Goal: Task Accomplishment & Management: Complete application form

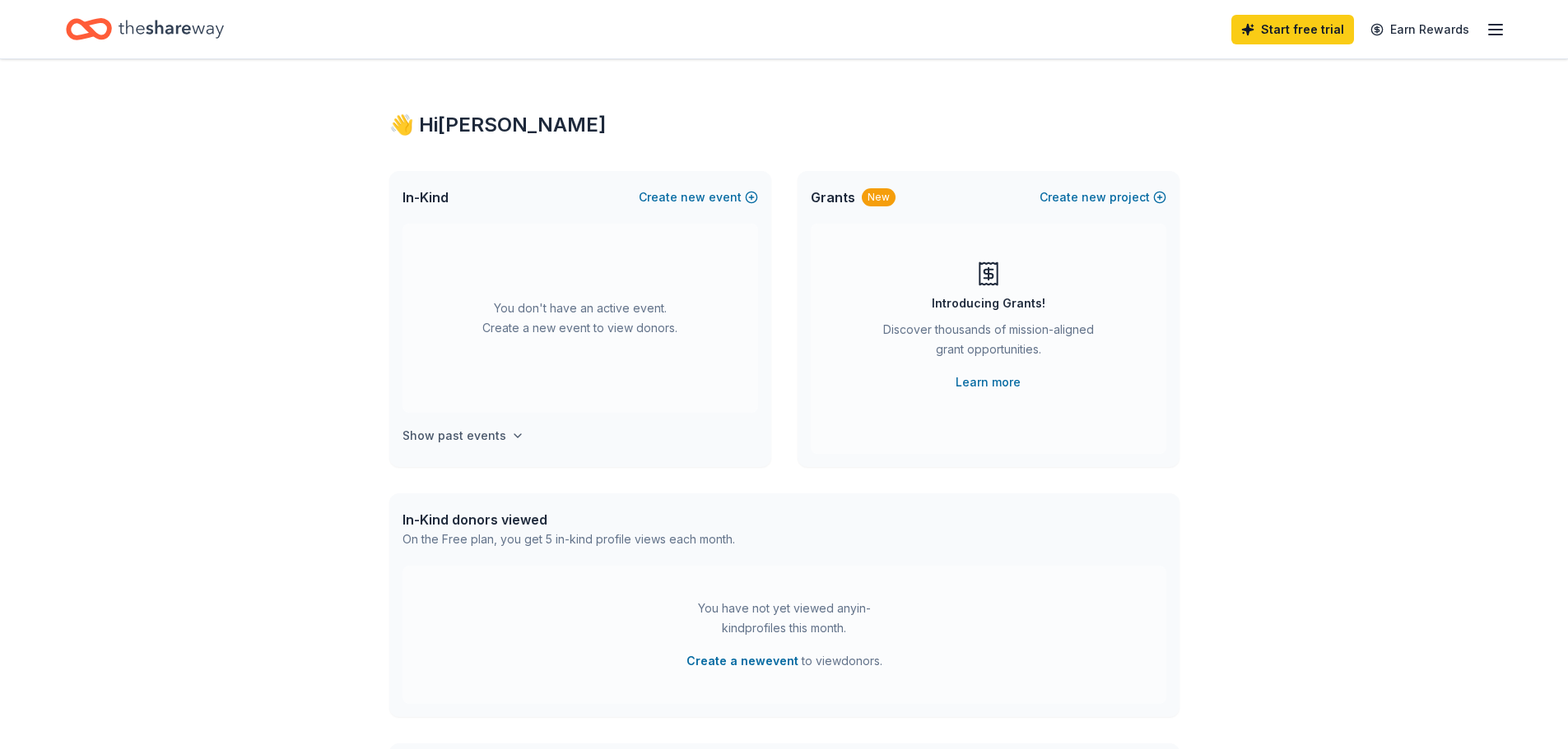
click at [480, 434] on h4 "Show past events" at bounding box center [454, 436] width 104 height 20
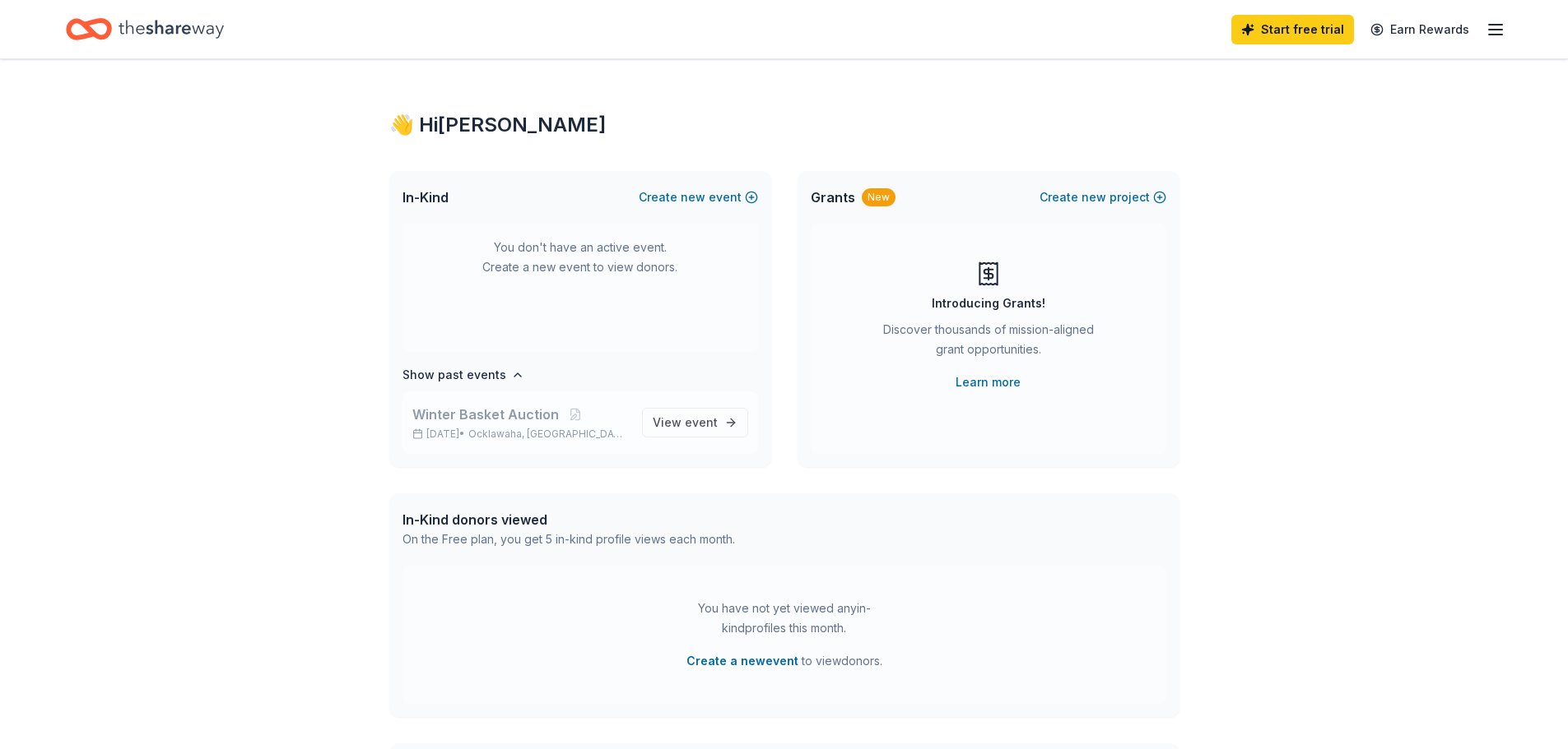
click at [535, 434] on span "Ocklawaha, [GEOGRAPHIC_DATA]" at bounding box center [548, 434] width 160 height 13
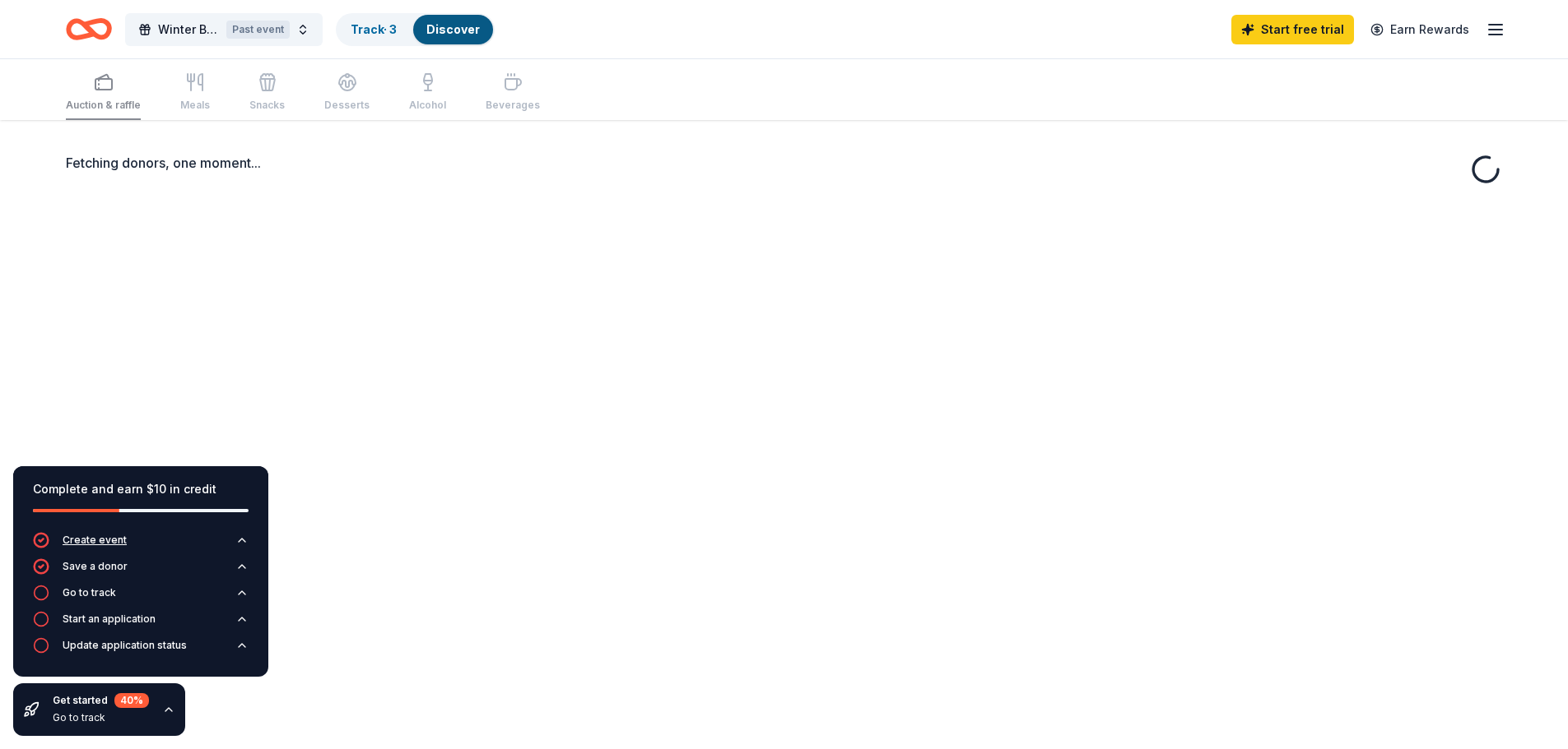
click at [68, 540] on div "Create event" at bounding box center [94, 540] width 64 height 13
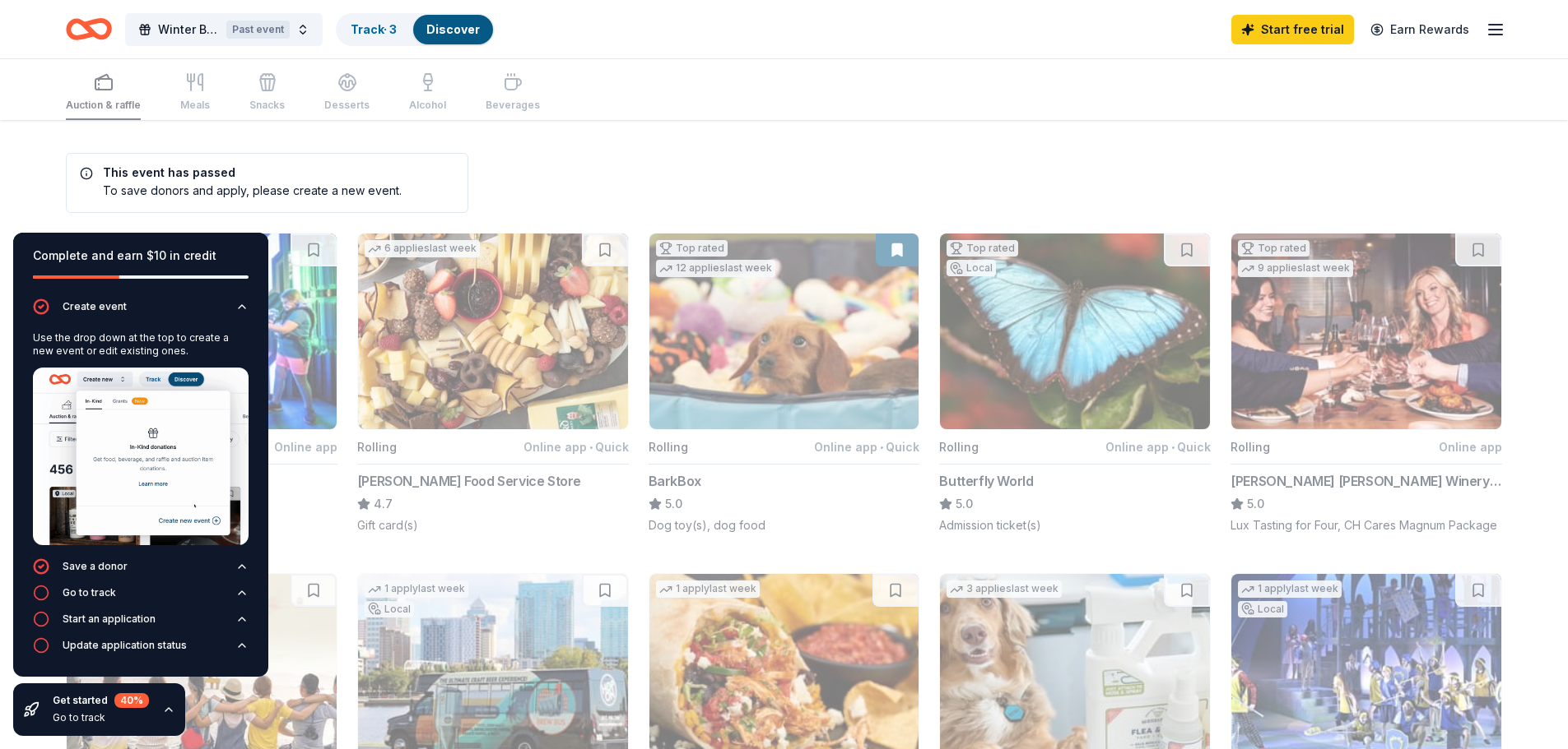
click at [411, 186] on div "This event has passed To save donors and apply, please create a new event." at bounding box center [266, 183] width 402 height 60
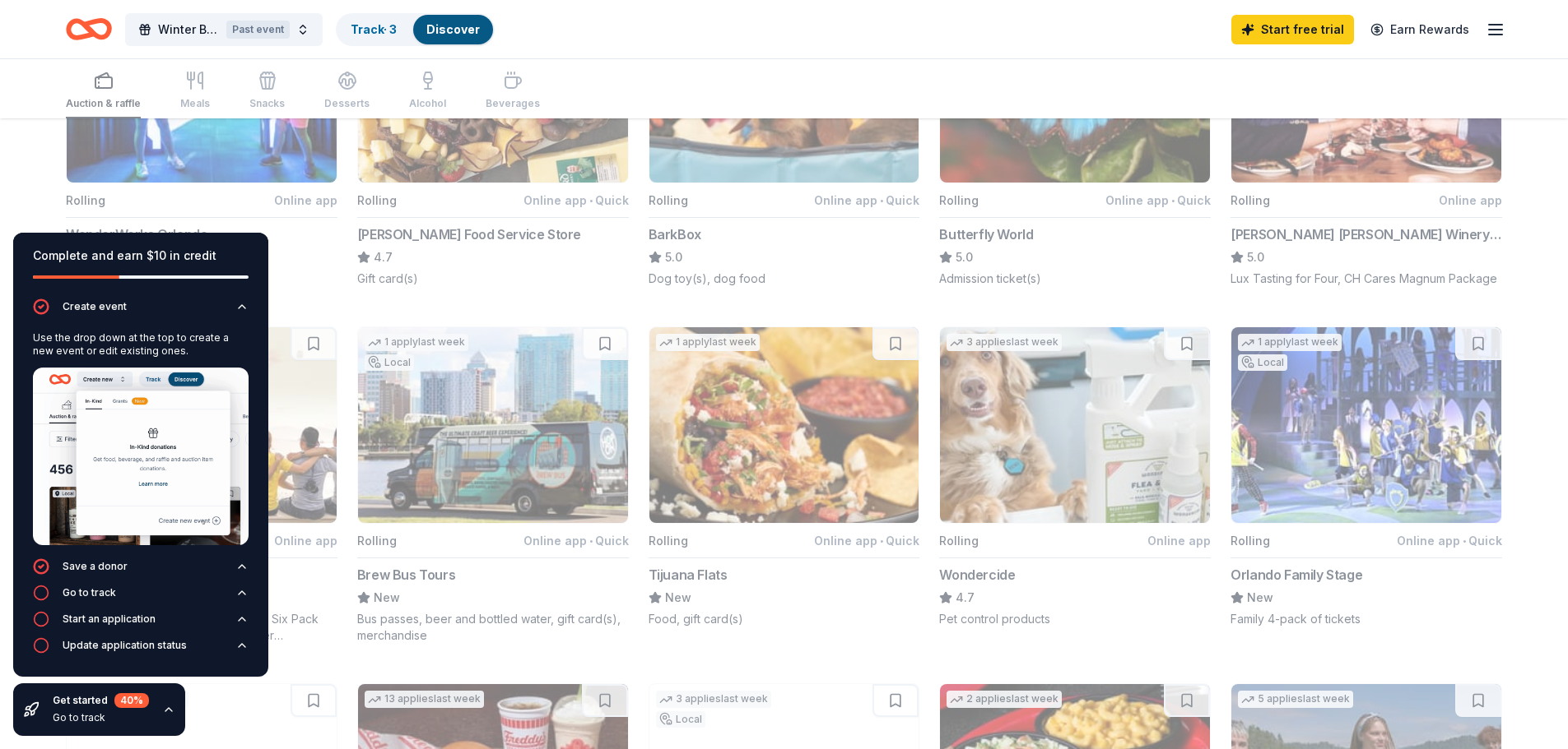
scroll to position [82, 0]
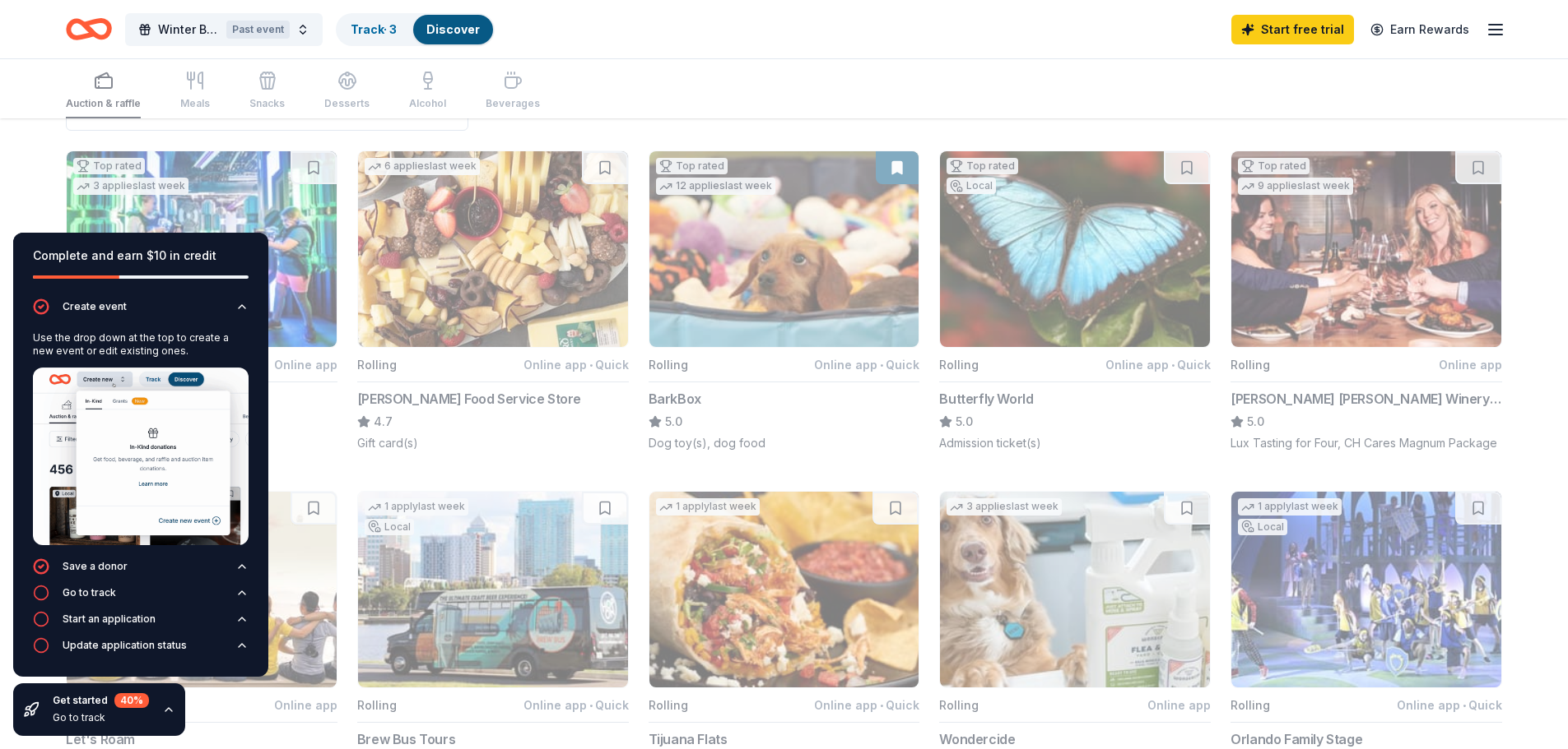
click at [163, 712] on icon "button" at bounding box center [169, 710] width 13 height 13
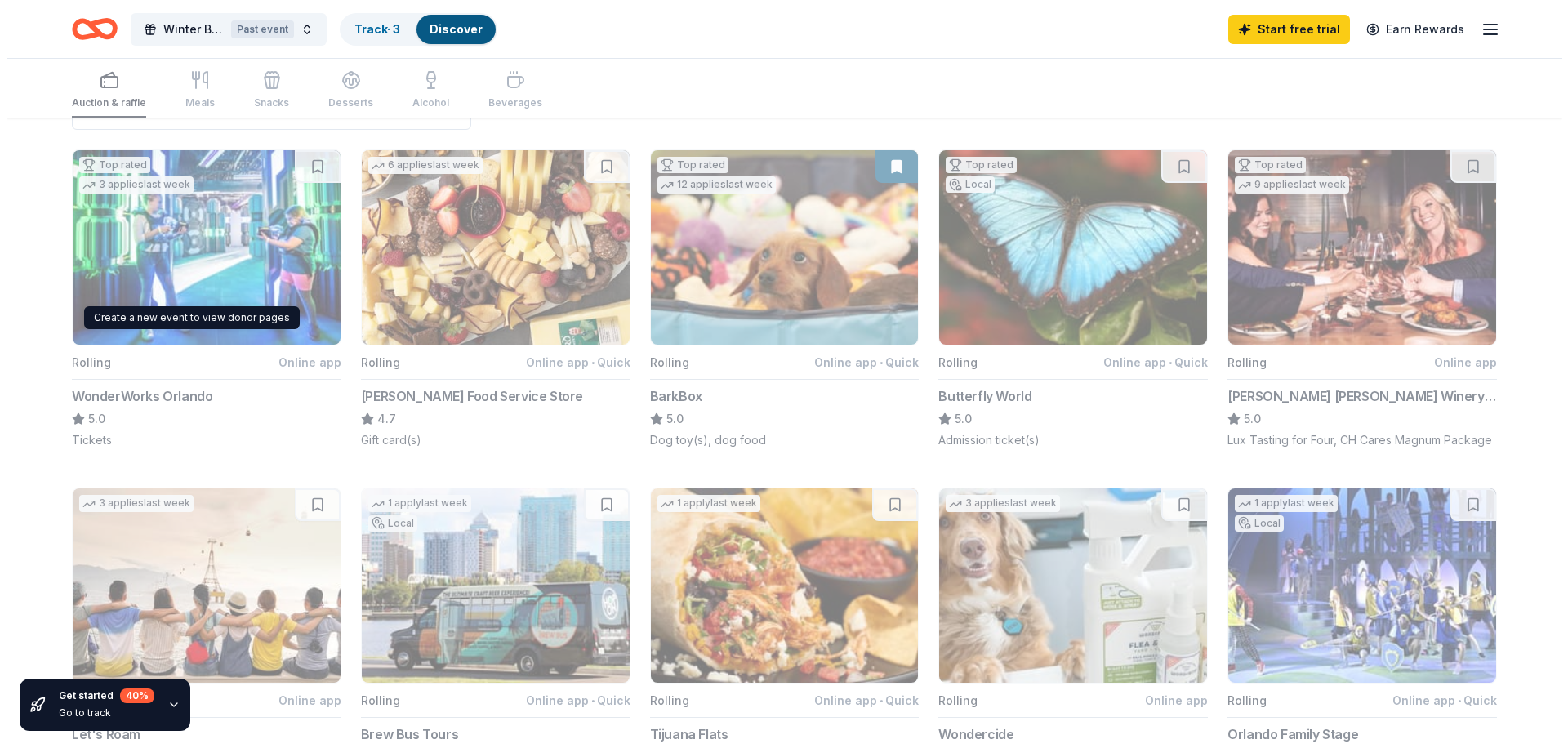
scroll to position [0, 0]
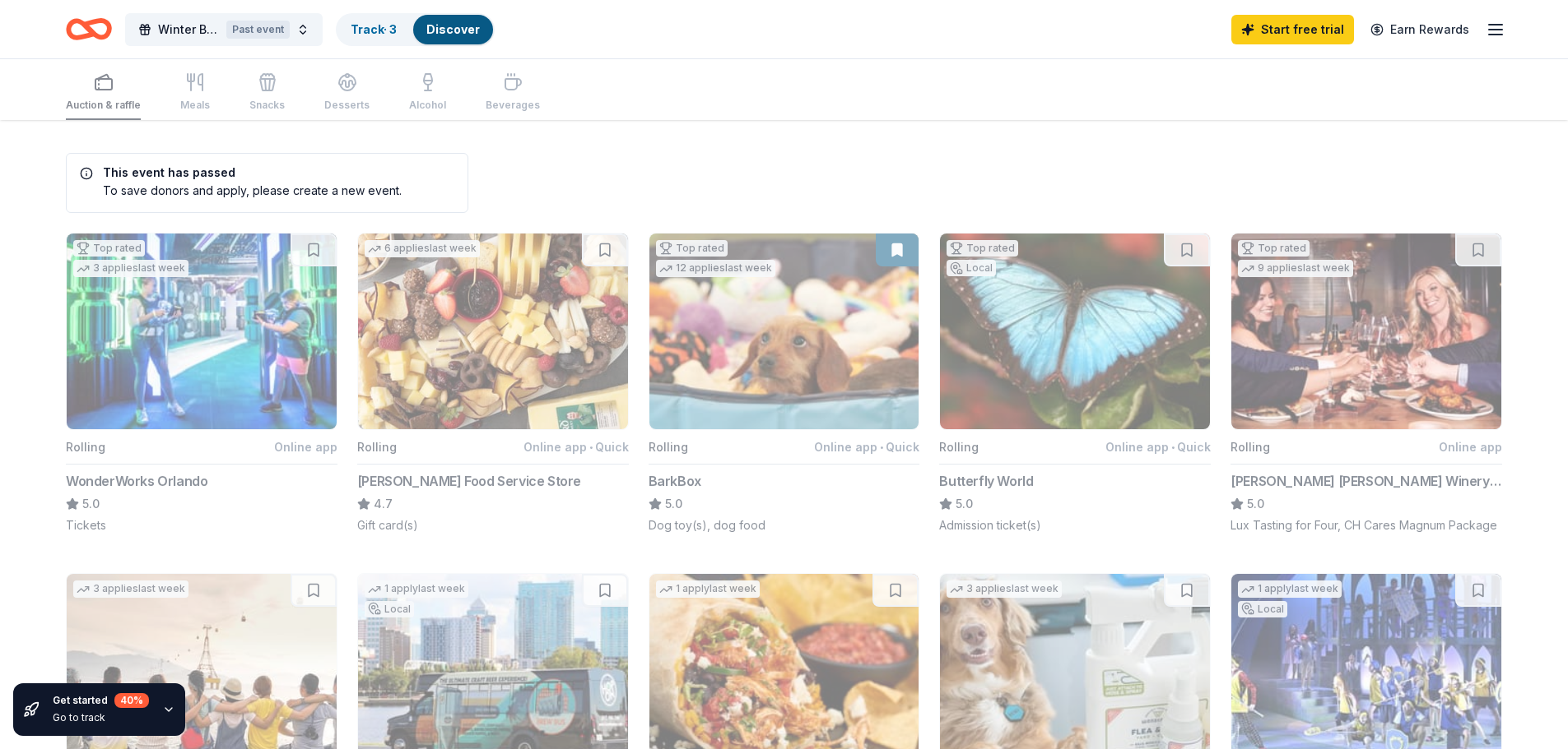
click at [242, 409] on button "Top rated 3 applies last week Rolling Online app WonderWorks Orlando 5.0 Tickets" at bounding box center [202, 384] width 271 height 301
click at [297, 451] on button "Top rated 3 applies last week Rolling Online app WonderWorks Orlando 5.0 Tickets" at bounding box center [202, 384] width 271 height 301
click at [308, 449] on button "Top rated 3 applies last week Rolling Online app WonderWorks Orlando 5.0 Tickets" at bounding box center [202, 384] width 271 height 301
click at [223, 382] on button "Top rated 3 applies last week Rolling Online app WonderWorks Orlando 5.0 Tickets" at bounding box center [202, 384] width 271 height 301
click at [291, 32] on button "Winter Basket Auction Past event" at bounding box center [223, 30] width 197 height 33
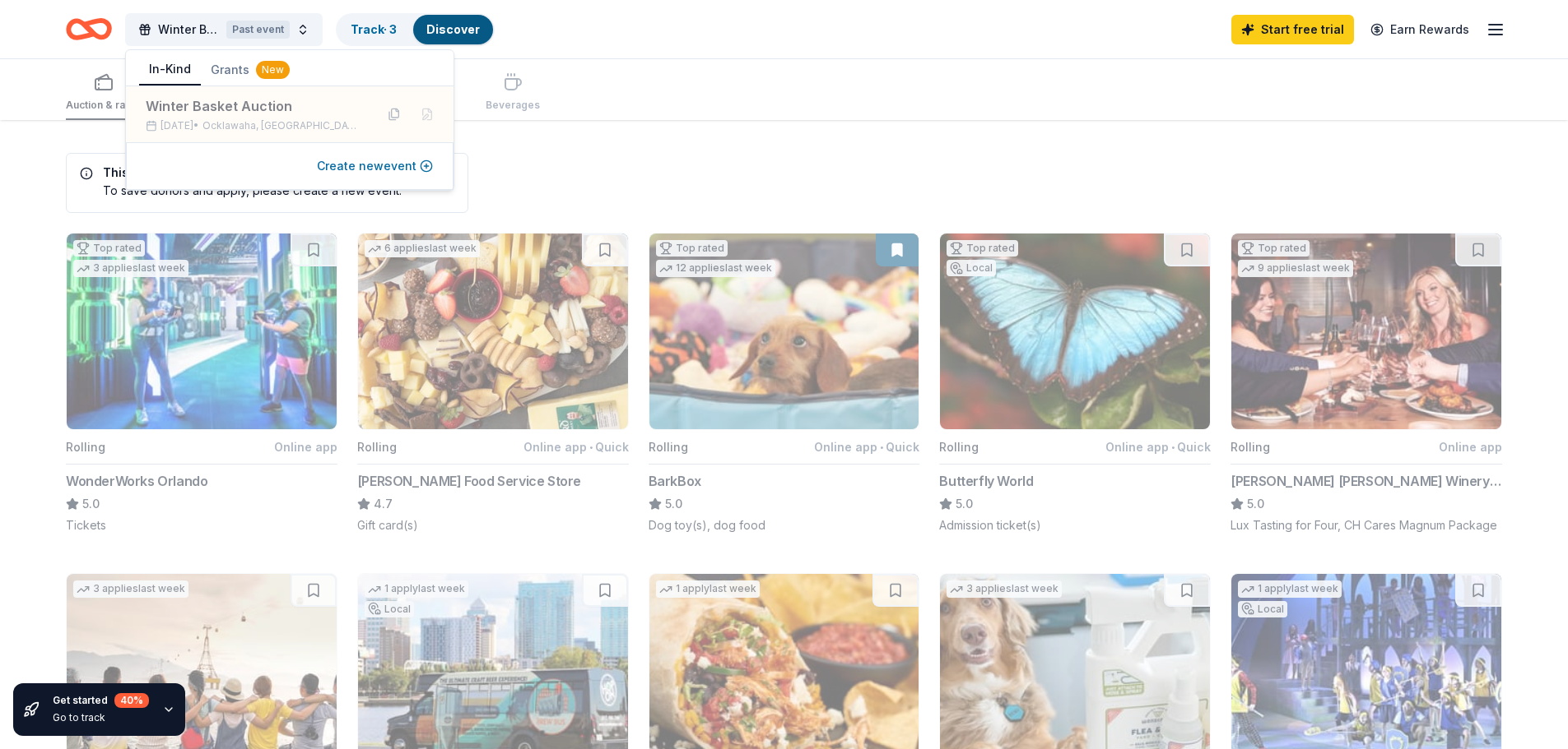
click at [363, 174] on button "Create new event" at bounding box center [375, 166] width 116 height 20
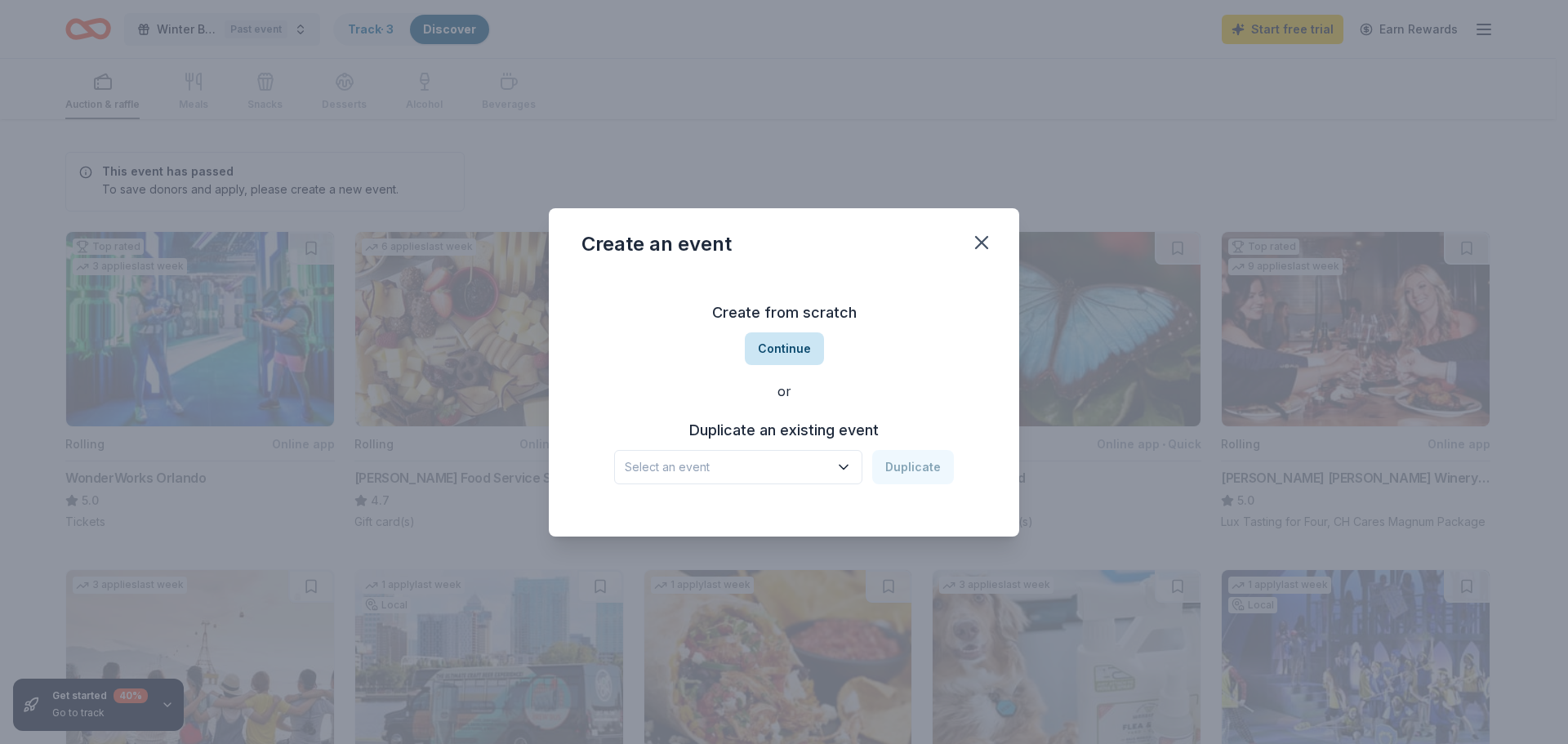
click at [793, 351] on button "Continue" at bounding box center [784, 349] width 79 height 33
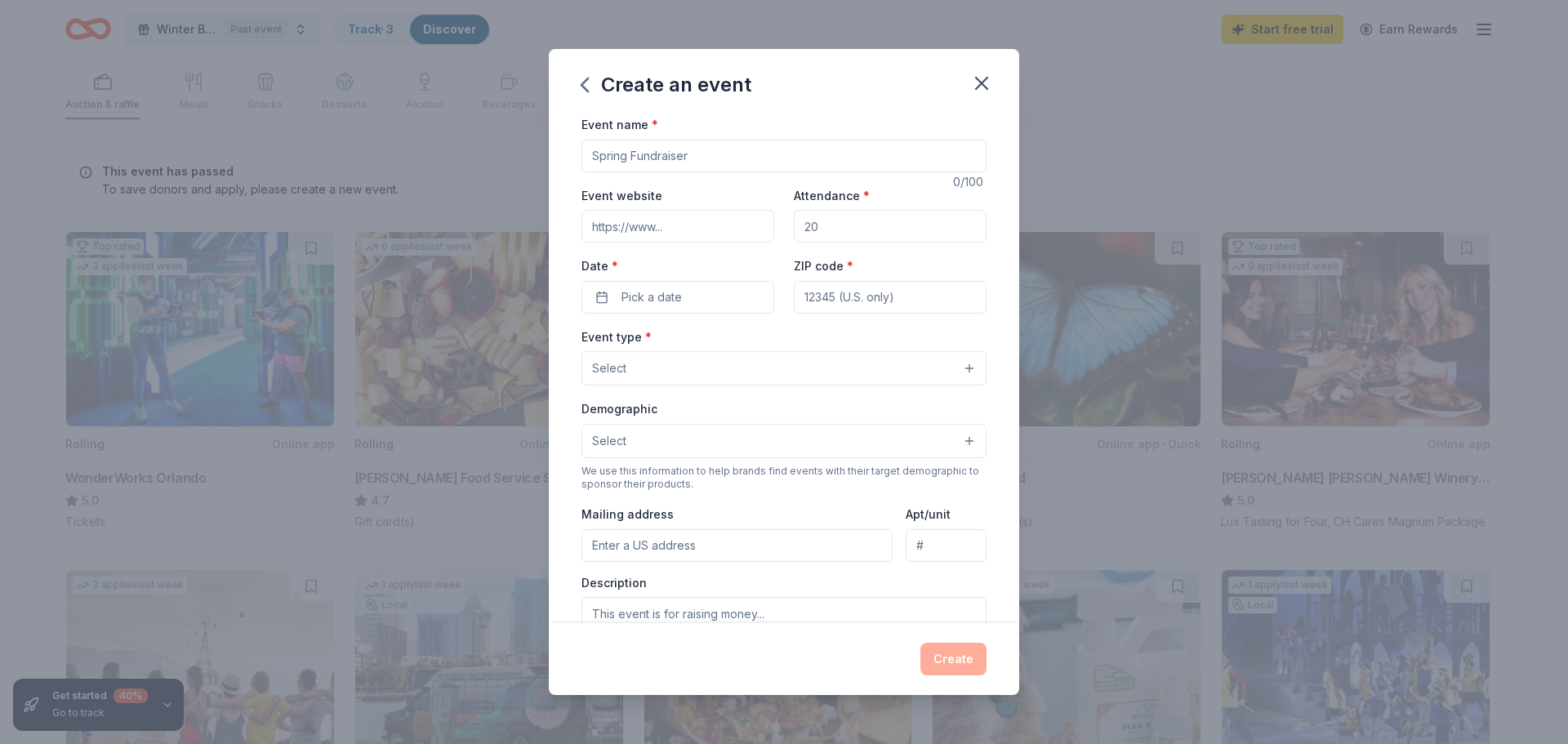
click at [718, 156] on input "Event name *" at bounding box center [784, 156] width 405 height 33
type input "Fall Festival Silent Auction"
click at [644, 227] on input "Event website" at bounding box center [677, 227] width 192 height 33
click at [823, 224] on input "Attendance *" at bounding box center [890, 227] width 192 height 33
click at [985, 82] on icon "button" at bounding box center [981, 83] width 23 height 23
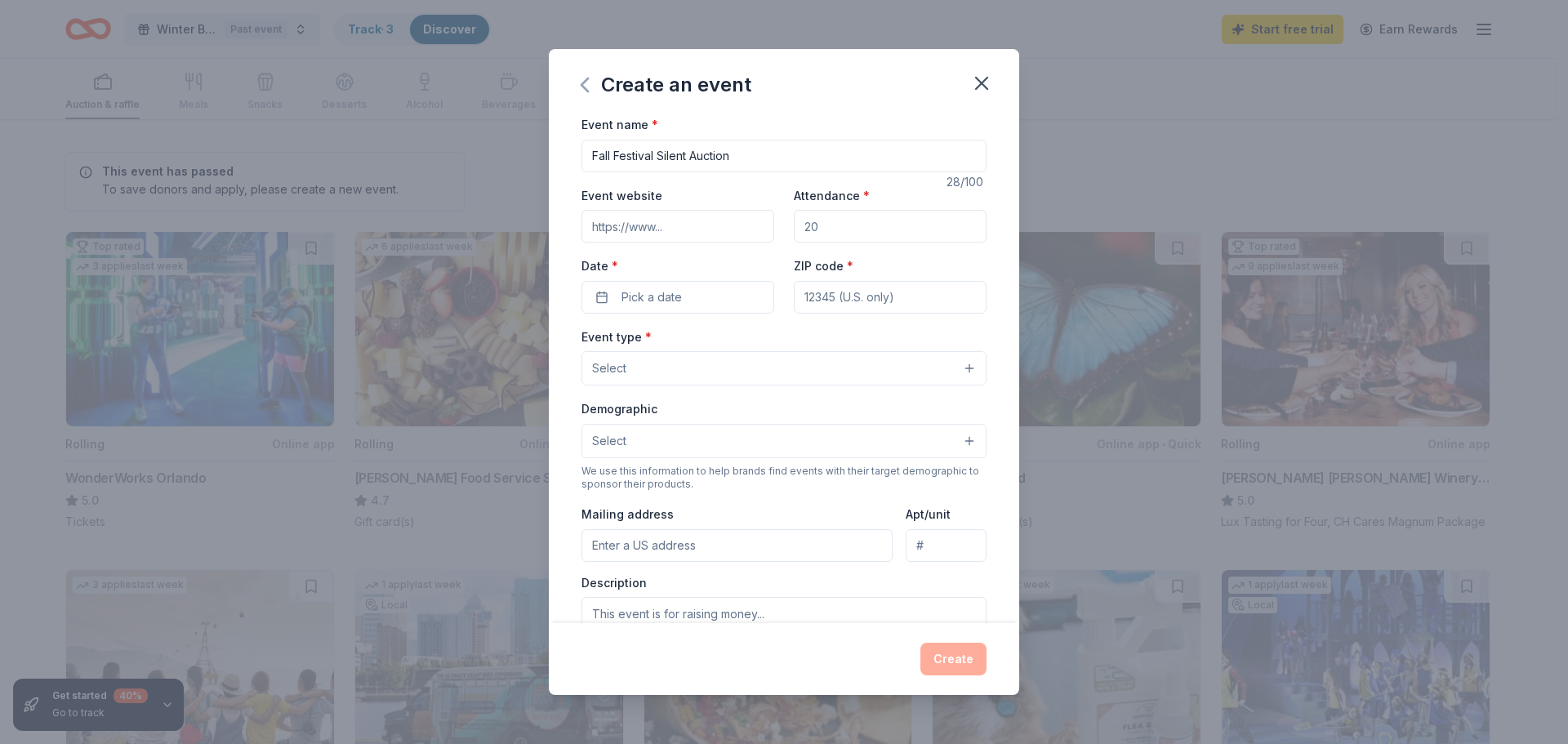
click at [589, 86] on icon "button" at bounding box center [585, 85] width 26 height 26
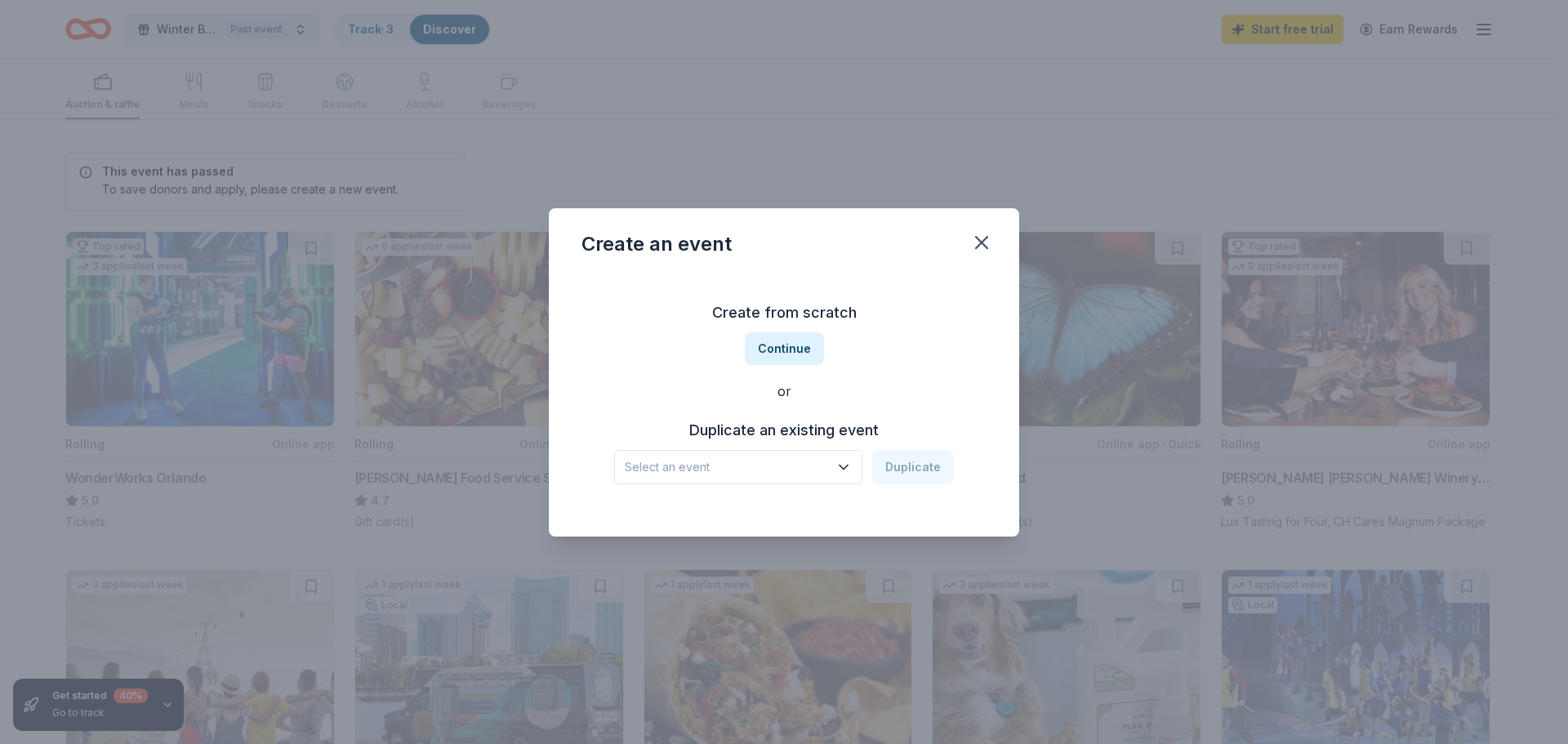
click at [846, 466] on icon "button" at bounding box center [843, 468] width 17 height 17
click at [782, 521] on div "Winter Basket Auction Dec 13, 2024 · FL" at bounding box center [739, 521] width 244 height 52
click at [902, 463] on button "Duplicate" at bounding box center [913, 468] width 82 height 35
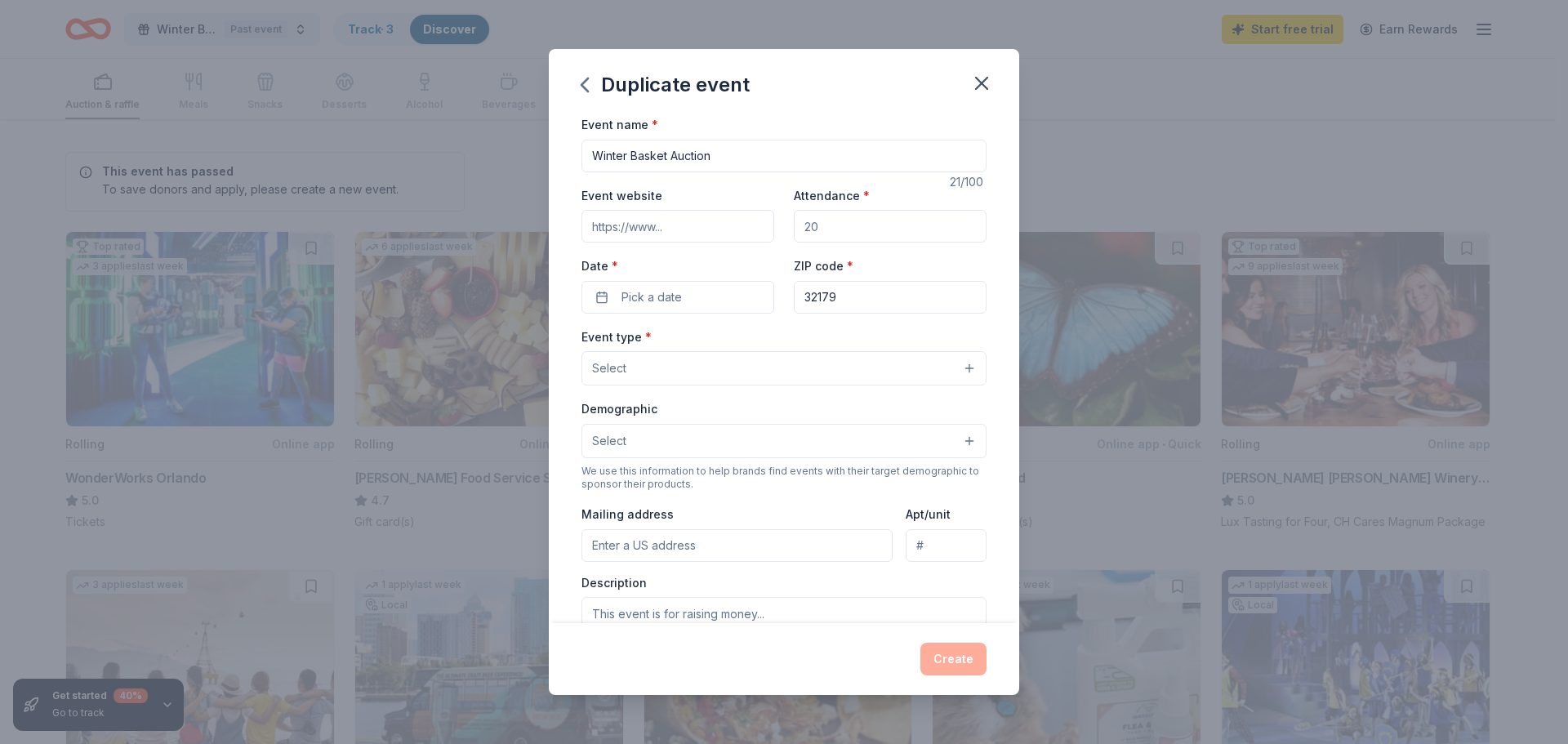
drag, startPoint x: 623, startPoint y: 155, endPoint x: 571, endPoint y: 162, distance: 52.5
click at [571, 162] on div "Event name * Winter Basket Auction 21 /100 Event website Attendance * Date * Pi…" at bounding box center [783, 369] width 470 height 509
type input "Fall Festival Basket Auction"
click at [824, 244] on div "Event website Attendance * Date * Pick a date ZIP code * 32179" at bounding box center [784, 249] width 405 height 128
click at [820, 228] on input "Attendance *" at bounding box center [890, 227] width 192 height 33
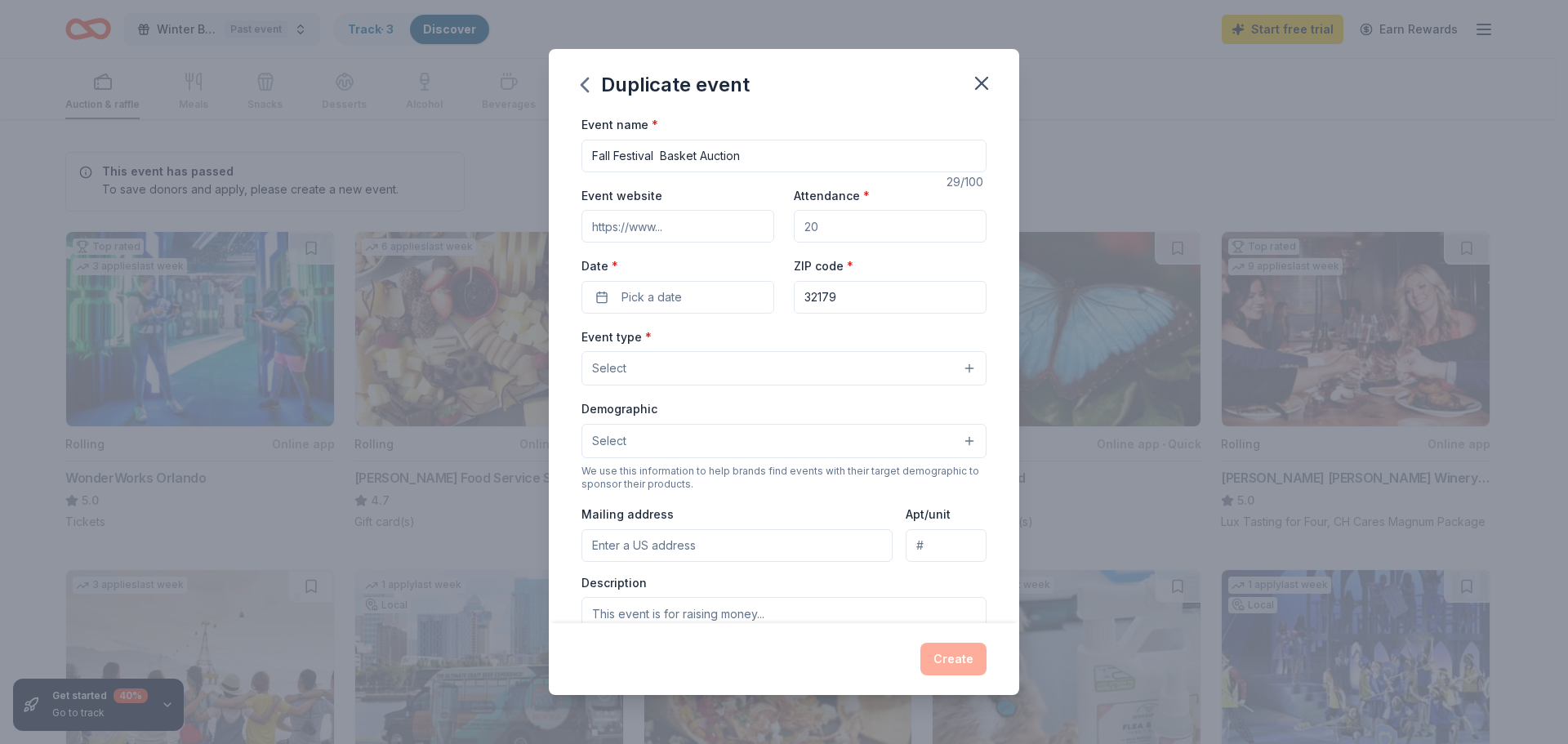
drag, startPoint x: 820, startPoint y: 228, endPoint x: 799, endPoint y: 228, distance: 21.0
click at [799, 228] on input "Attendance *" at bounding box center [890, 227] width 192 height 33
drag, startPoint x: 829, startPoint y: 231, endPoint x: 801, endPoint y: 230, distance: 28.0
click at [801, 230] on input "Attendance *" at bounding box center [890, 227] width 192 height 33
click at [805, 228] on input "Attendance *" at bounding box center [890, 227] width 192 height 33
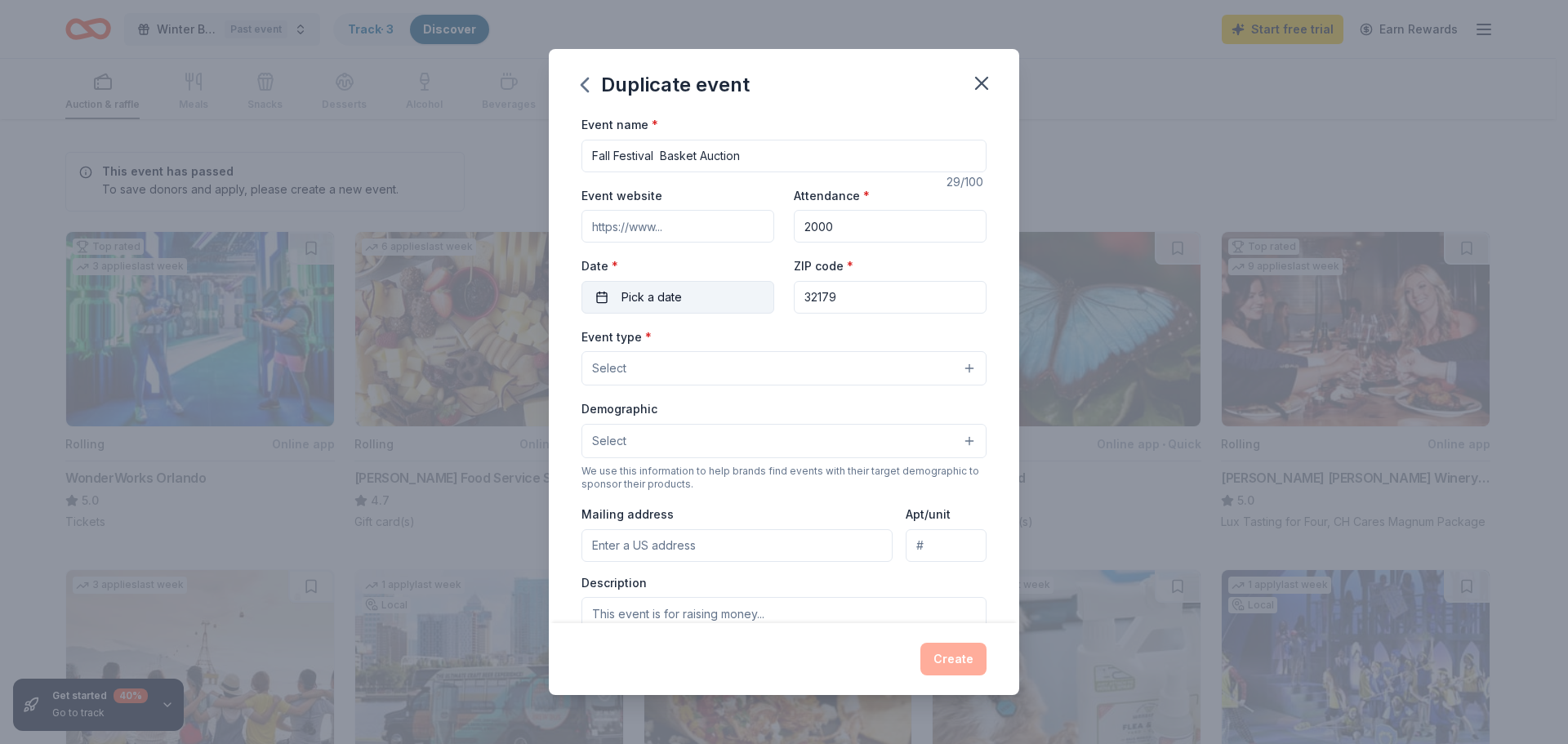
type input "2000"
click at [689, 298] on button "Pick a date" at bounding box center [677, 298] width 192 height 33
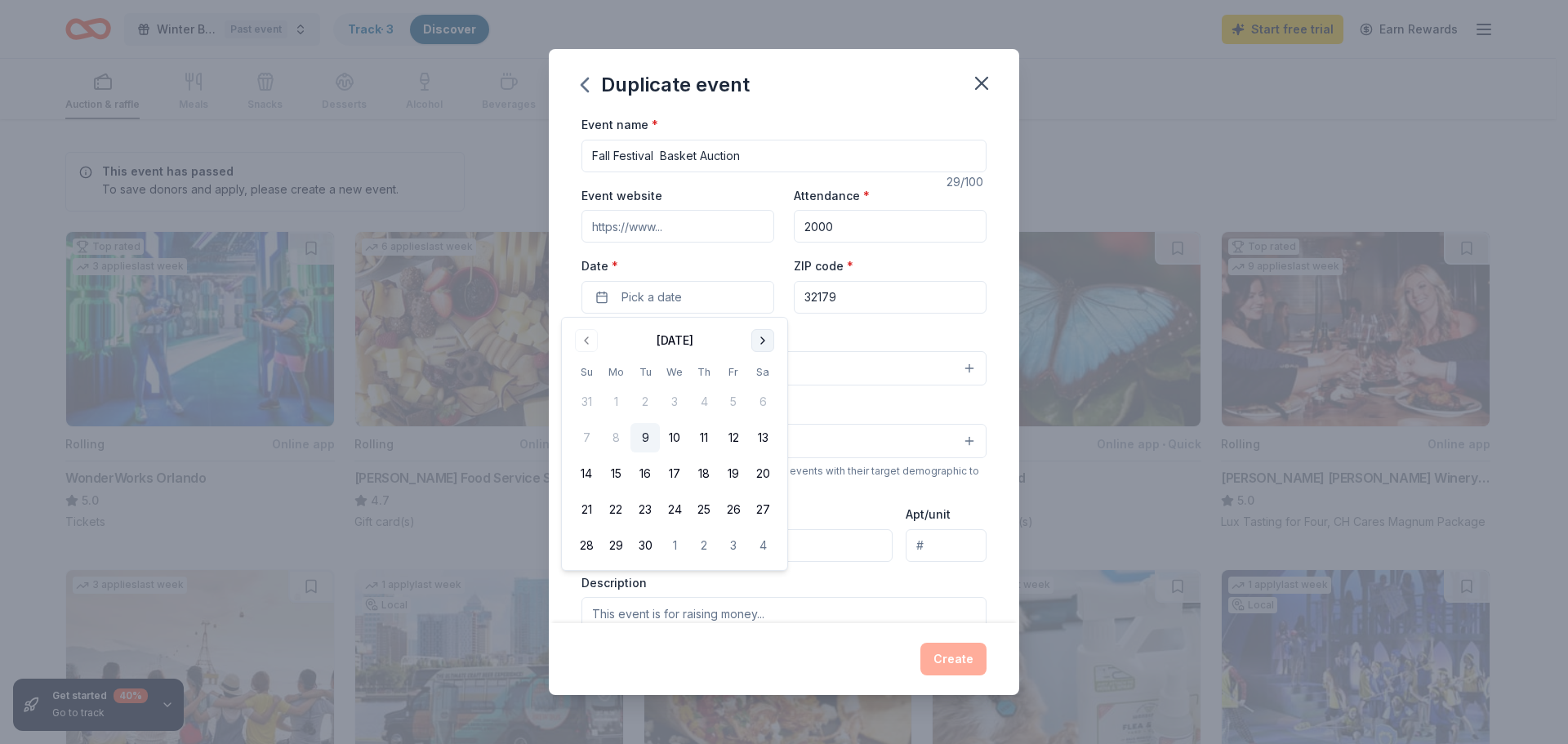
click at [755, 345] on button "Go to next month" at bounding box center [763, 341] width 23 height 23
click at [769, 338] on button "Go to next month" at bounding box center [763, 341] width 23 height 23
click at [729, 442] on button "7" at bounding box center [734, 438] width 30 height 30
click at [857, 318] on div "Event name * Fall Festival Basket Auction 29 /100 Event website Attendance * 20…" at bounding box center [784, 491] width 405 height 755
drag, startPoint x: 848, startPoint y: 288, endPoint x: 786, endPoint y: 298, distance: 62.8
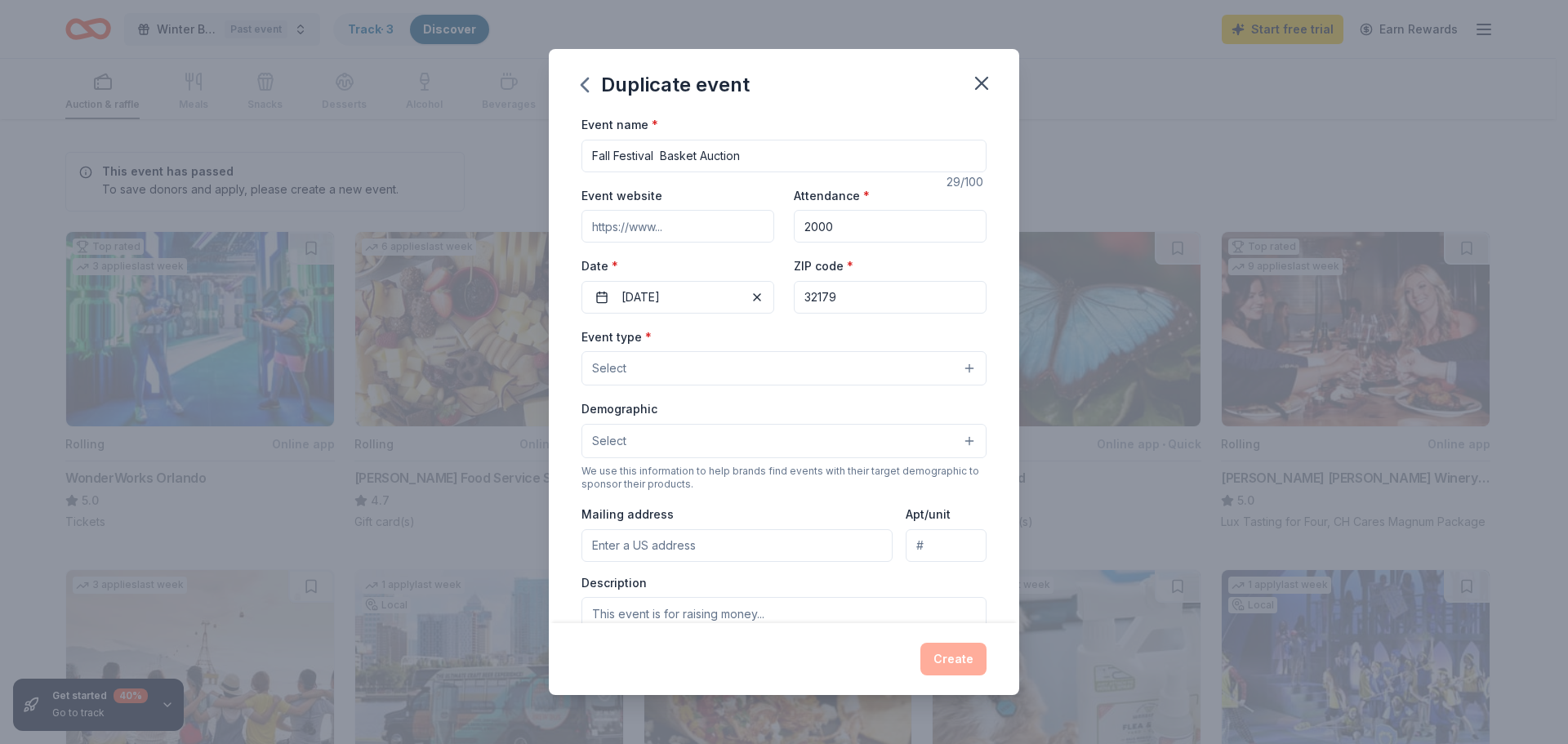
click at [786, 298] on div "Event website Attendance * 2000 Date * 11/07/2025 ZIP code * 32179" at bounding box center [784, 249] width 405 height 128
type input "34471"
click at [685, 384] on button "Select" at bounding box center [784, 369] width 405 height 35
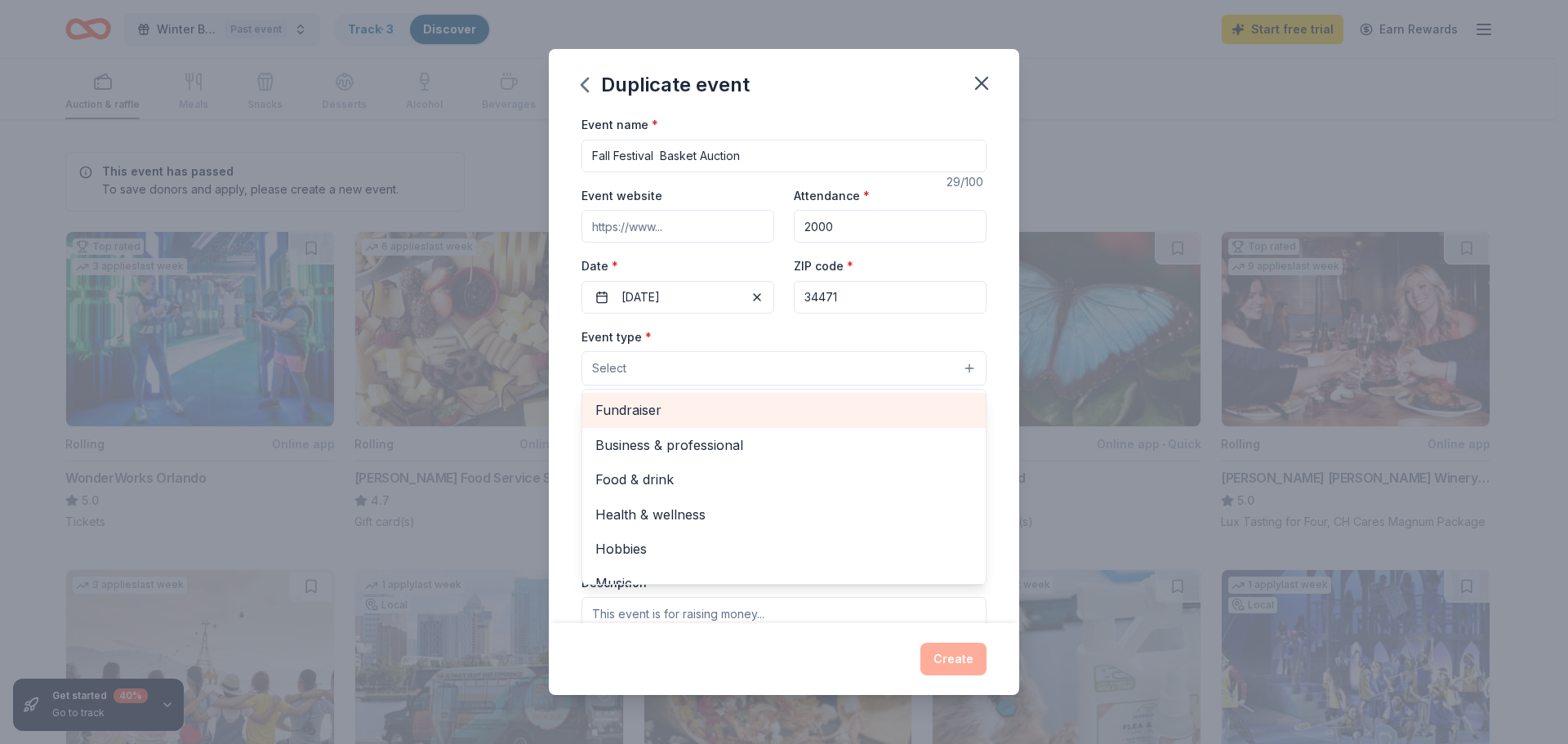
click at [726, 408] on span "Fundraiser" at bounding box center [784, 410] width 378 height 21
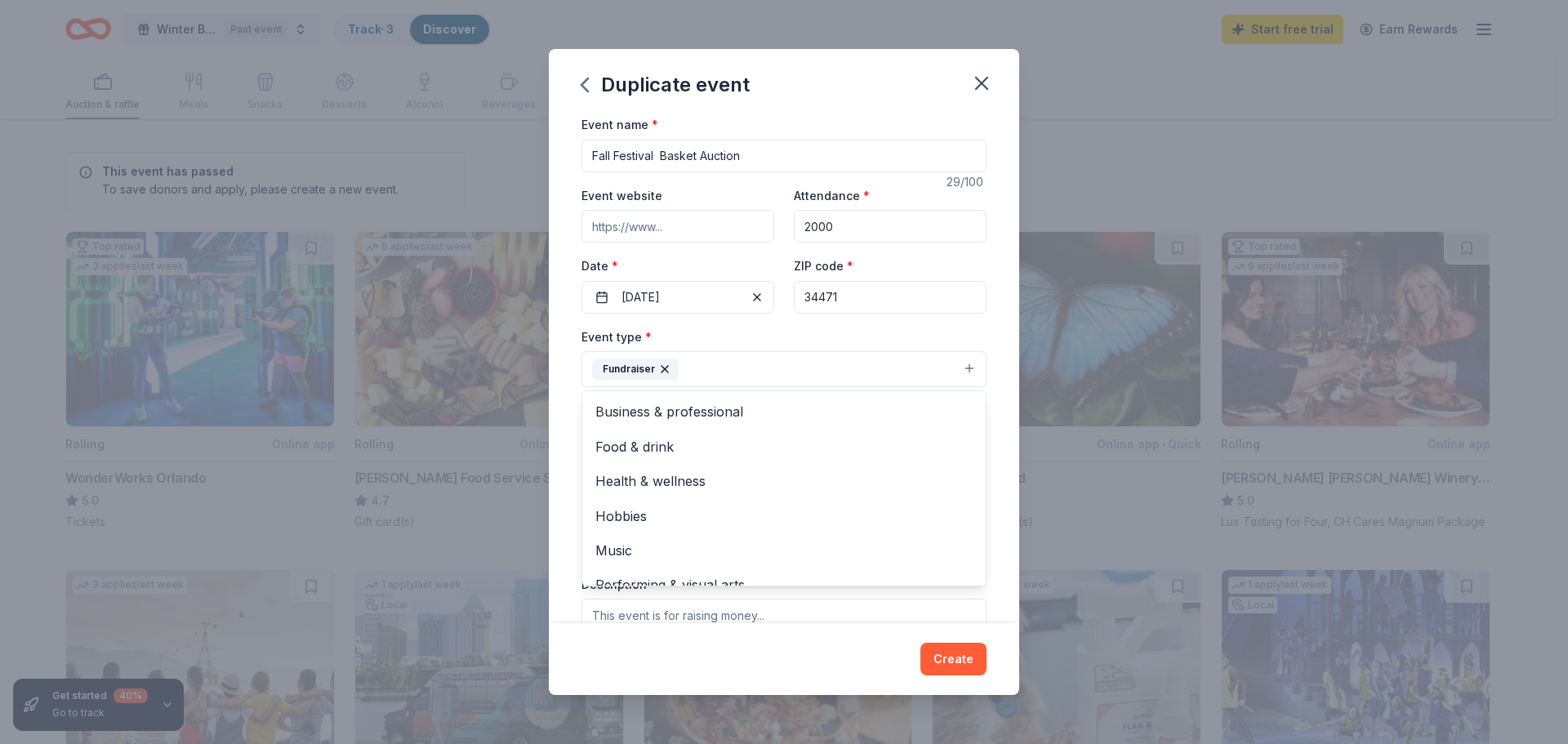
click at [579, 458] on div "Event name * Fall Festival Basket Auction 29 /100 Event website Attendance * 20…" at bounding box center [783, 369] width 470 height 509
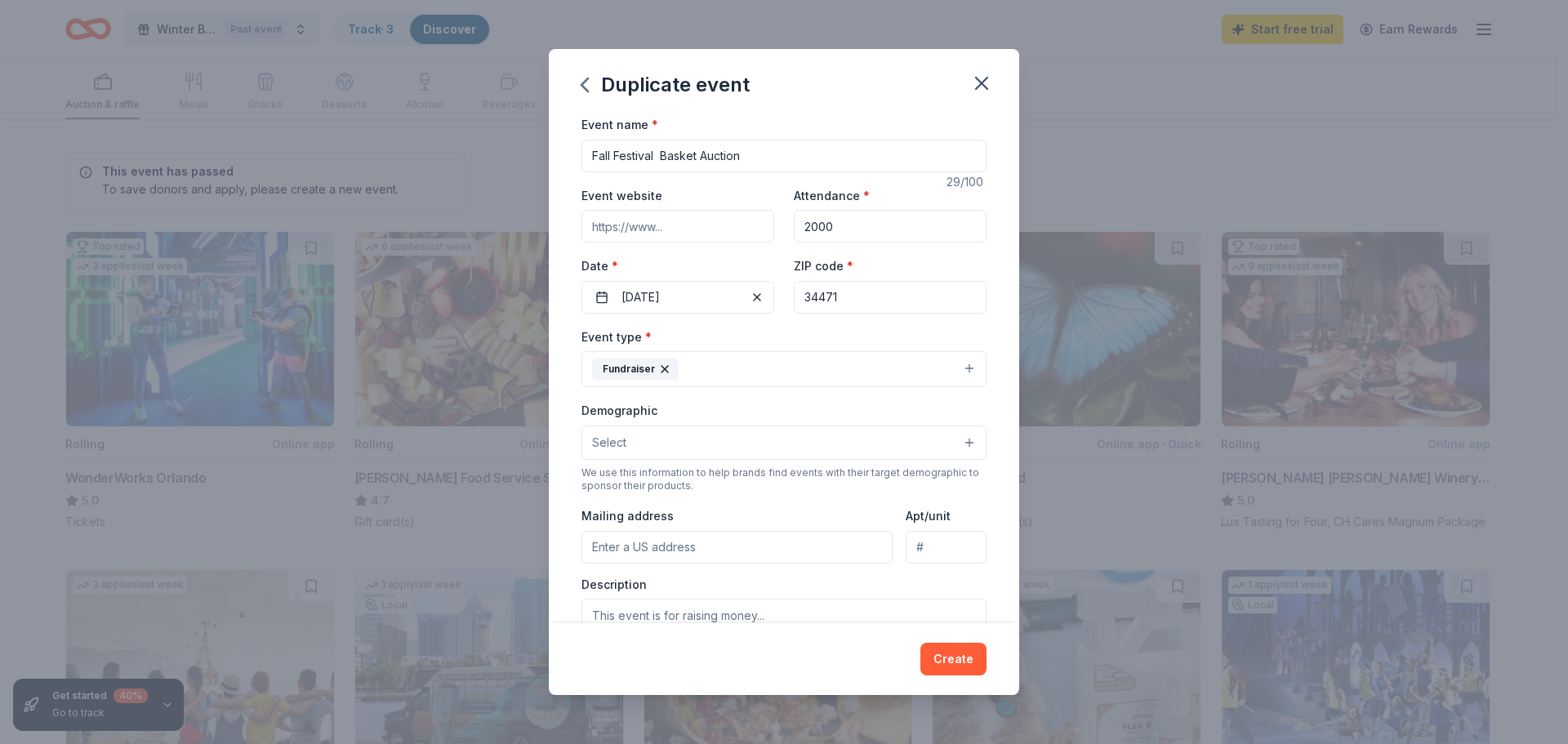
click at [683, 451] on button "Select" at bounding box center [784, 443] width 405 height 35
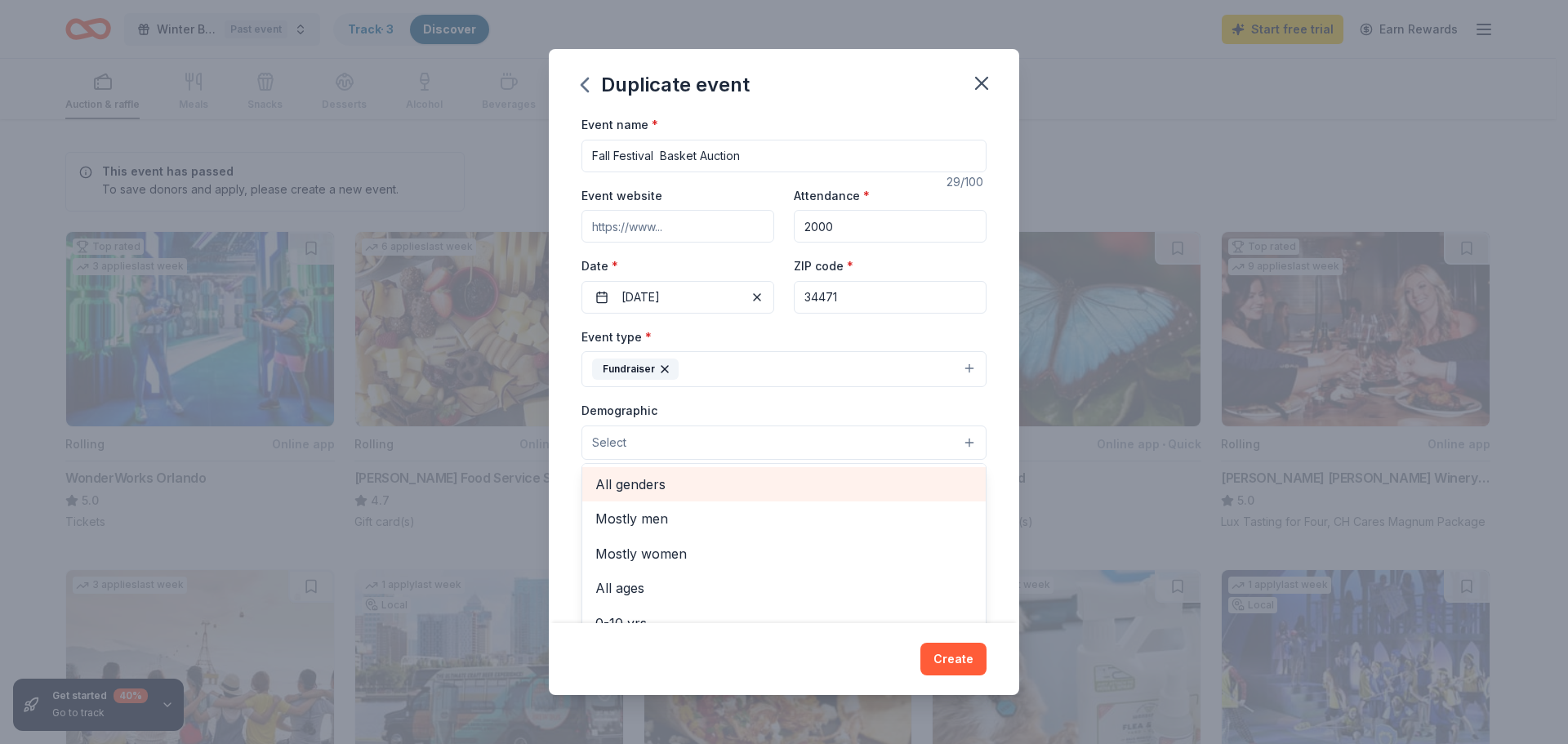
click at [705, 497] on div "All genders" at bounding box center [784, 484] width 403 height 35
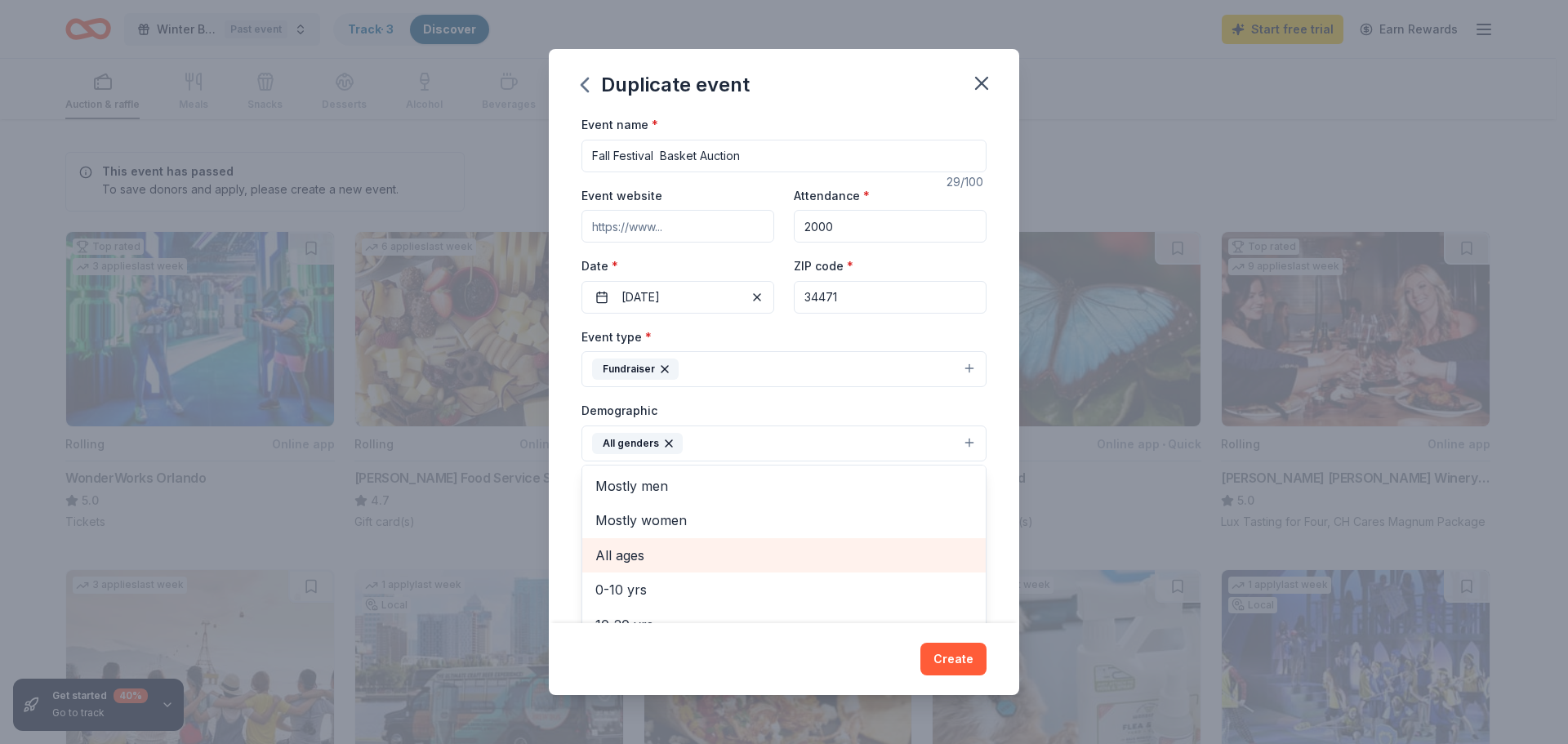
click at [646, 556] on span "All ages" at bounding box center [784, 556] width 378 height 21
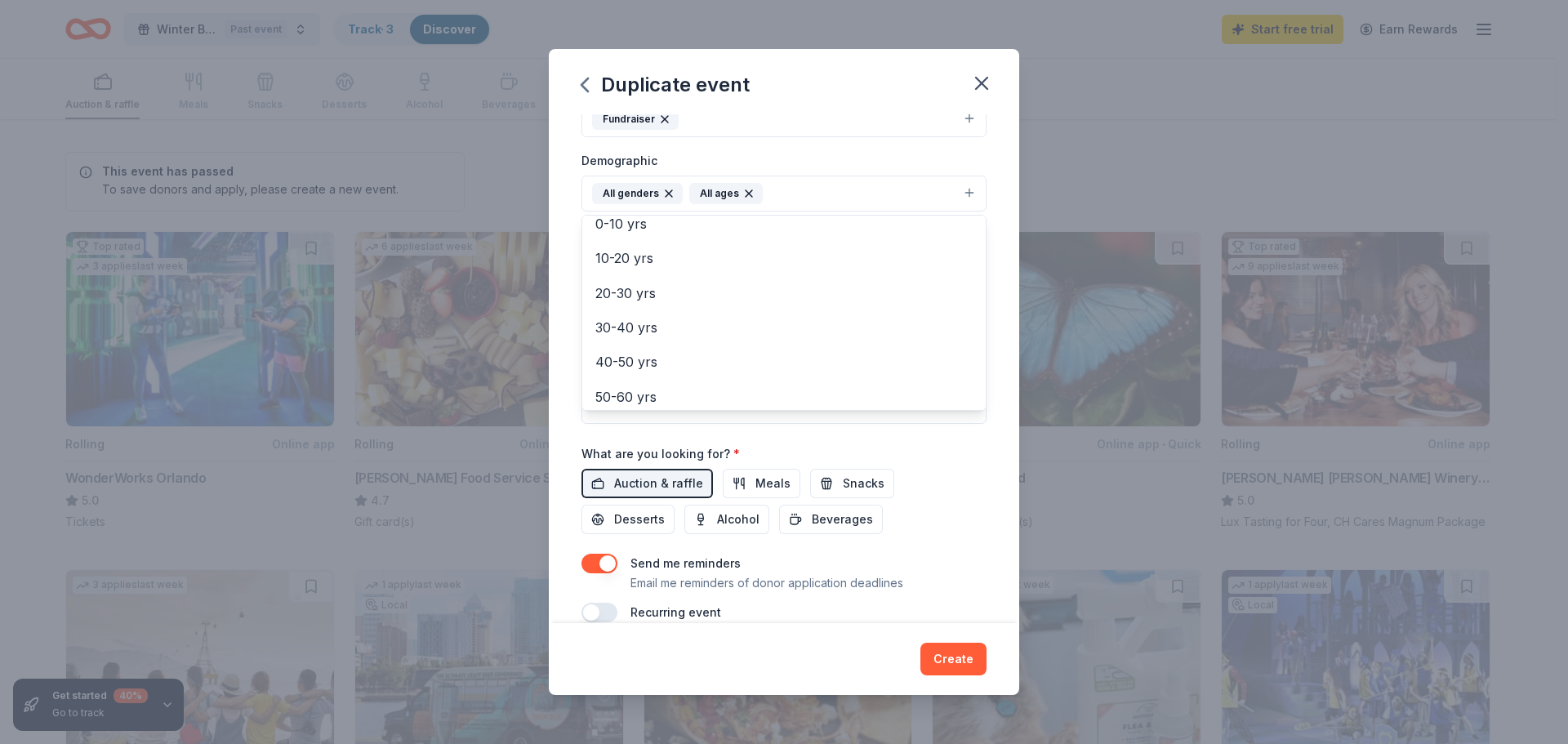
scroll to position [265, 0]
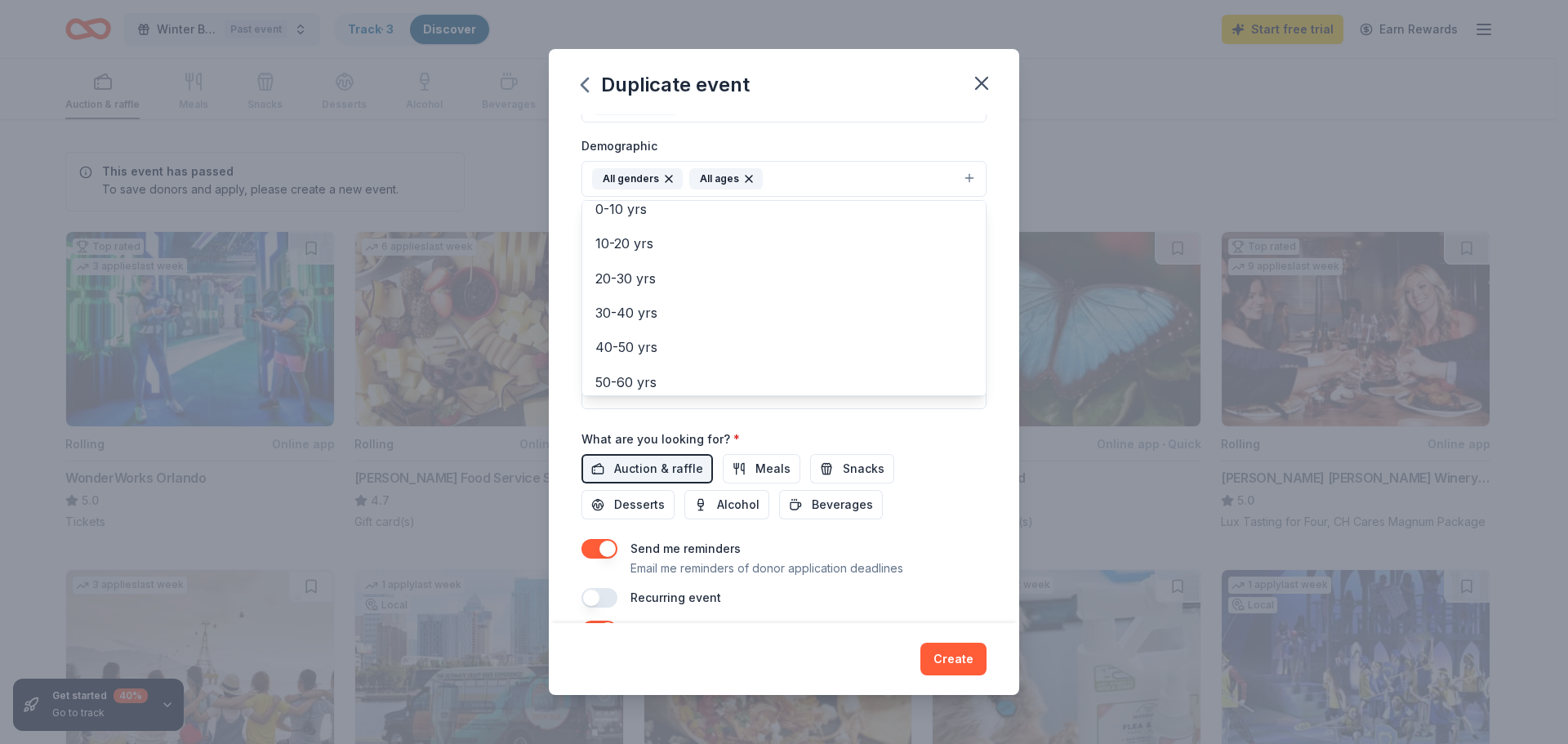
click at [665, 468] on div "Event name * Fall Festival Basket Auction 29 /100 Event website Attendance * 20…" at bounding box center [784, 228] width 405 height 758
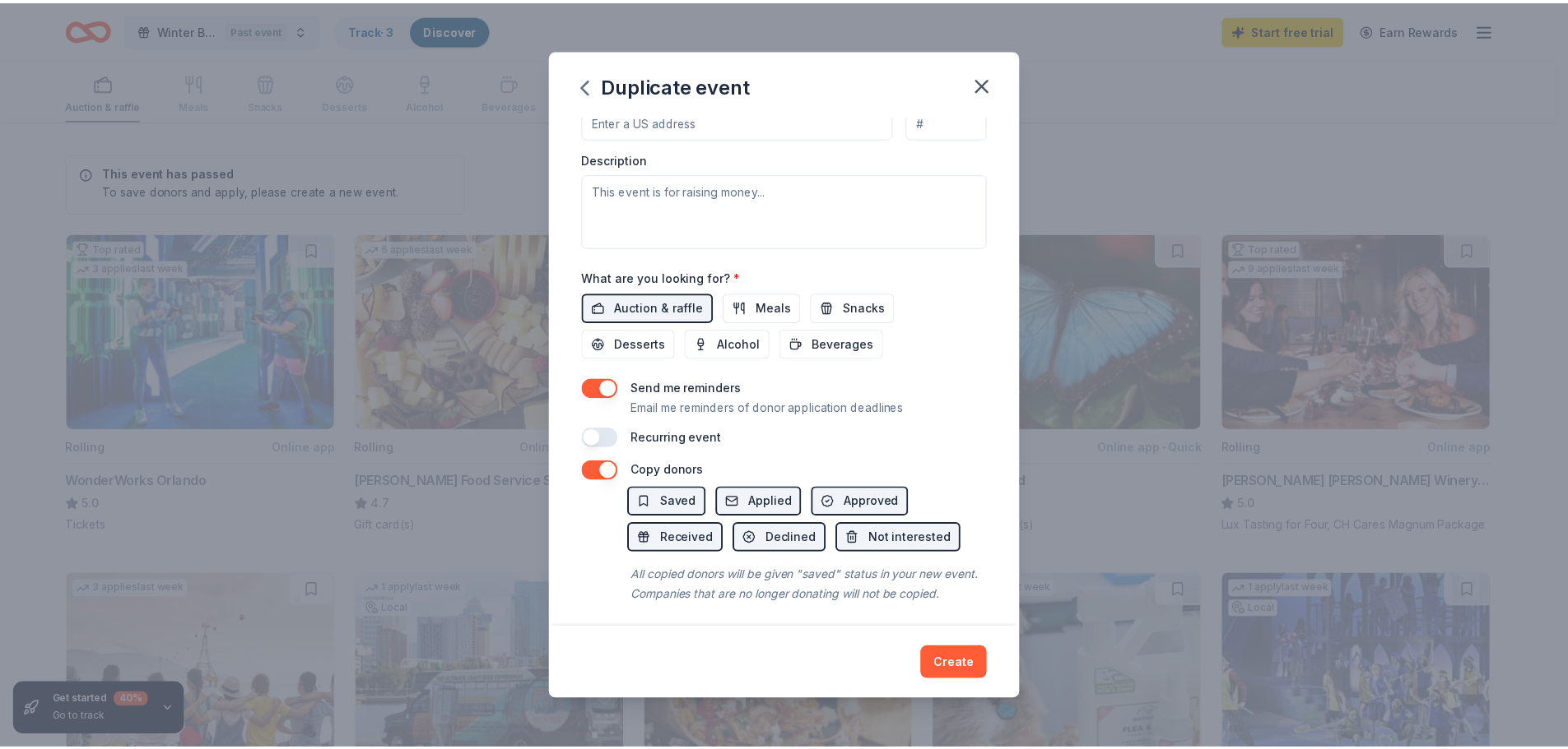
scroll to position [459, 0]
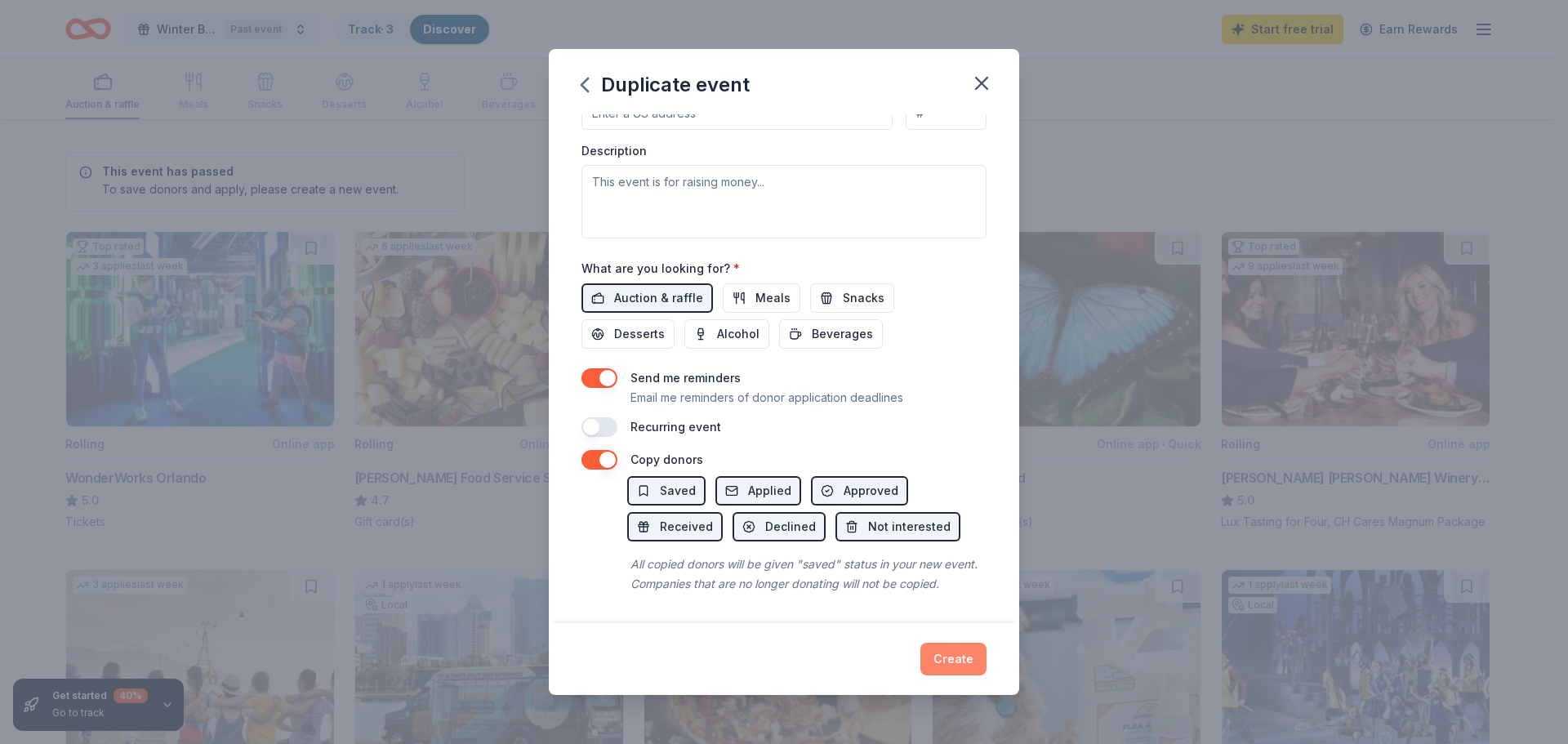
click at [957, 659] on button "Create" at bounding box center [953, 660] width 66 height 33
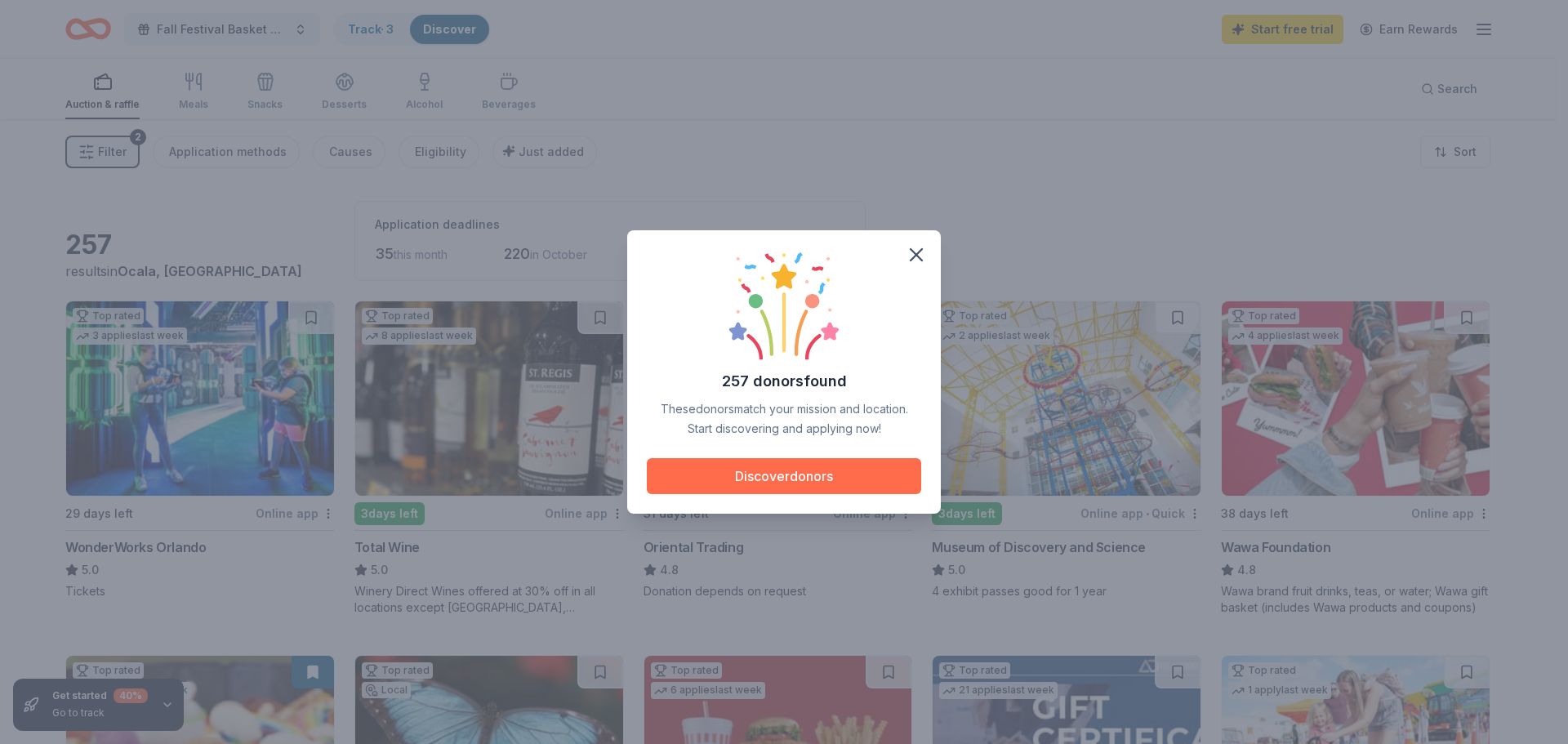
click at [810, 475] on button "Discover donors" at bounding box center [784, 476] width 274 height 36
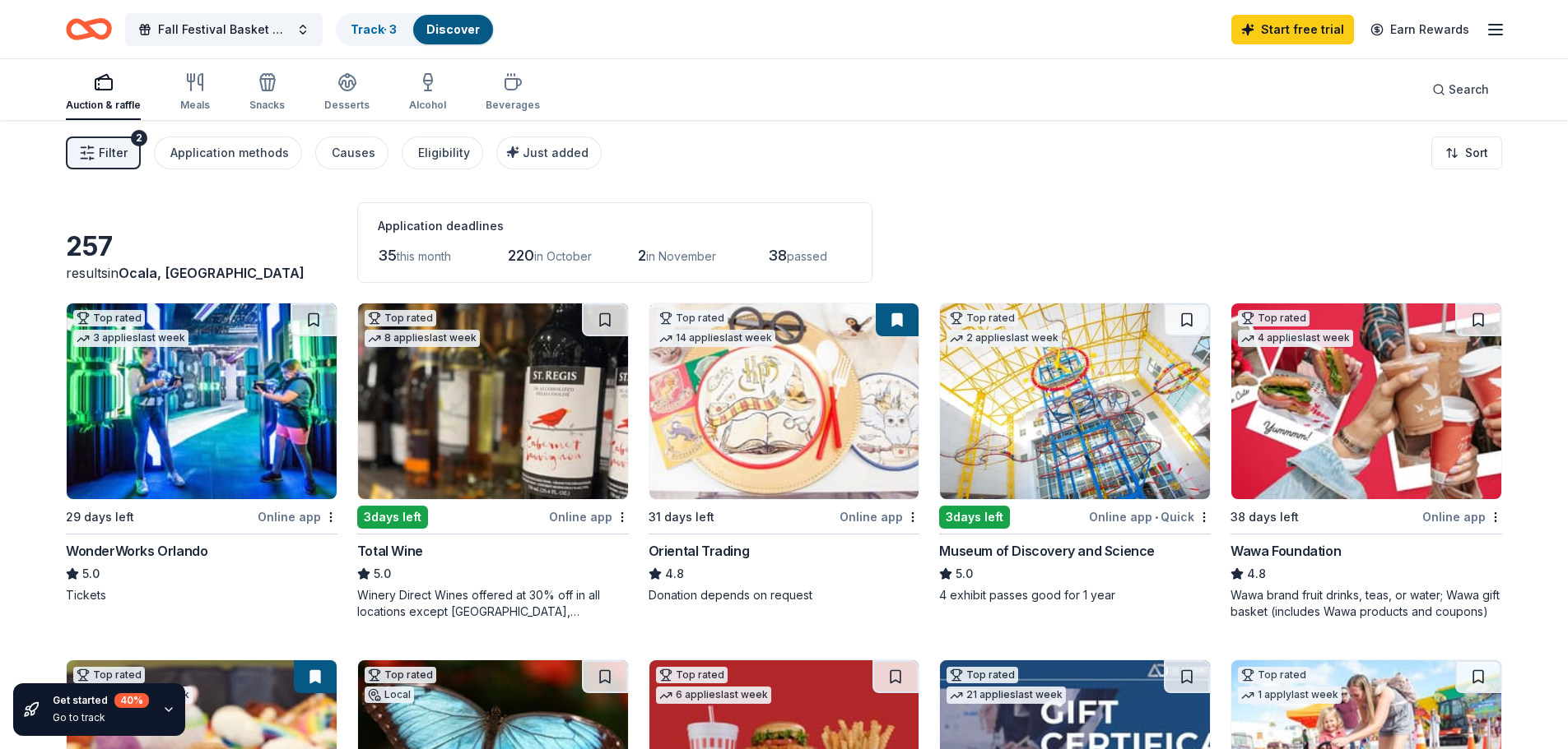
scroll to position [82, 0]
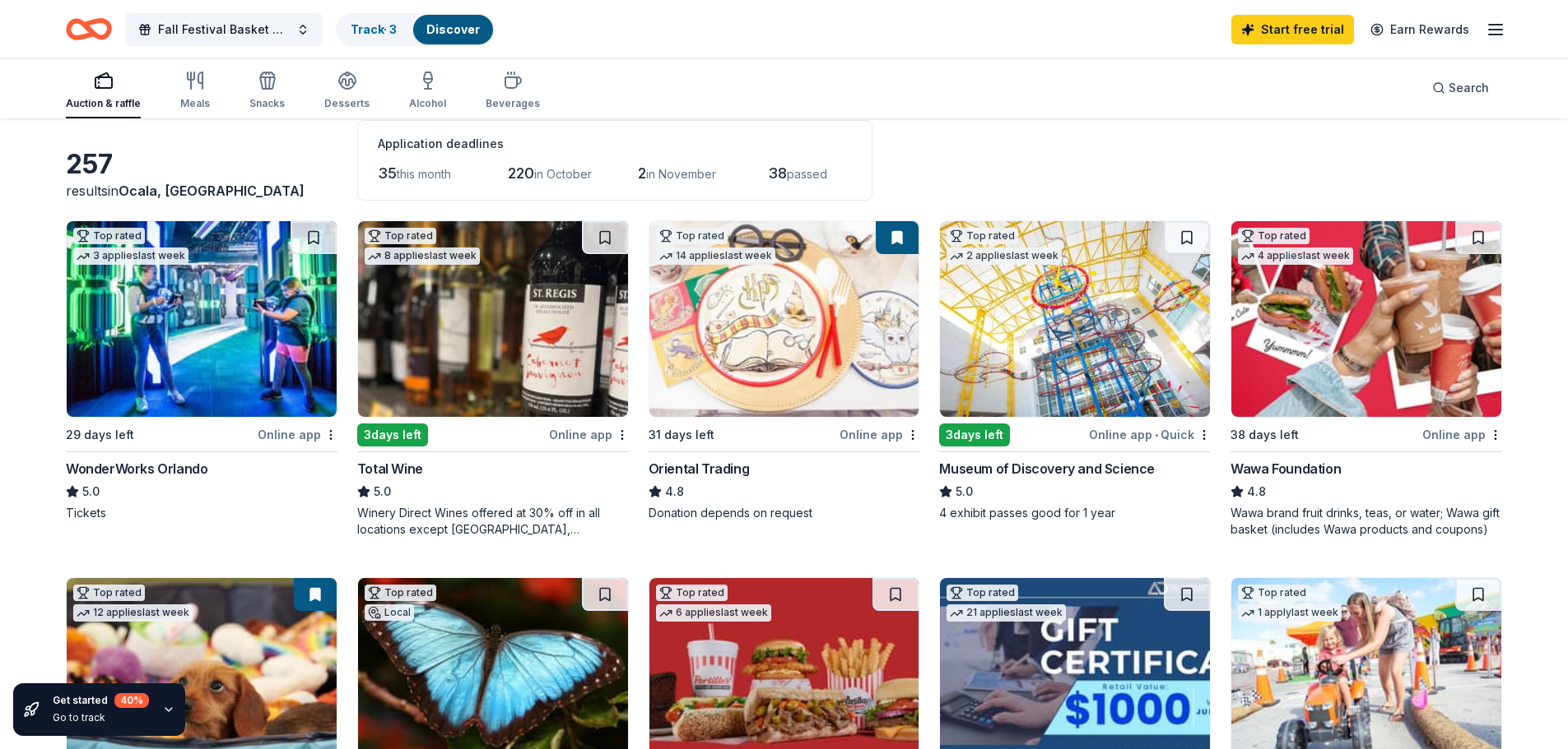
click at [586, 439] on div "Online app" at bounding box center [589, 434] width 80 height 21
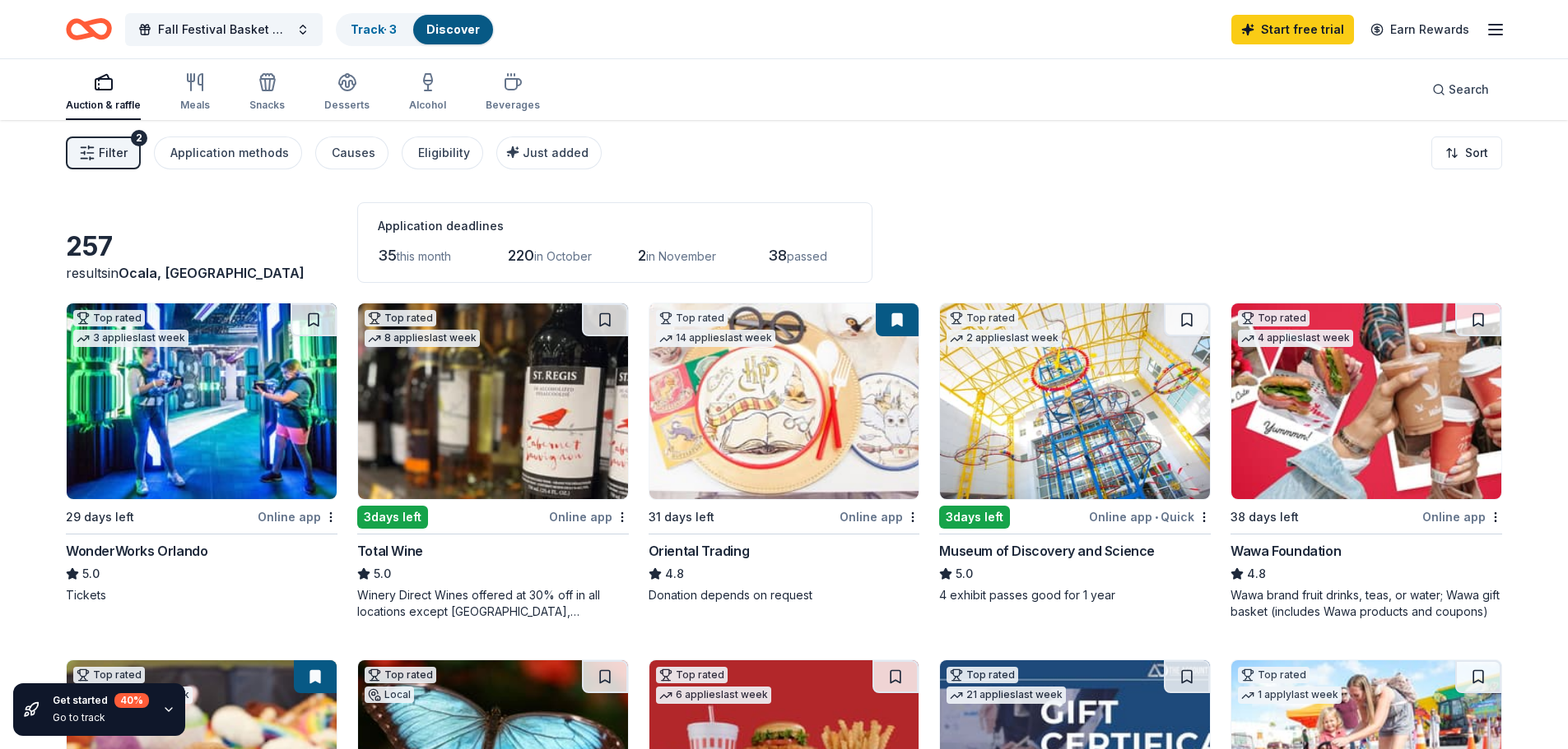
click at [249, 481] on img at bounding box center [202, 401] width 270 height 196
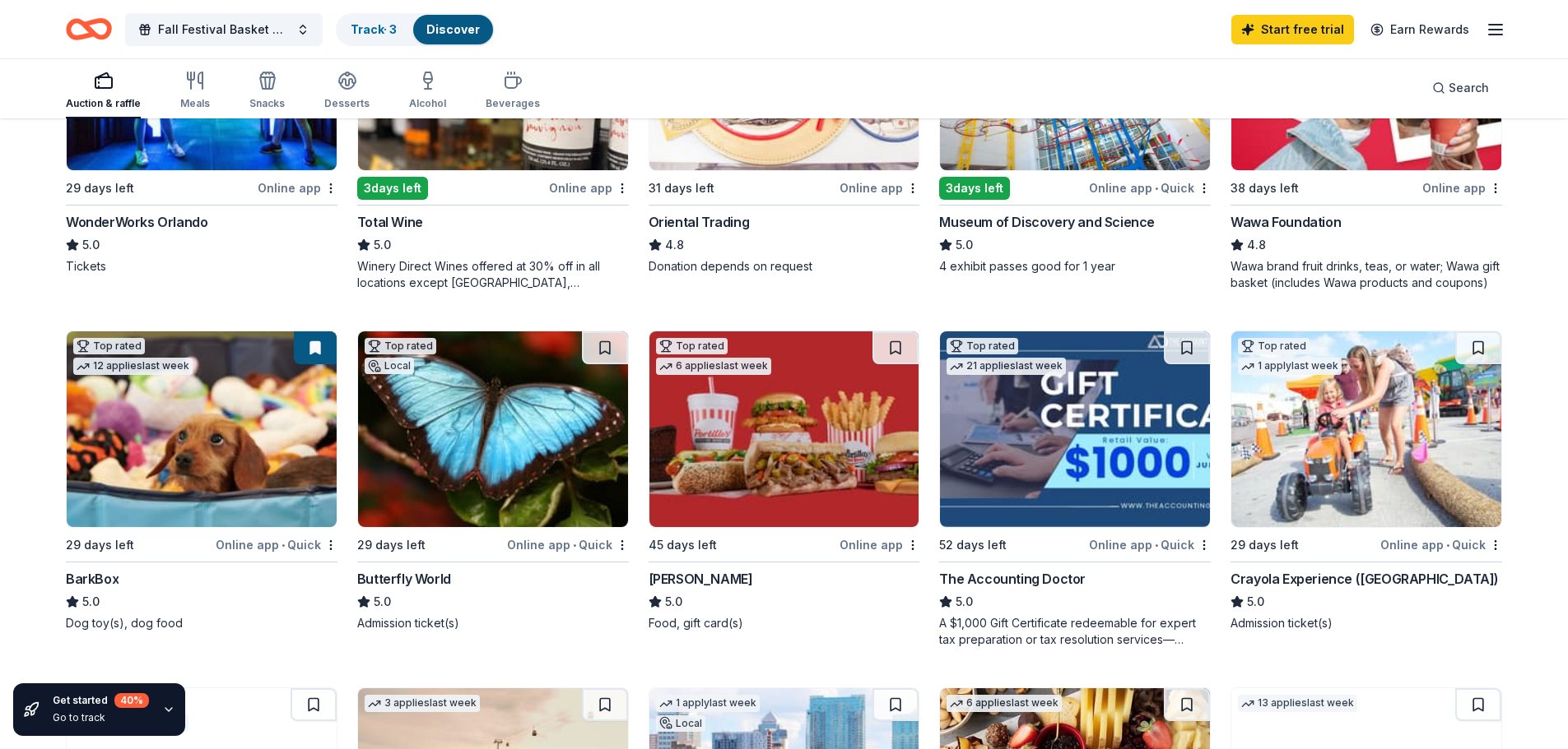
scroll to position [411, 0]
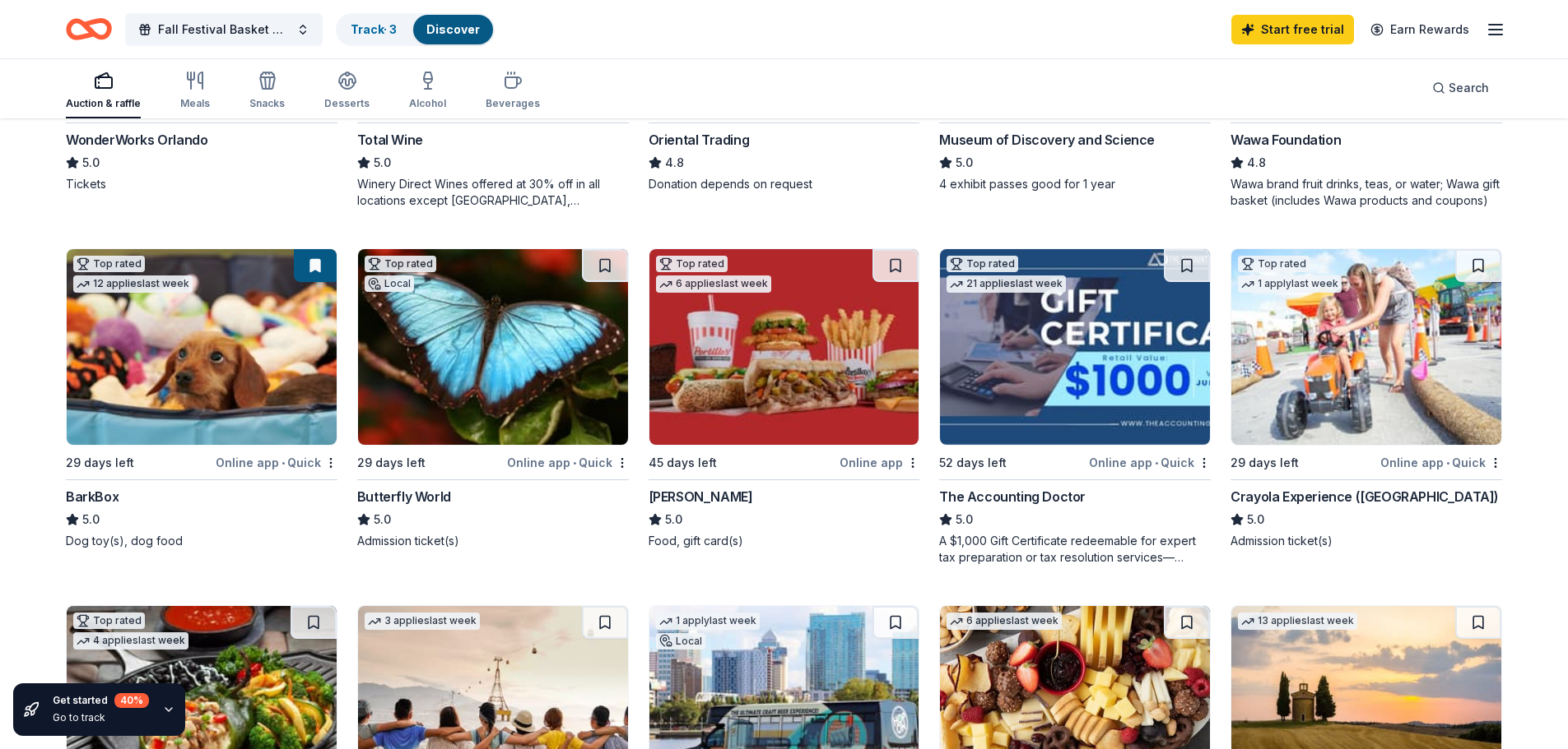
click at [1289, 356] on img at bounding box center [1366, 346] width 270 height 196
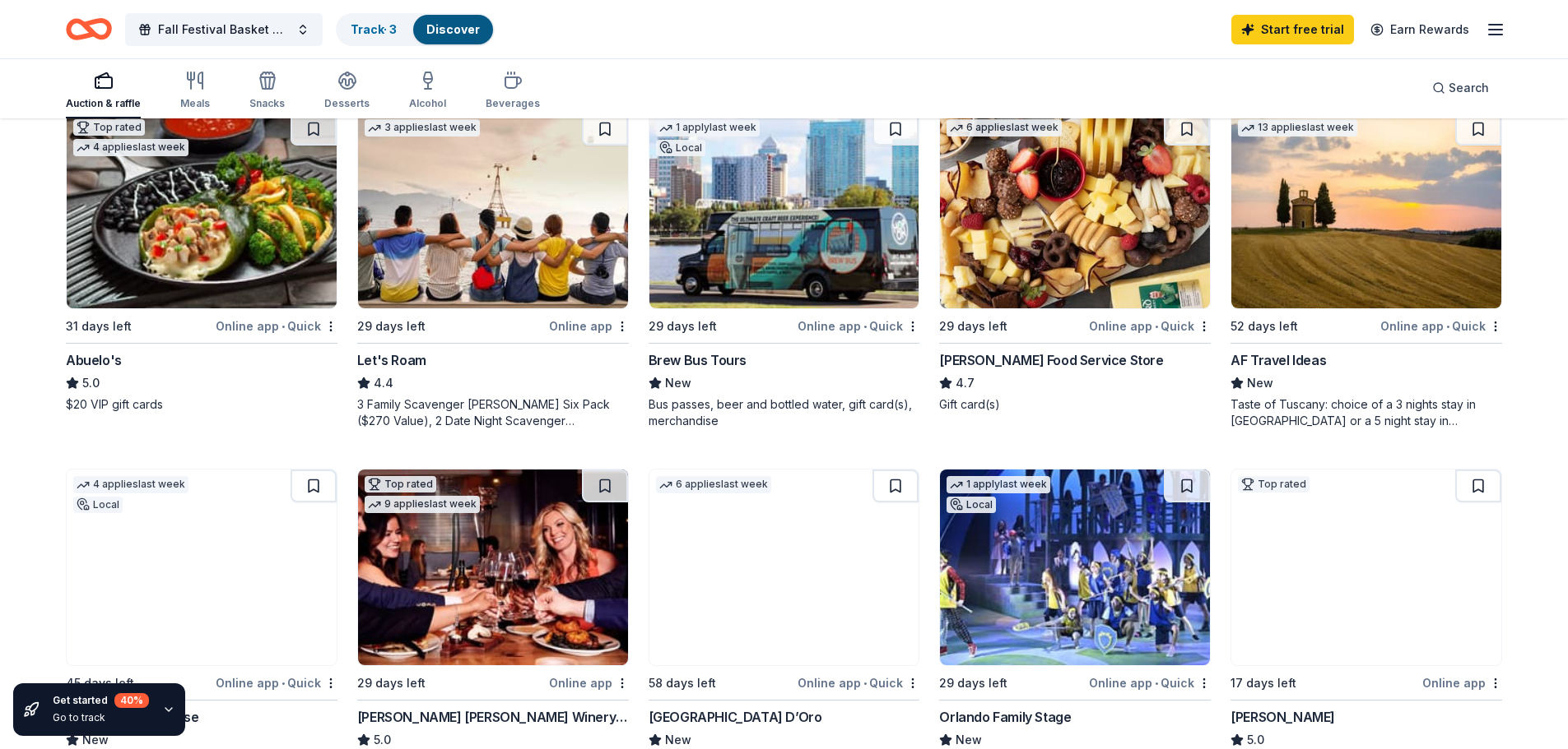
scroll to position [822, 0]
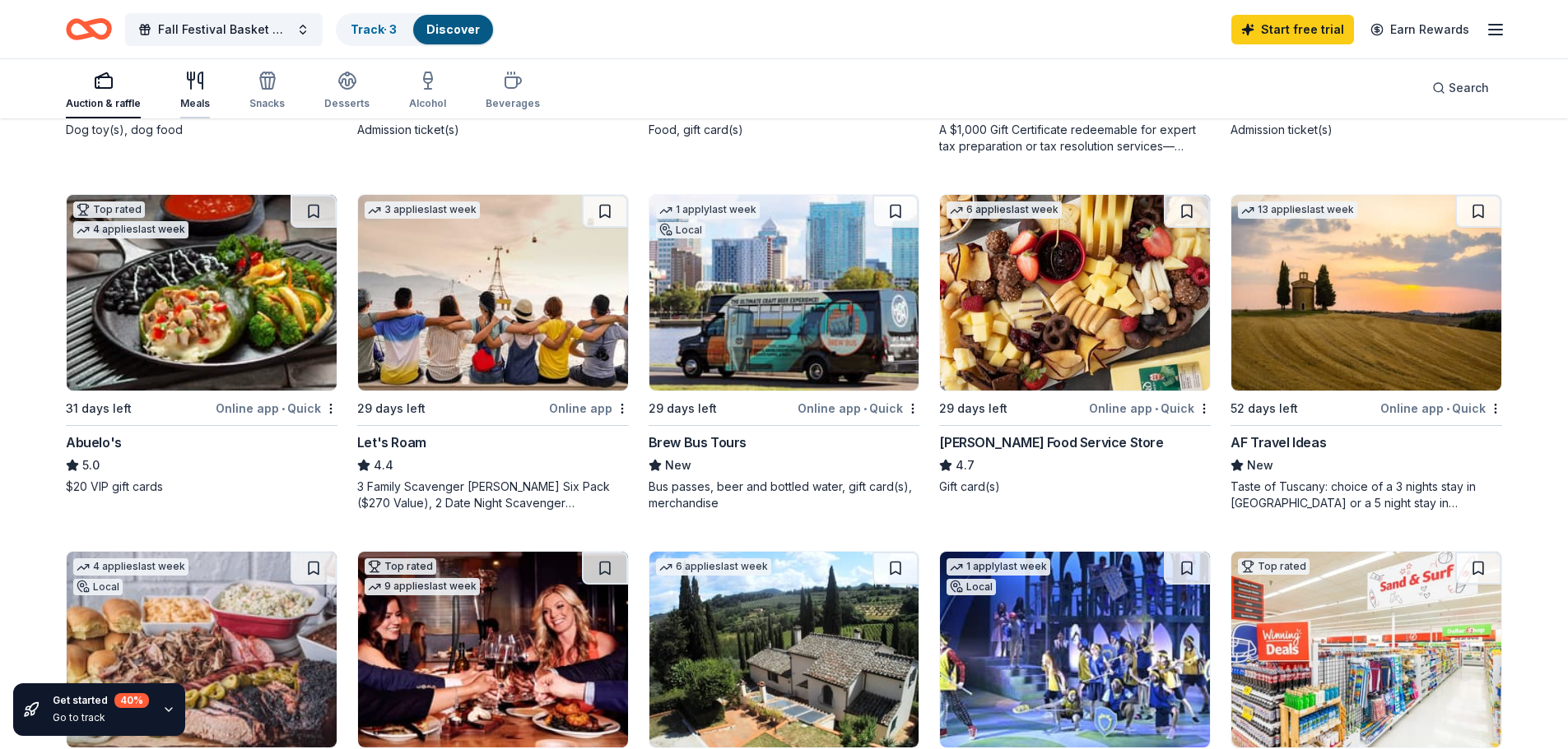
click at [188, 88] on icon "button" at bounding box center [195, 81] width 20 height 20
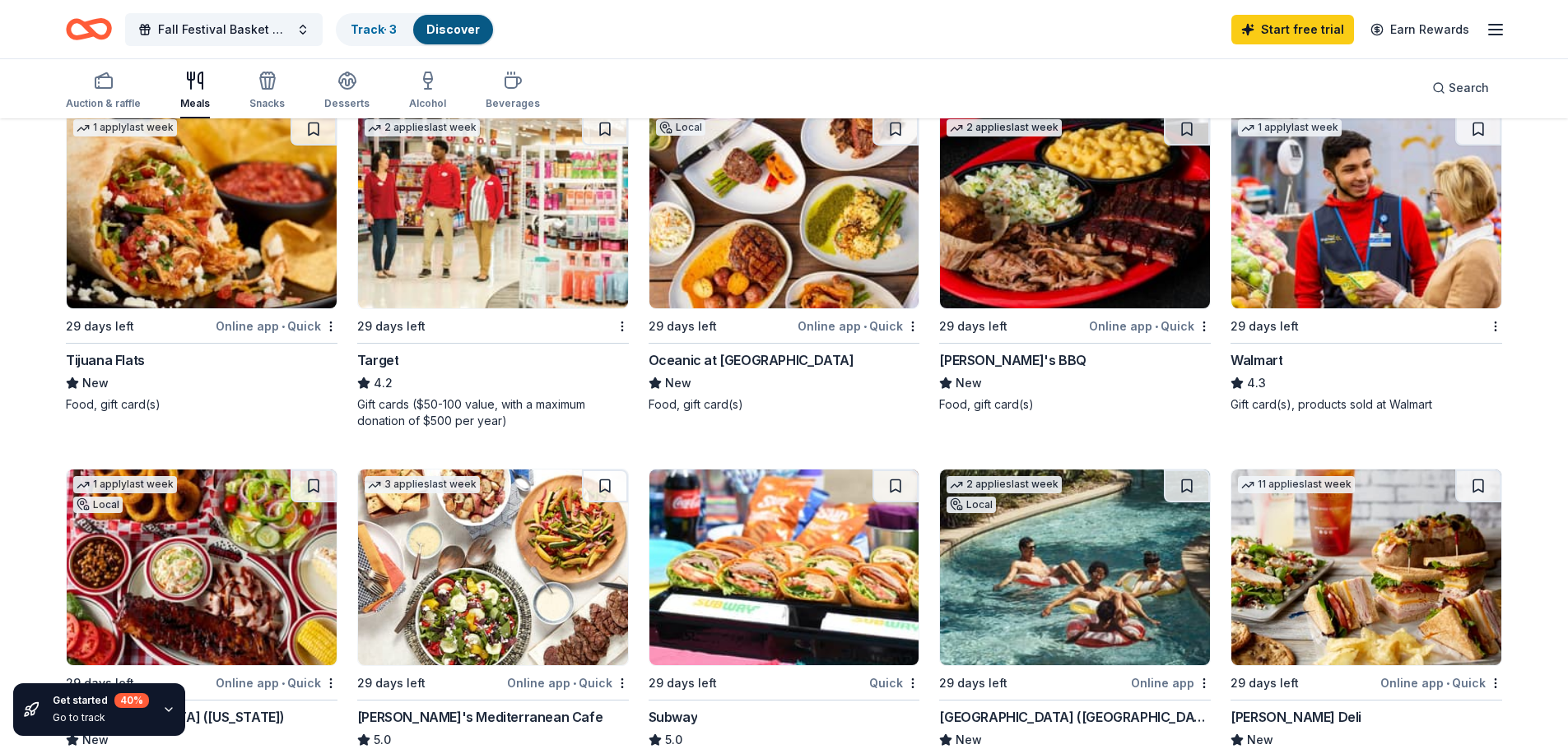
scroll to position [987, 0]
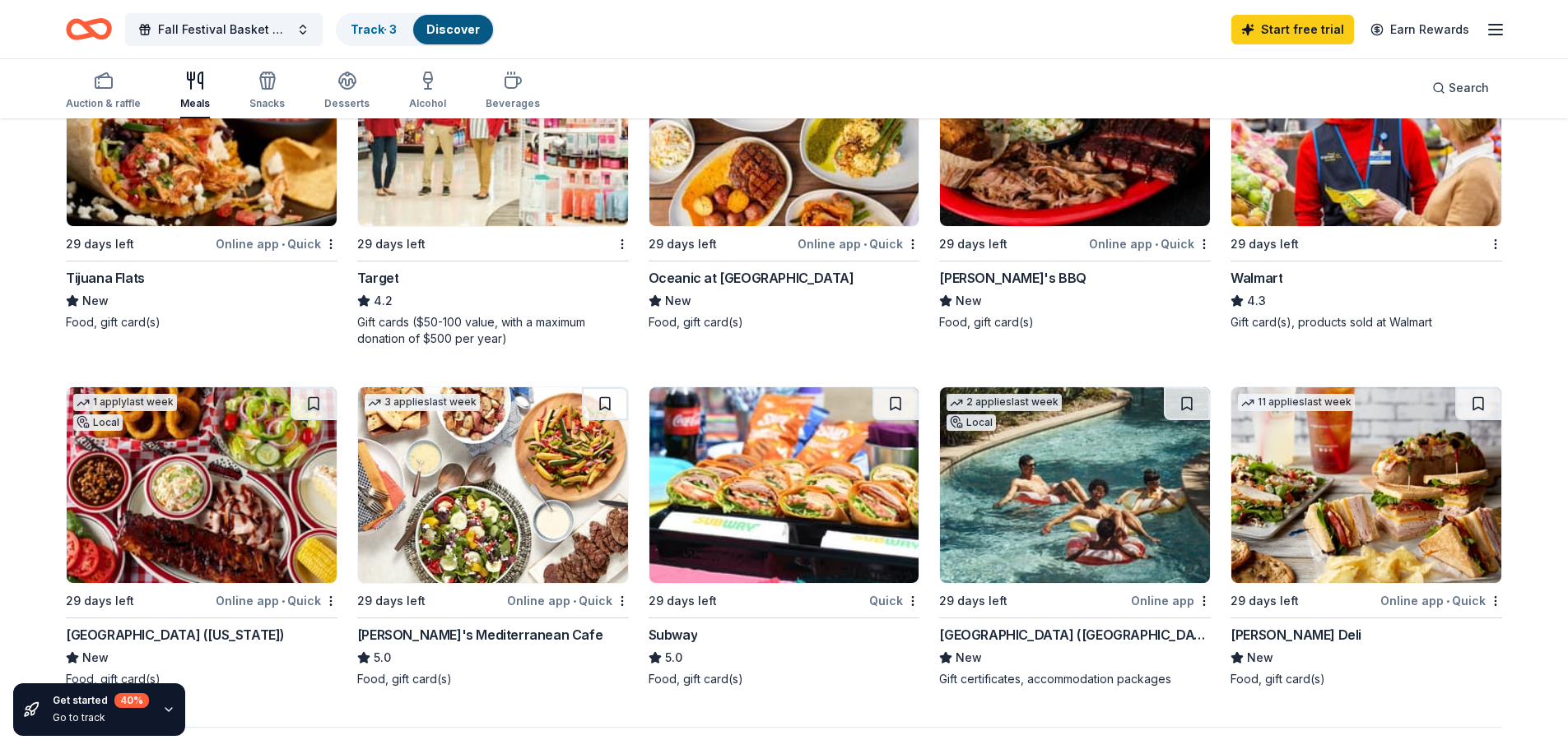
click at [1066, 484] on img at bounding box center [1075, 485] width 270 height 196
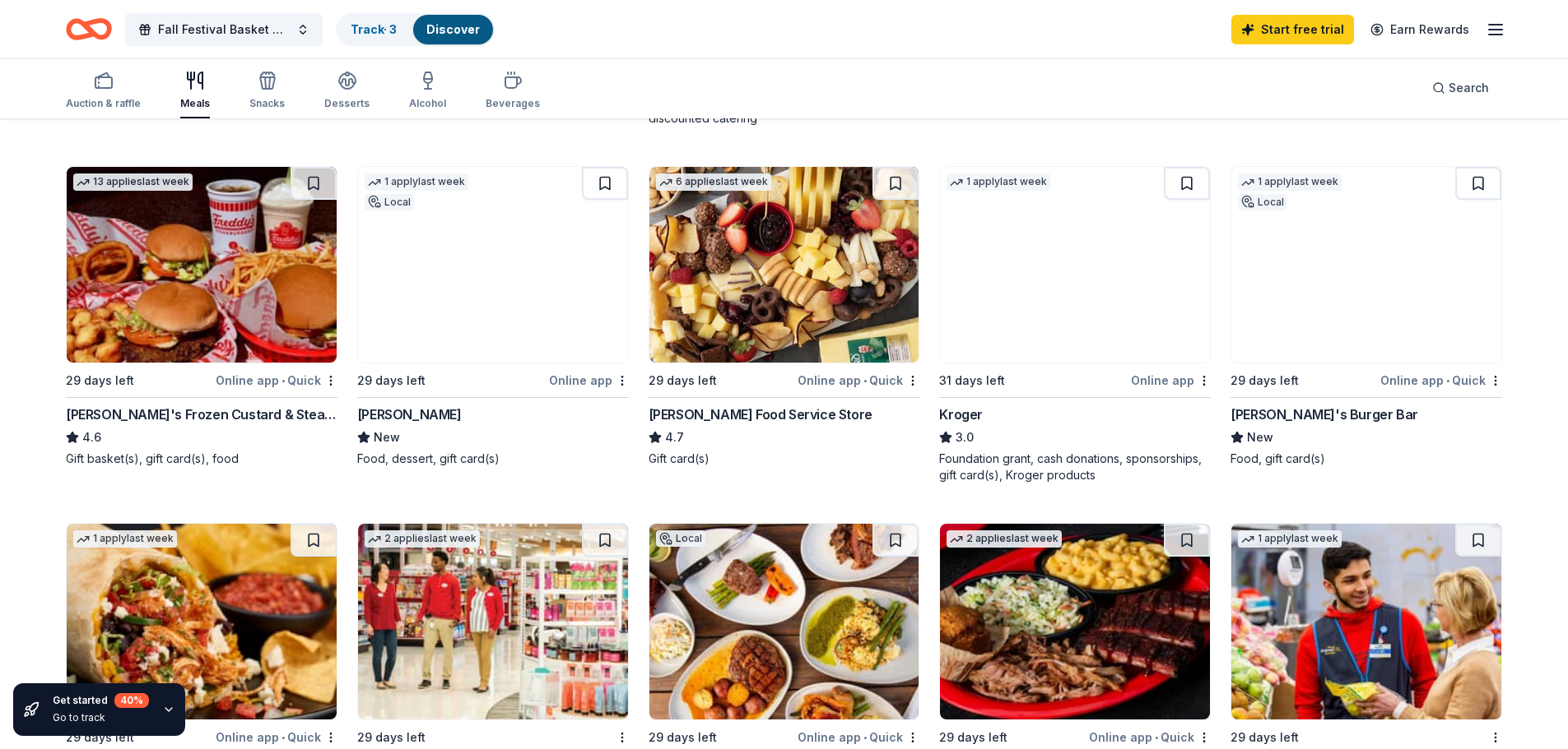
scroll to position [0, 0]
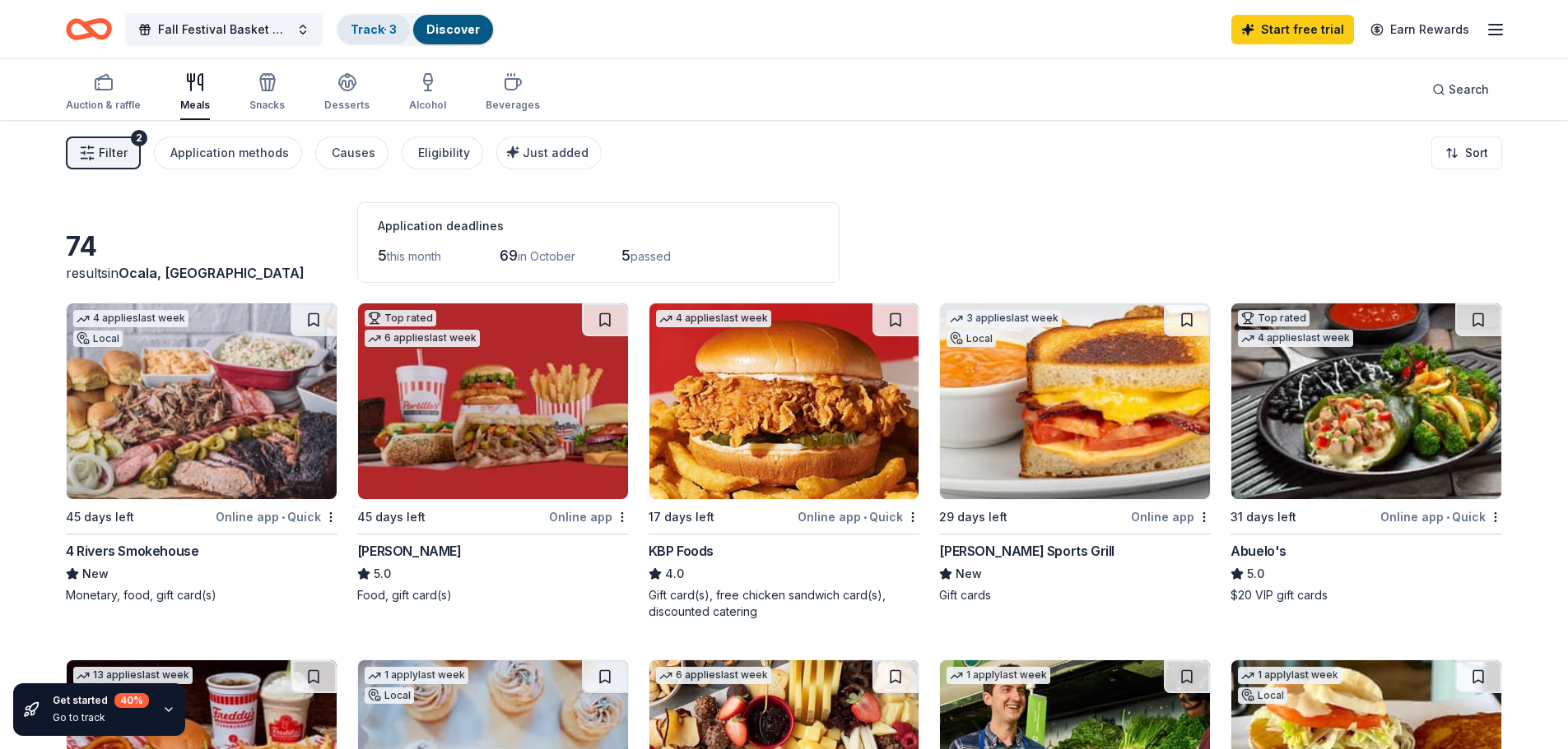
click at [377, 37] on div "Track · 3" at bounding box center [373, 30] width 72 height 30
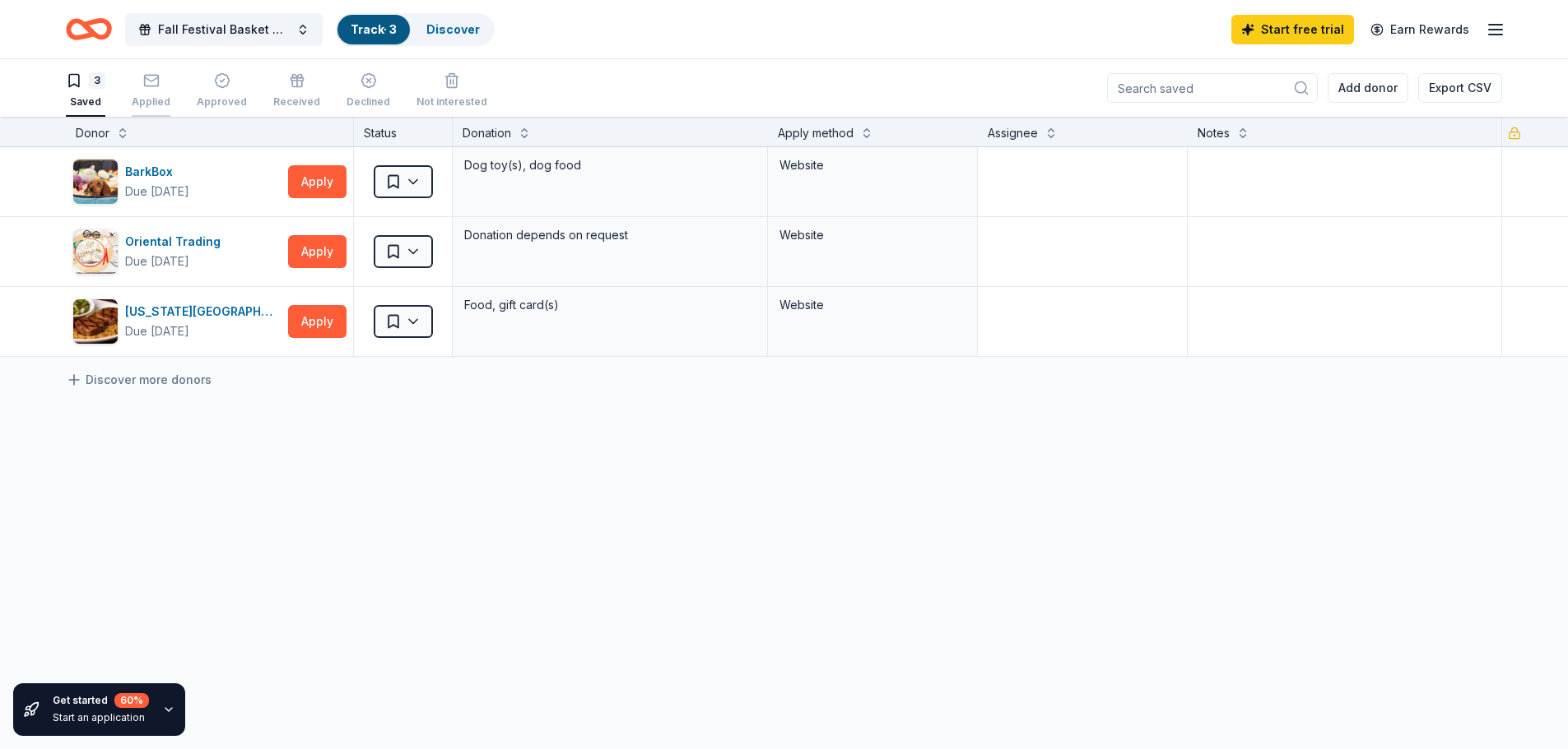
click at [151, 102] on div "Applied" at bounding box center [151, 102] width 38 height 13
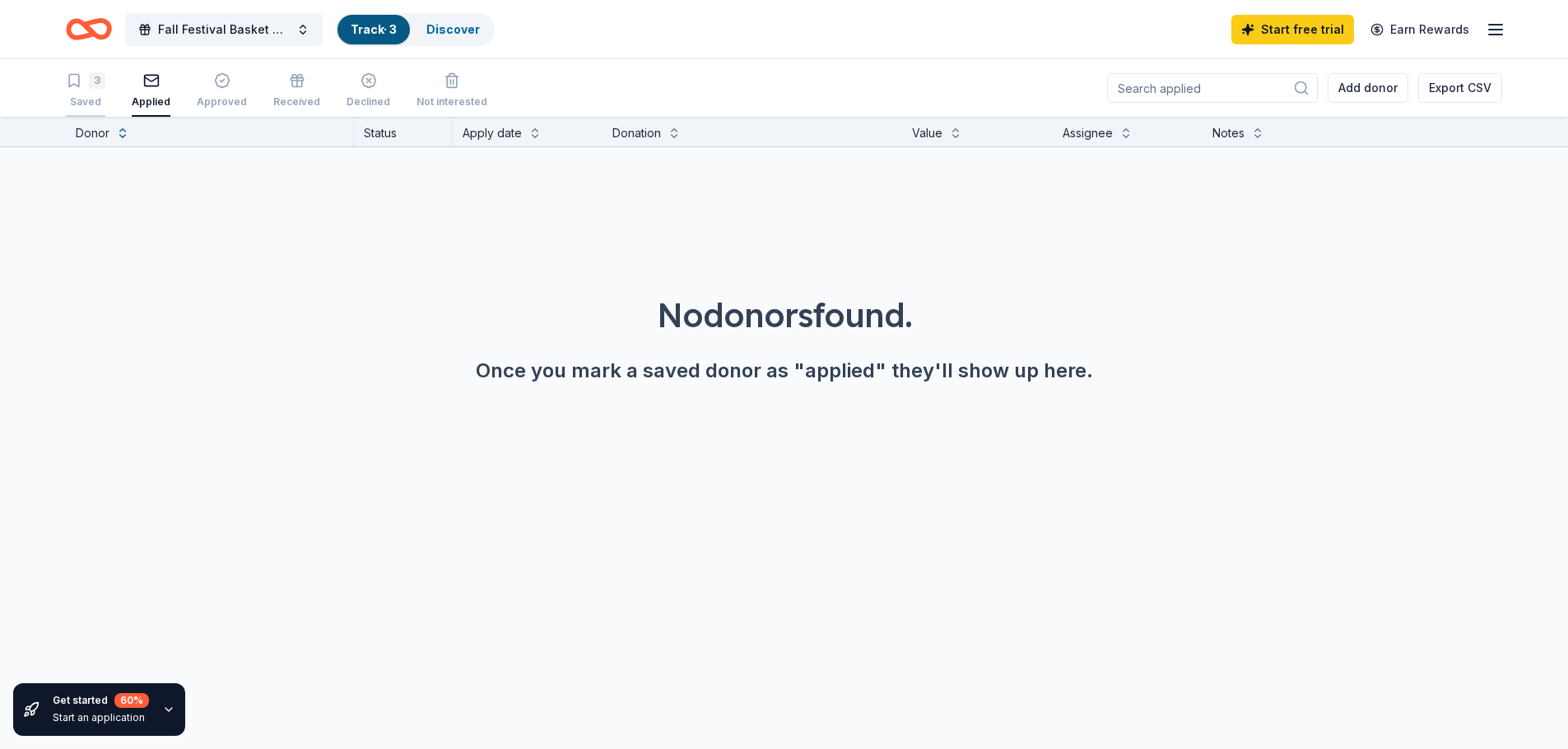
click at [95, 101] on div "Saved" at bounding box center [85, 102] width 39 height 13
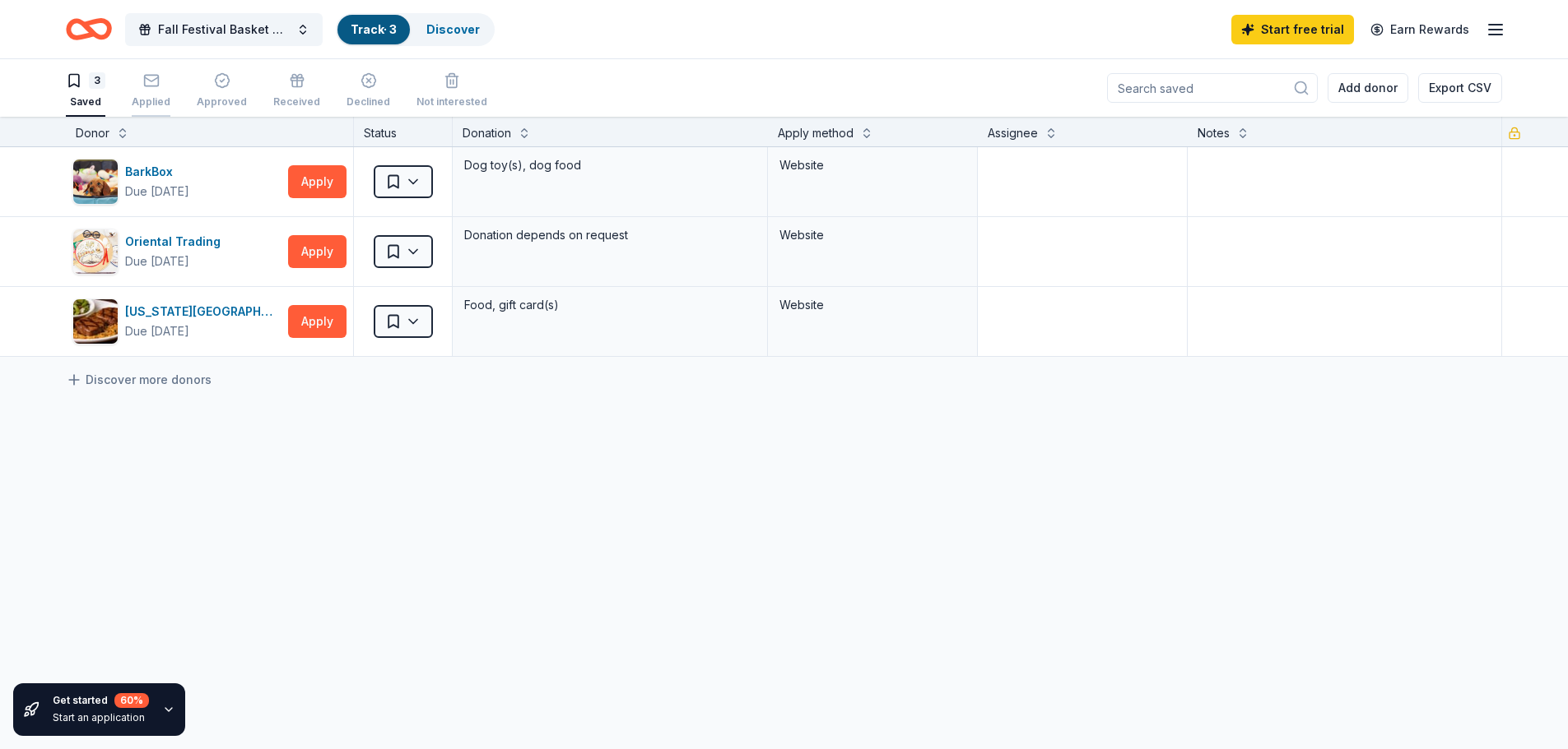
click at [150, 94] on div "Applied" at bounding box center [151, 90] width 38 height 36
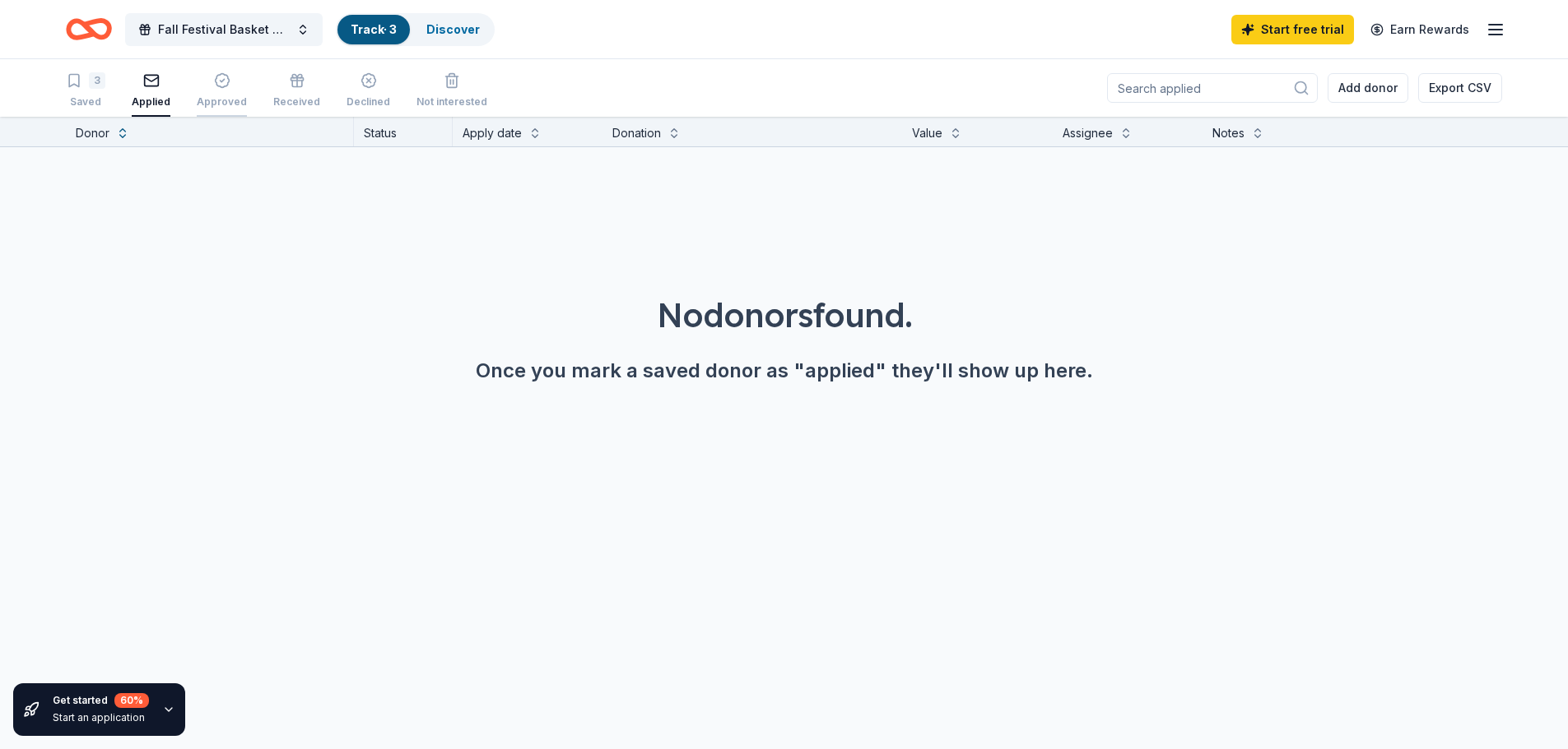
click at [205, 109] on button "Approved" at bounding box center [222, 91] width 50 height 51
click at [273, 106] on div "Received" at bounding box center [296, 102] width 47 height 13
click at [360, 101] on div "Declined" at bounding box center [368, 102] width 43 height 13
click at [465, 32] on link "Discover" at bounding box center [453, 29] width 53 height 14
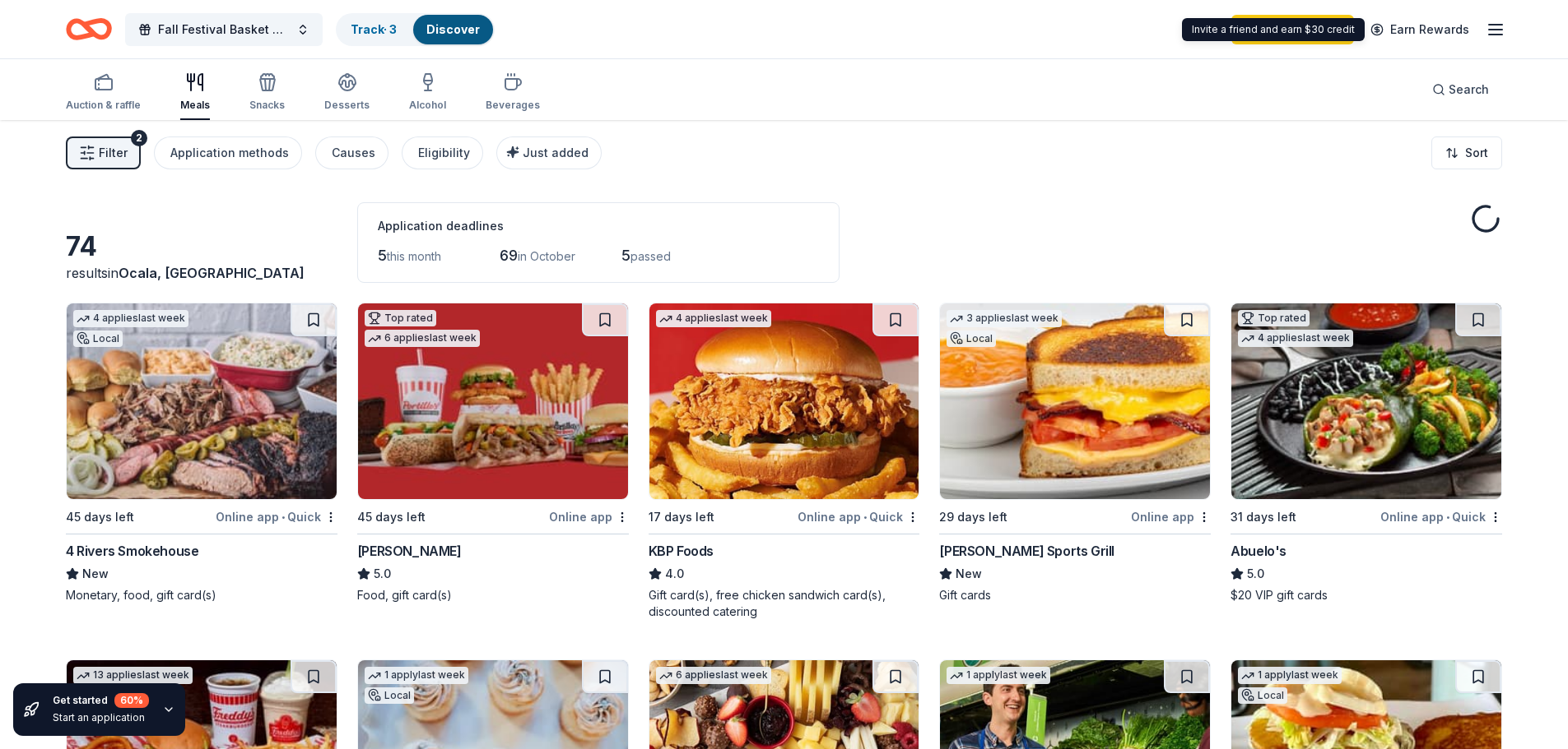
click at [1497, 37] on icon "button" at bounding box center [1496, 30] width 20 height 20
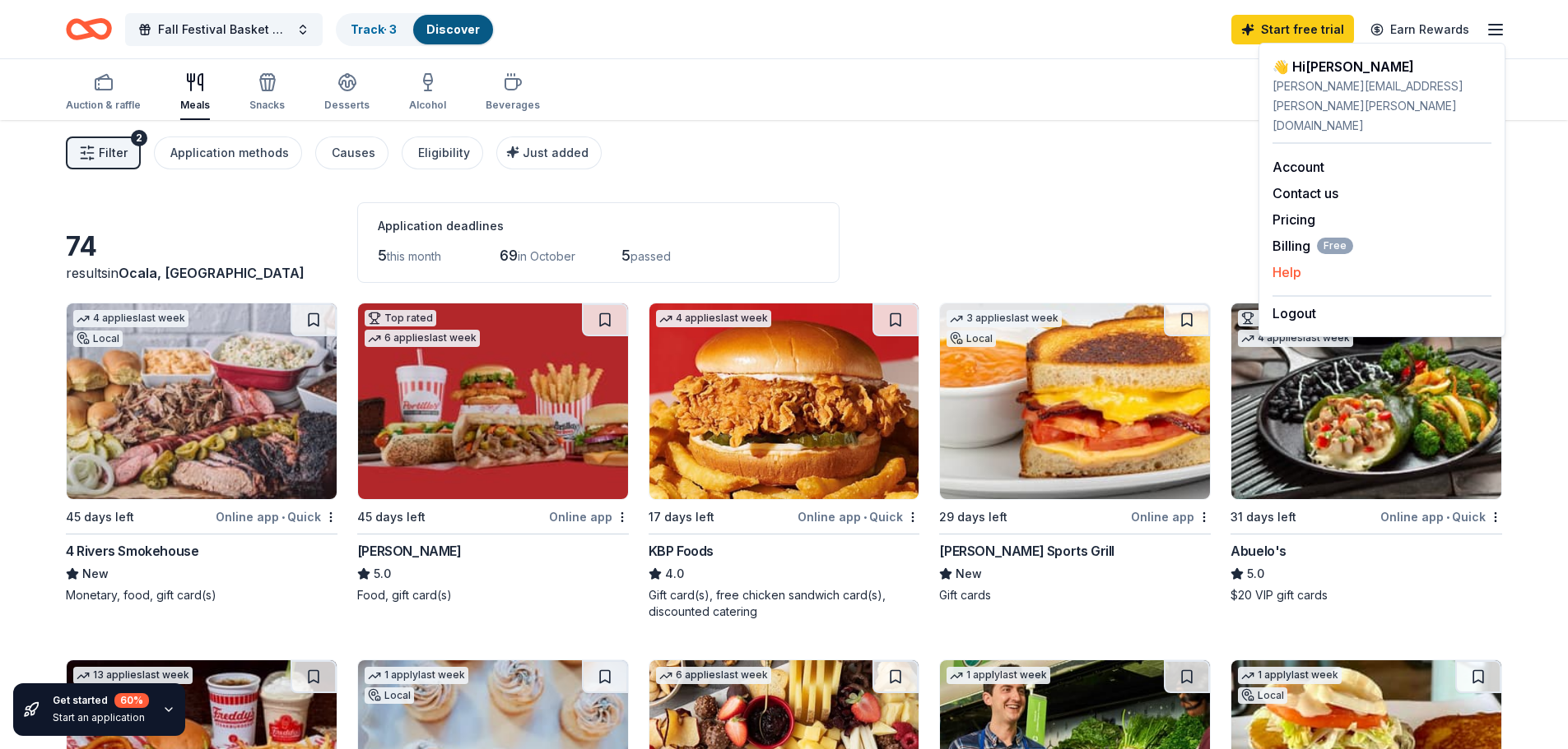
click at [1277, 262] on button "Help" at bounding box center [1287, 272] width 29 height 20
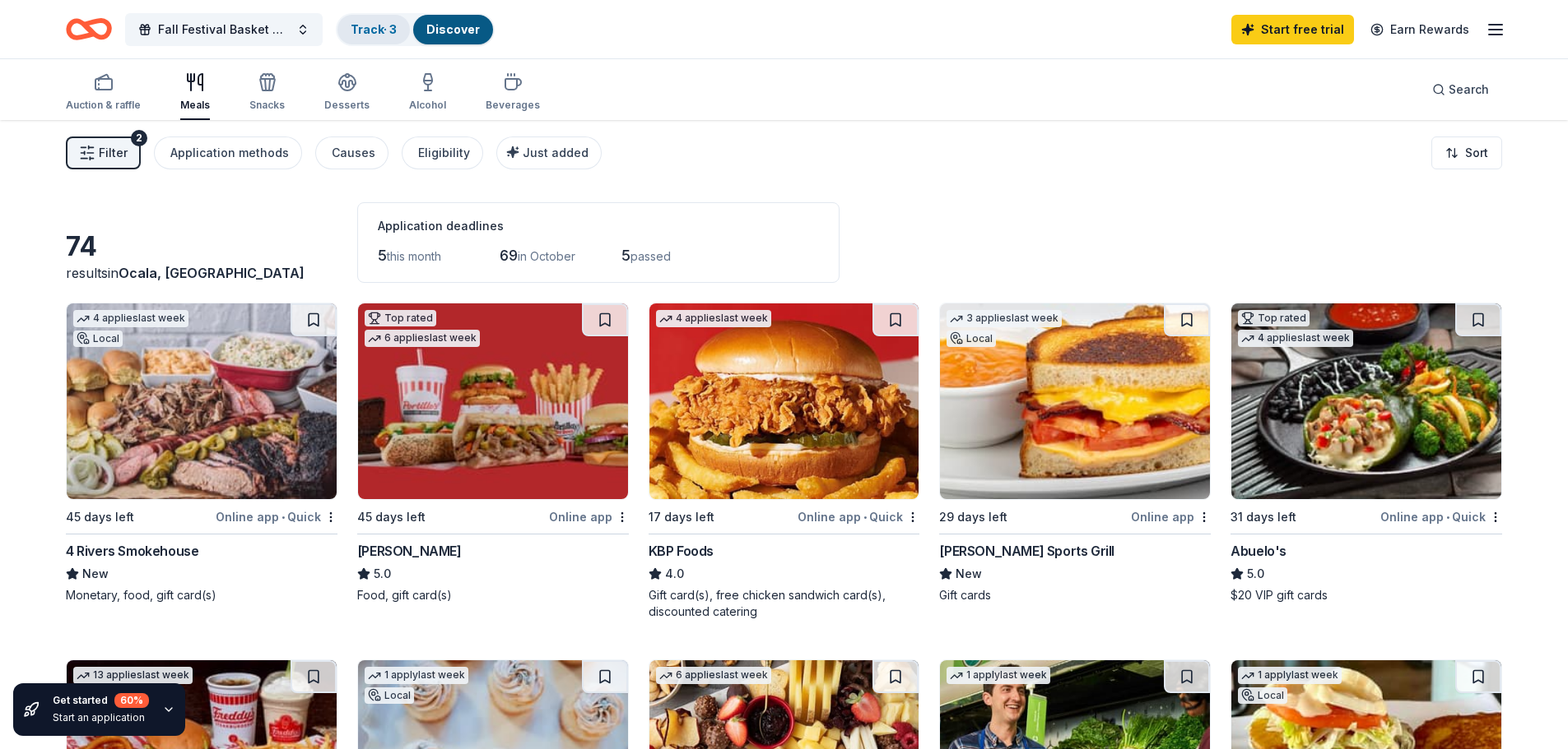
click at [391, 20] on div "Track · 3" at bounding box center [373, 30] width 72 height 30
click at [389, 34] on link "Track · 3" at bounding box center [373, 29] width 46 height 14
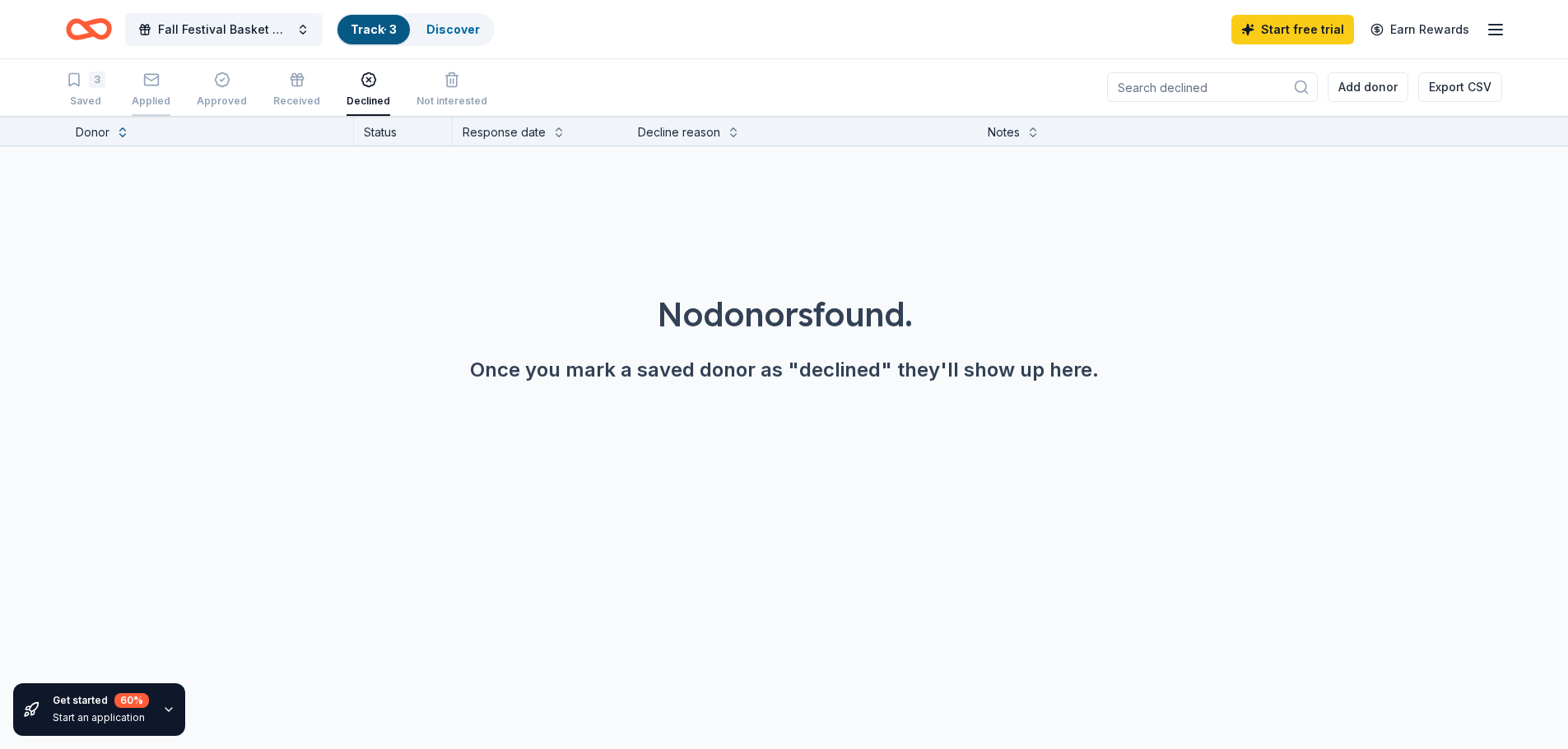
click at [155, 100] on div "Applied" at bounding box center [151, 102] width 38 height 13
click at [531, 137] on button at bounding box center [535, 131] width 13 height 17
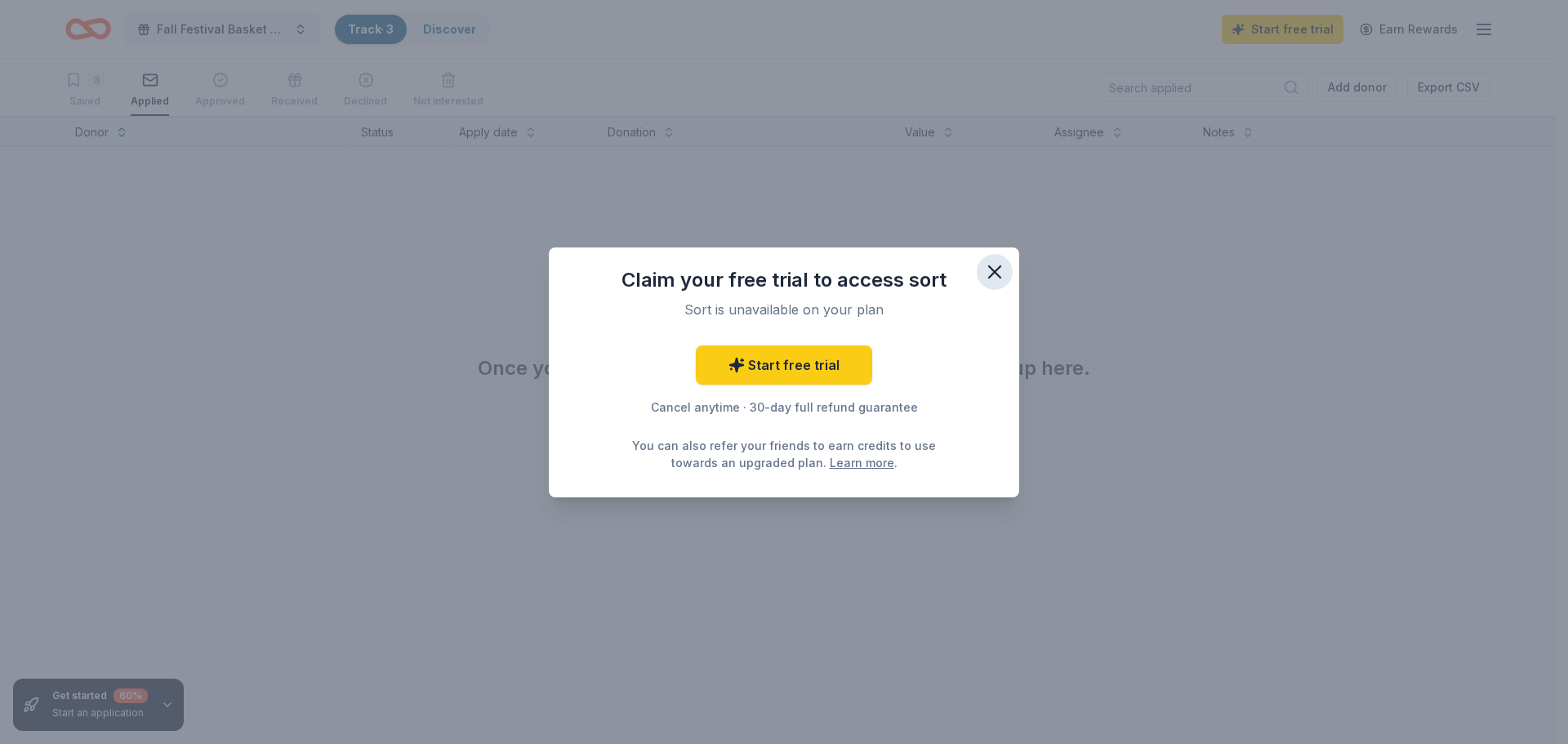
click at [998, 277] on icon "button" at bounding box center [995, 272] width 23 height 23
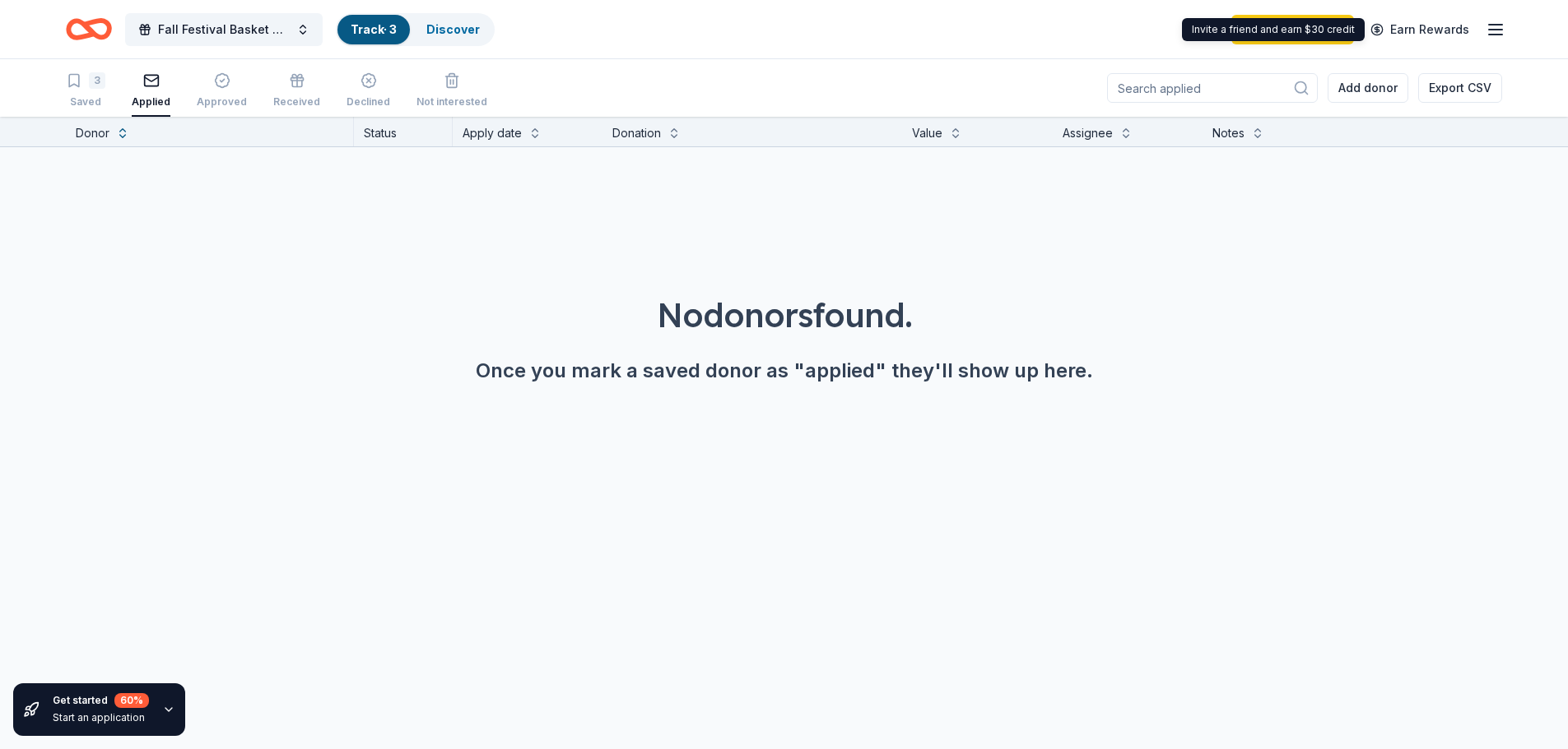
click at [1486, 32] on icon "button" at bounding box center [1496, 30] width 20 height 20
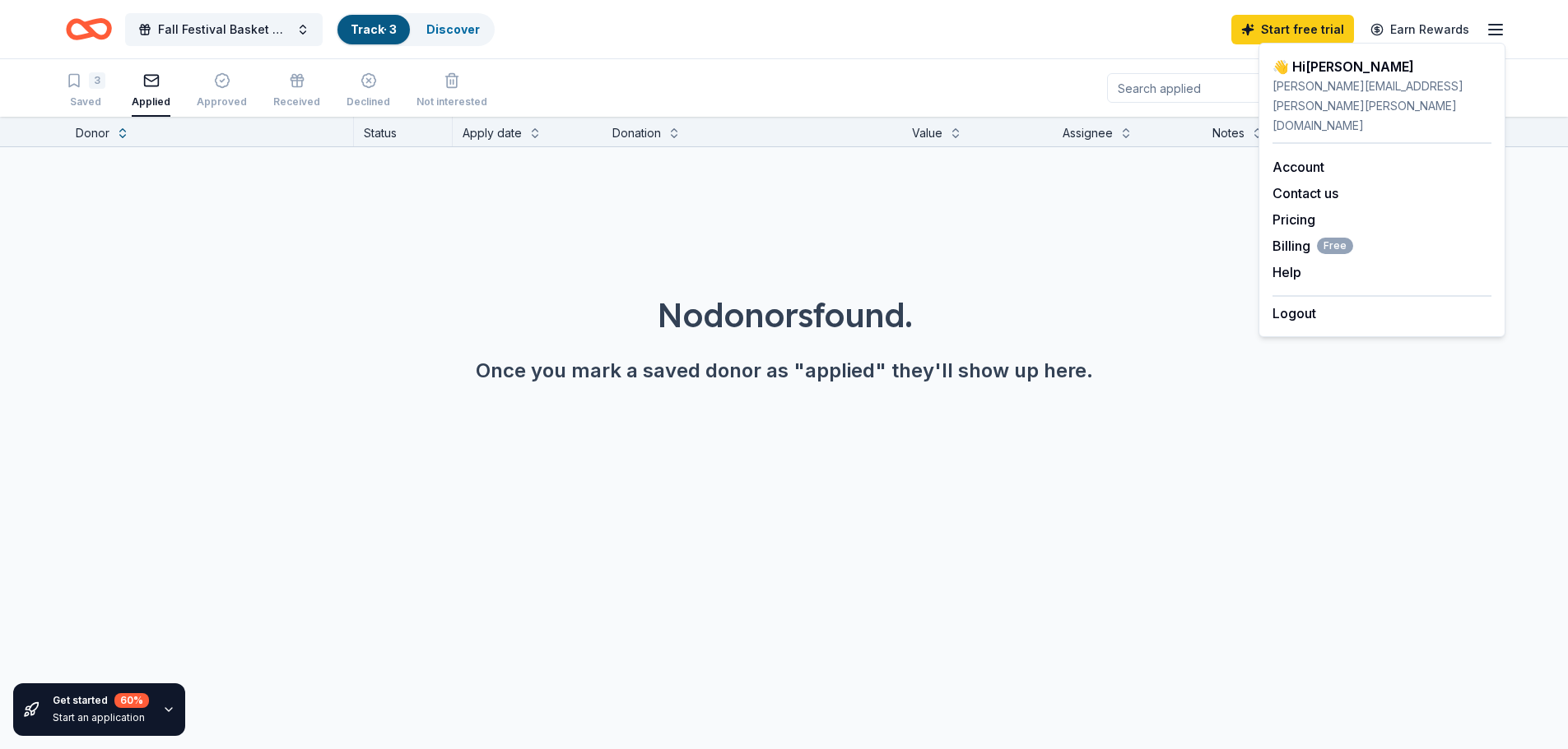
click at [1047, 63] on div "3 Saved Applied Approved Received Declined Not interested Add donor Export CSV" at bounding box center [784, 87] width 1436 height 57
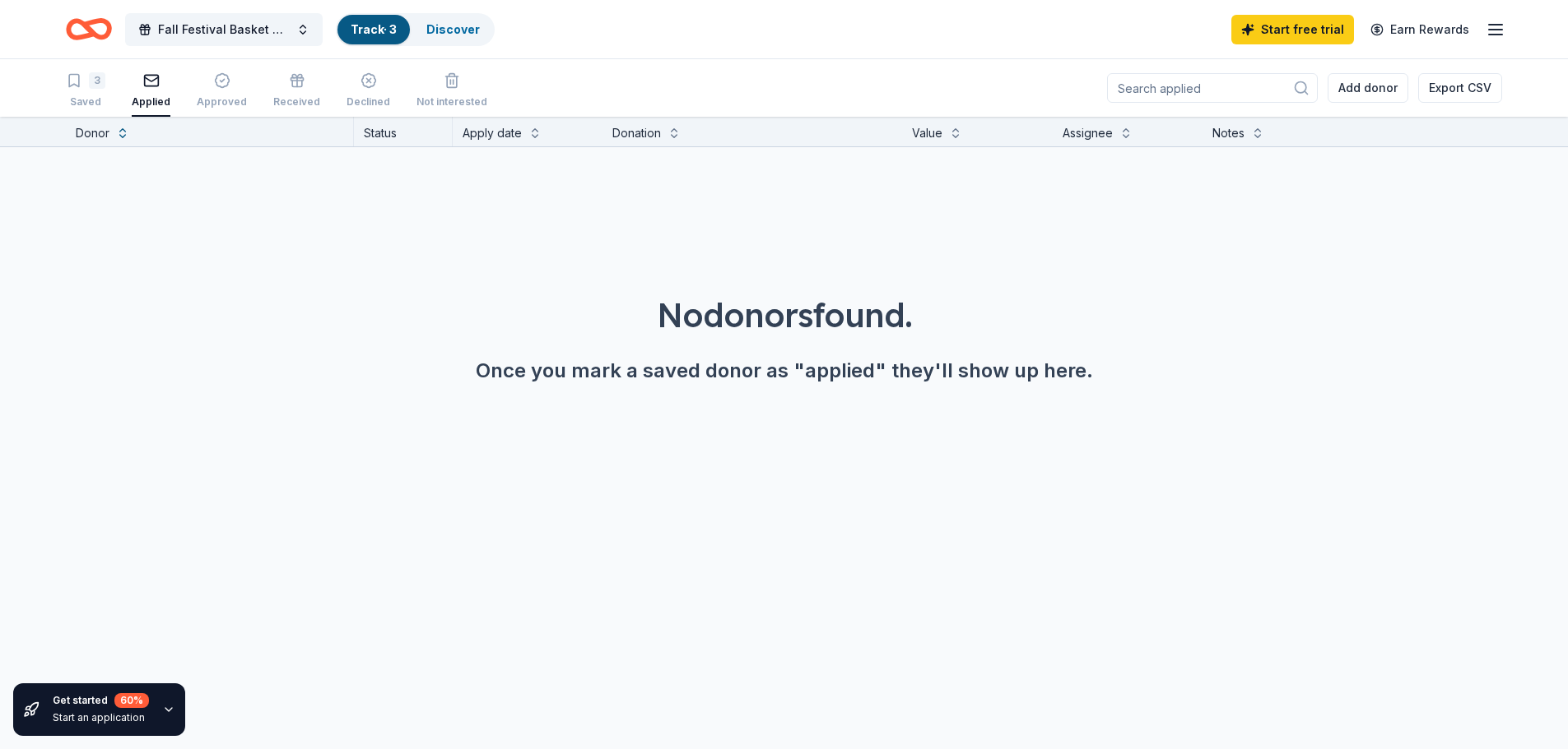
click at [1219, 98] on input at bounding box center [1212, 88] width 211 height 30
type input "wonderworks"
click at [271, 31] on span "Fall Festival Basket Auction" at bounding box center [224, 30] width 132 height 20
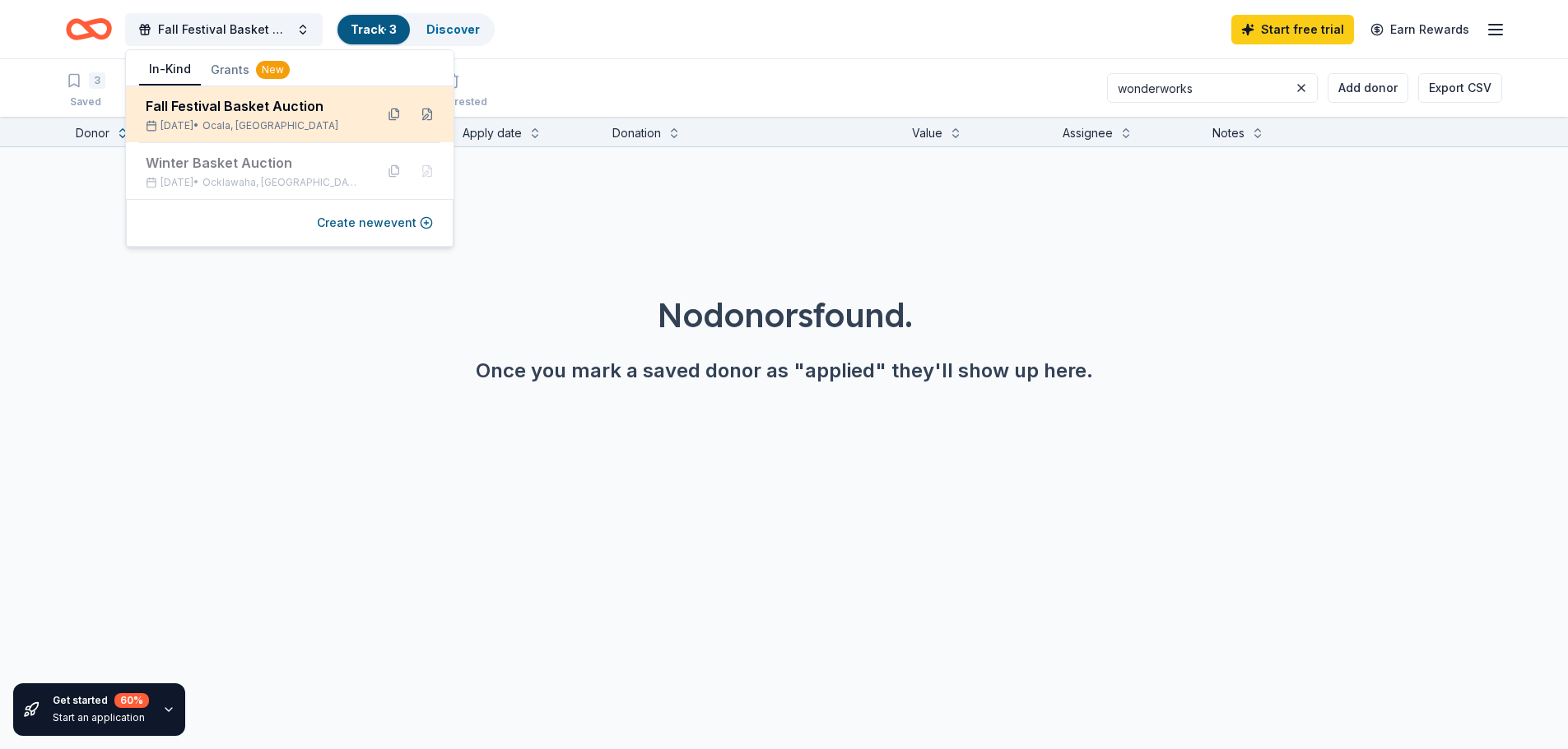
click at [261, 132] on div "Fall Festival Basket Auction Nov 07, 2025 • Ocala, FL" at bounding box center [289, 114] width 327 height 56
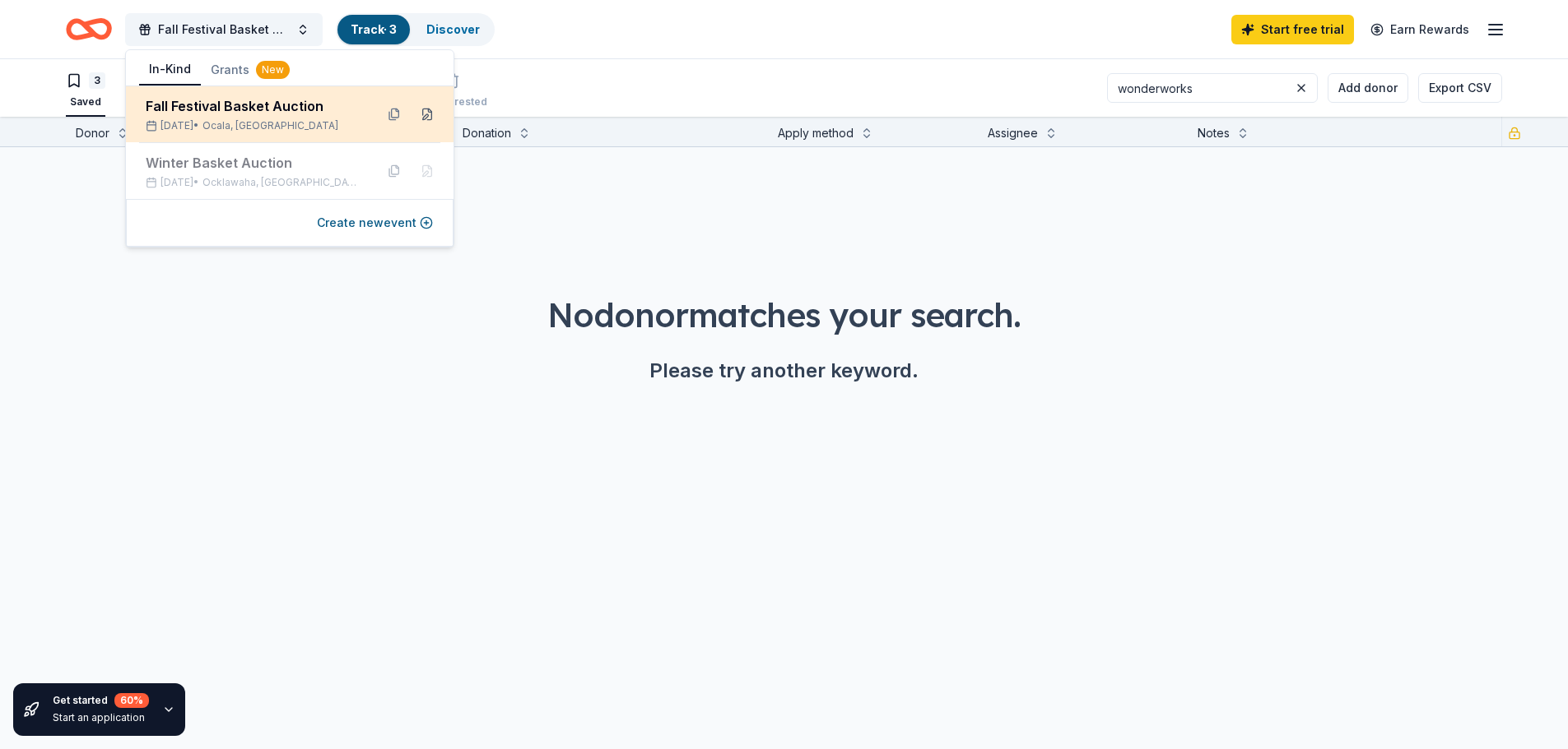
click at [431, 114] on button at bounding box center [427, 115] width 27 height 27
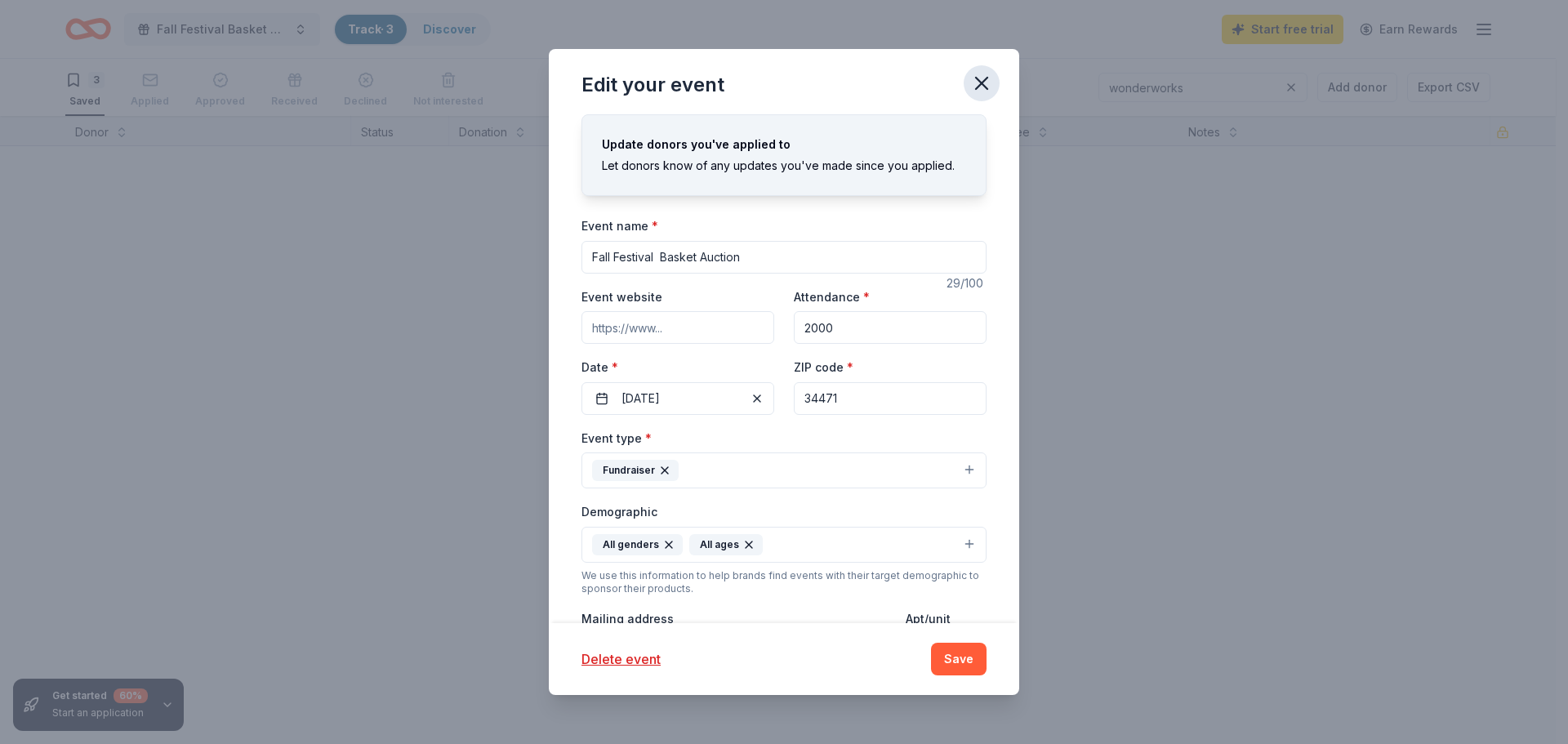
click at [983, 92] on icon "button" at bounding box center [981, 83] width 23 height 23
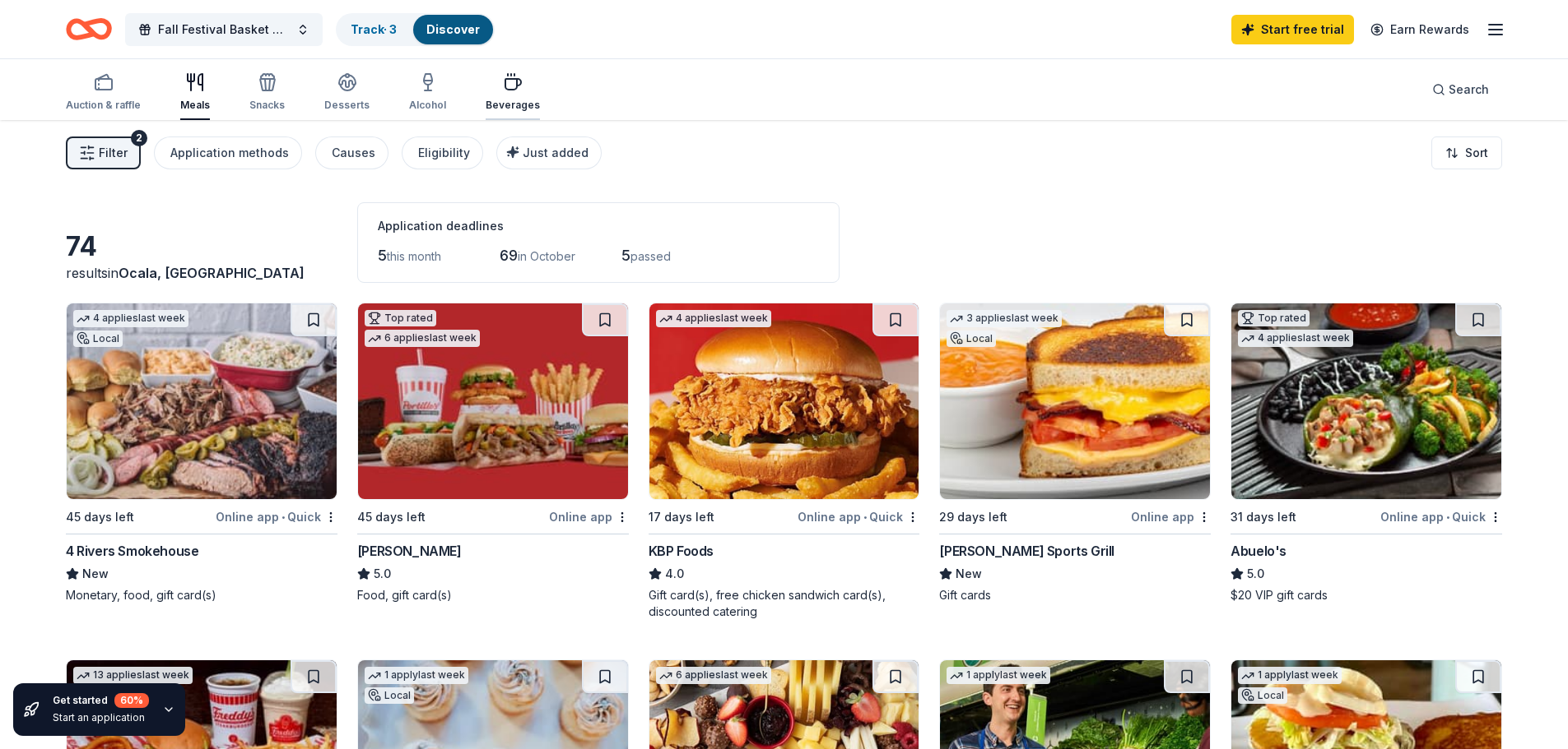
click at [503, 102] on div "Beverages" at bounding box center [512, 106] width 54 height 13
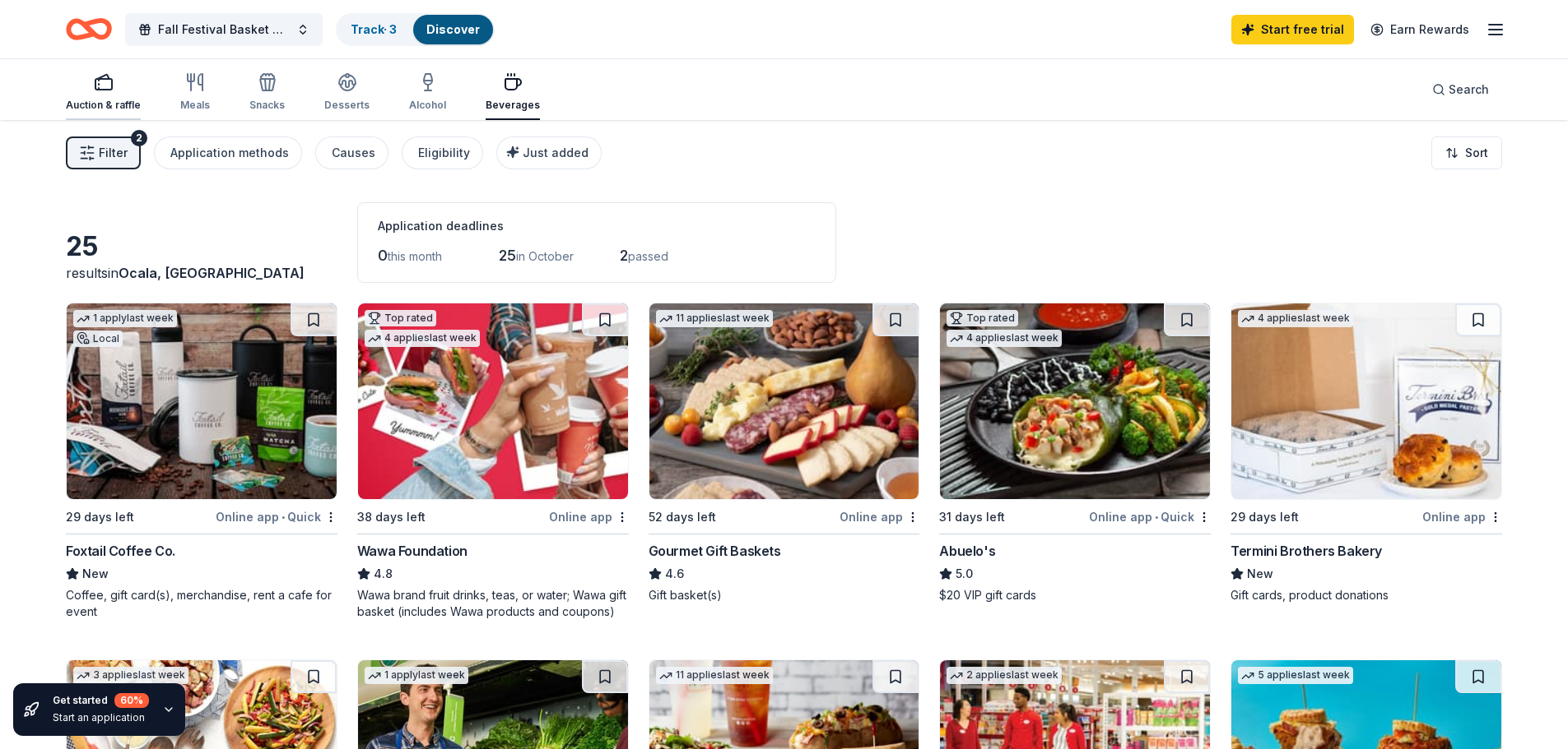
click at [120, 106] on div "Auction & raffle" at bounding box center [103, 106] width 75 height 13
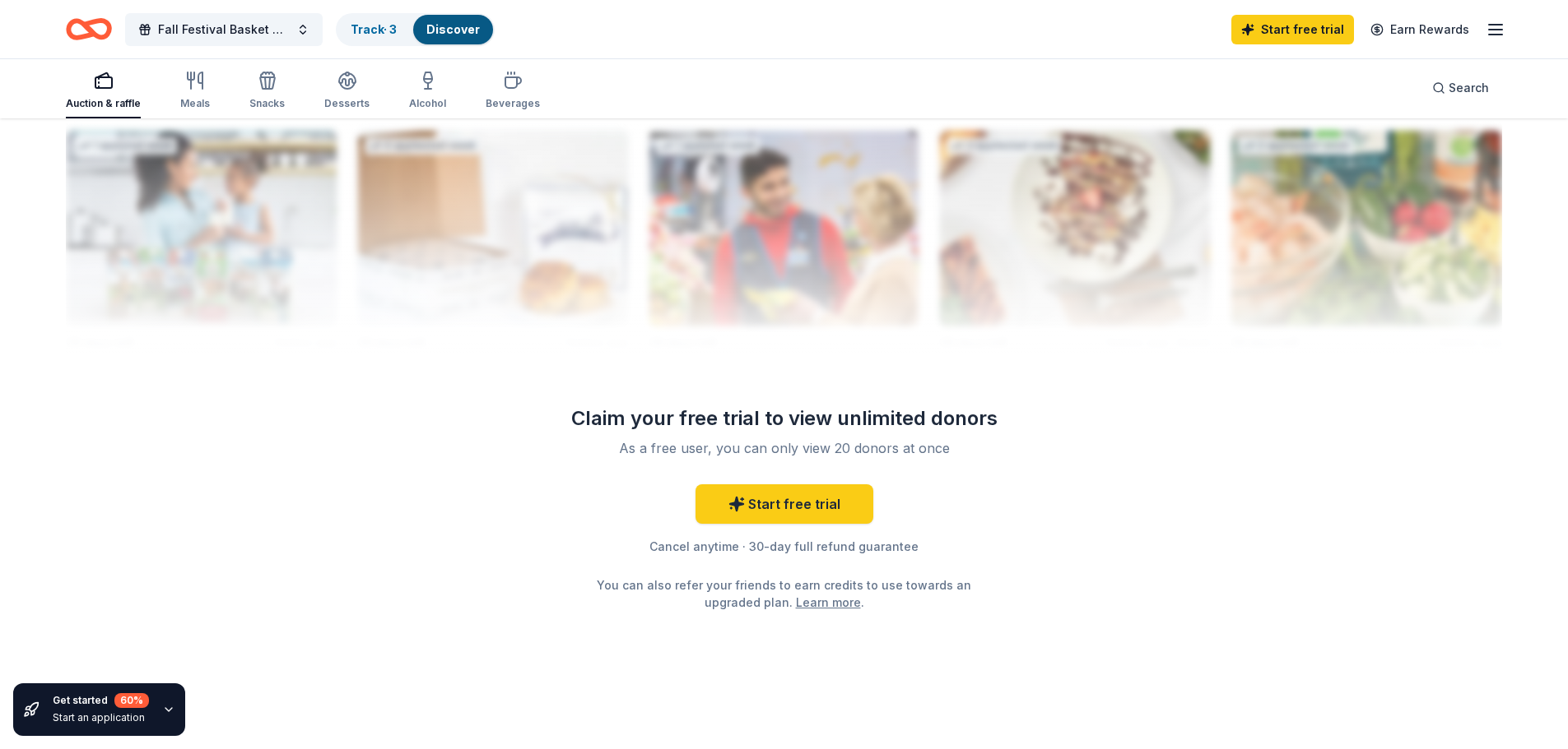
scroll to position [1148, 0]
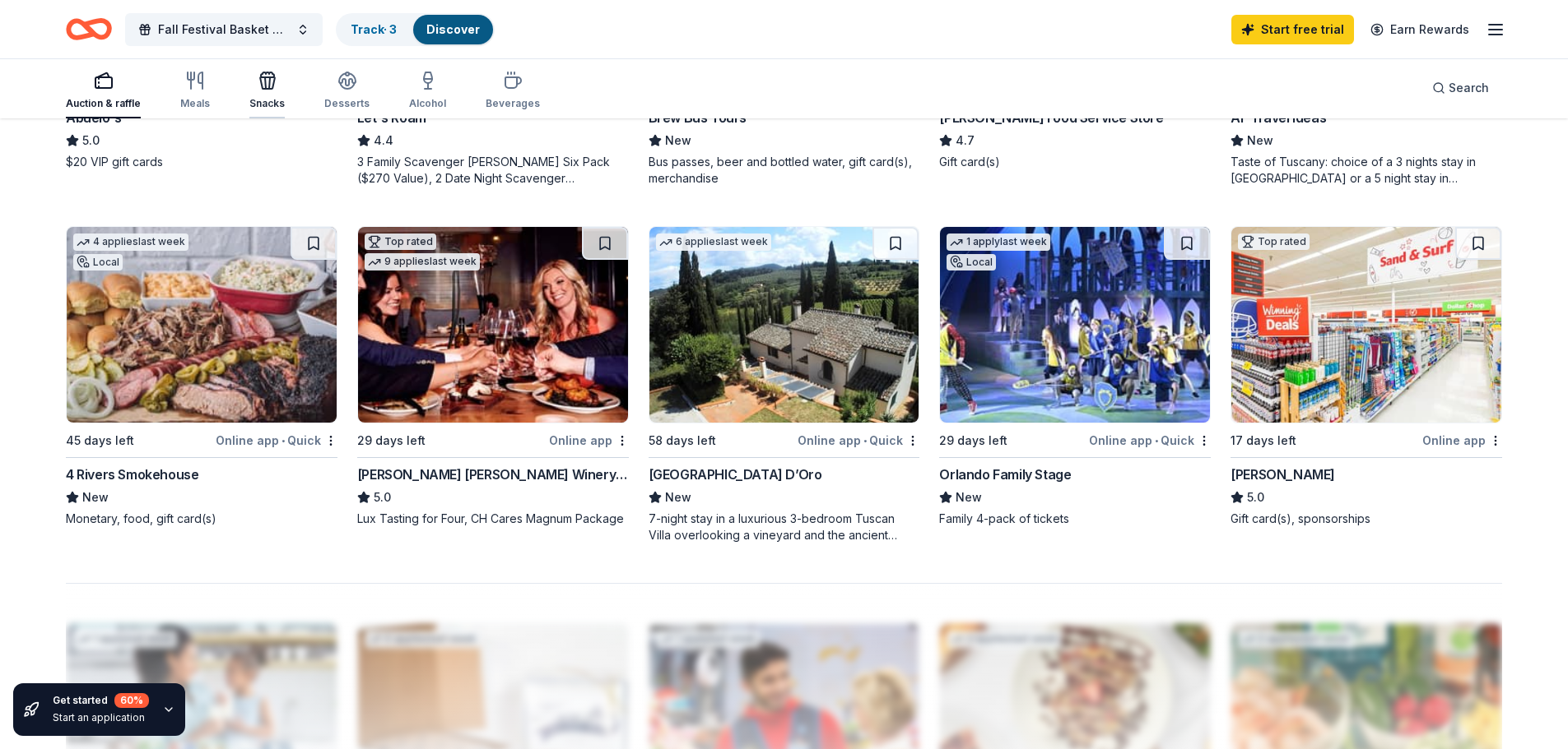
click at [256, 92] on div "Snacks" at bounding box center [266, 90] width 36 height 39
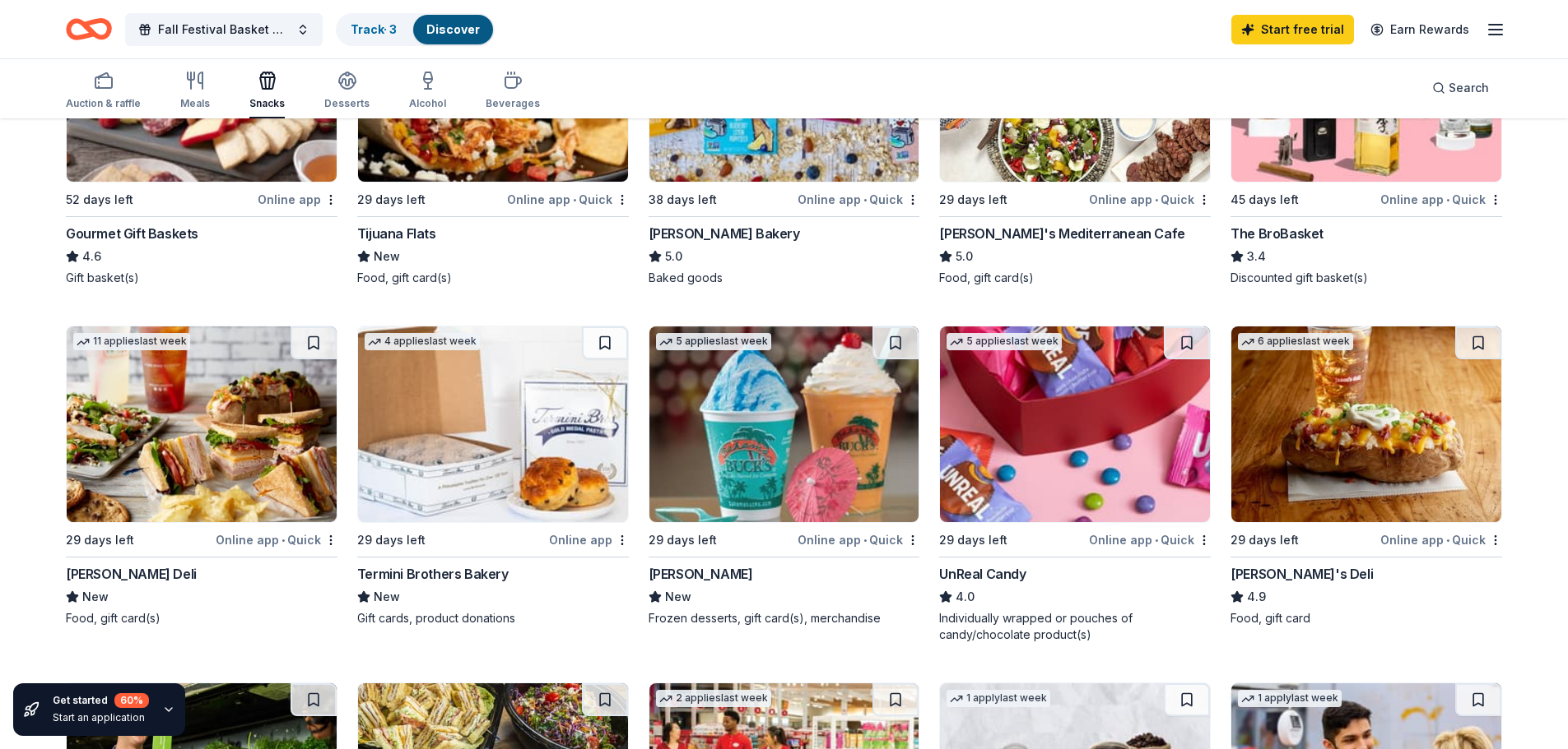
scroll to position [741, 0]
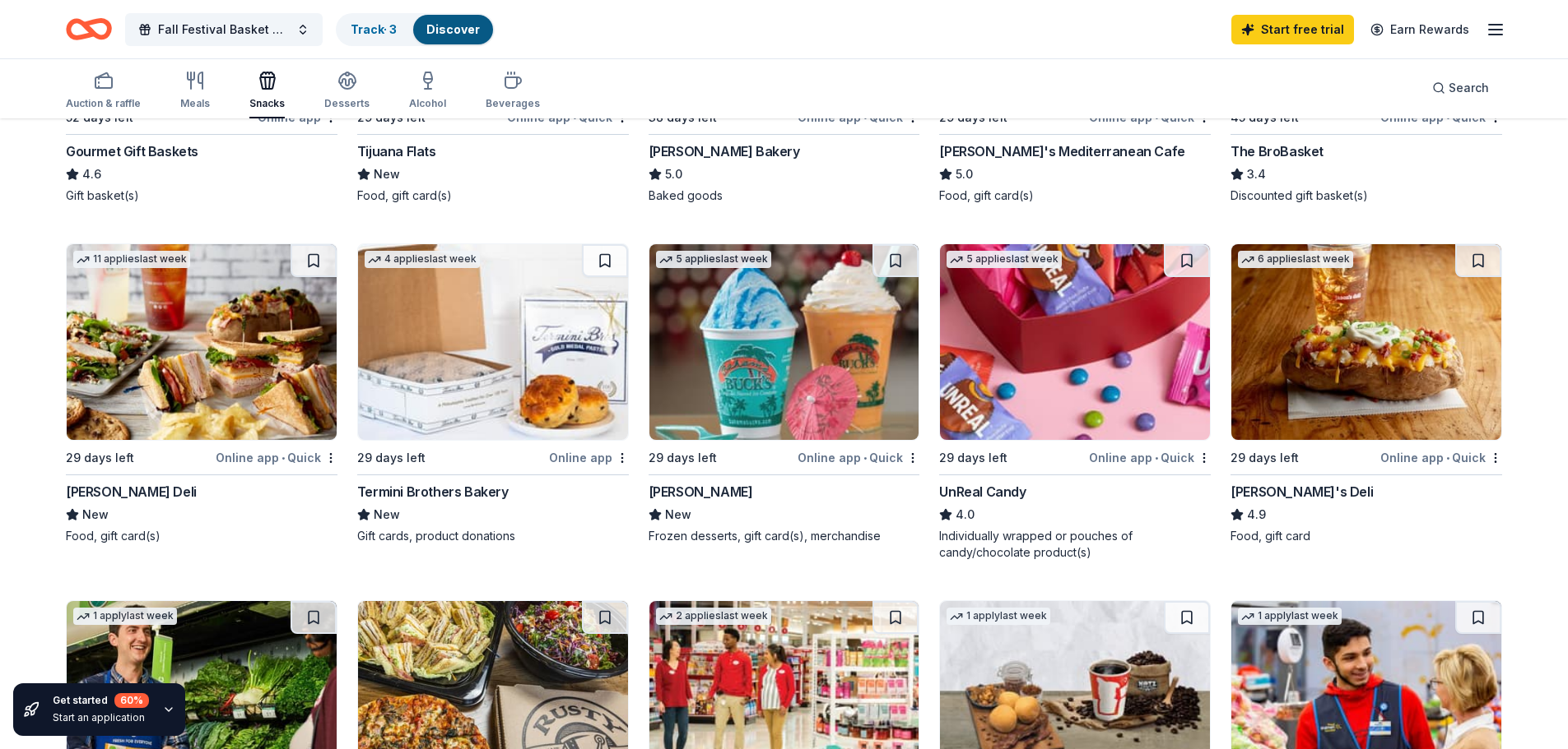
click at [1020, 449] on div "29 days left" at bounding box center [1013, 458] width 147 height 21
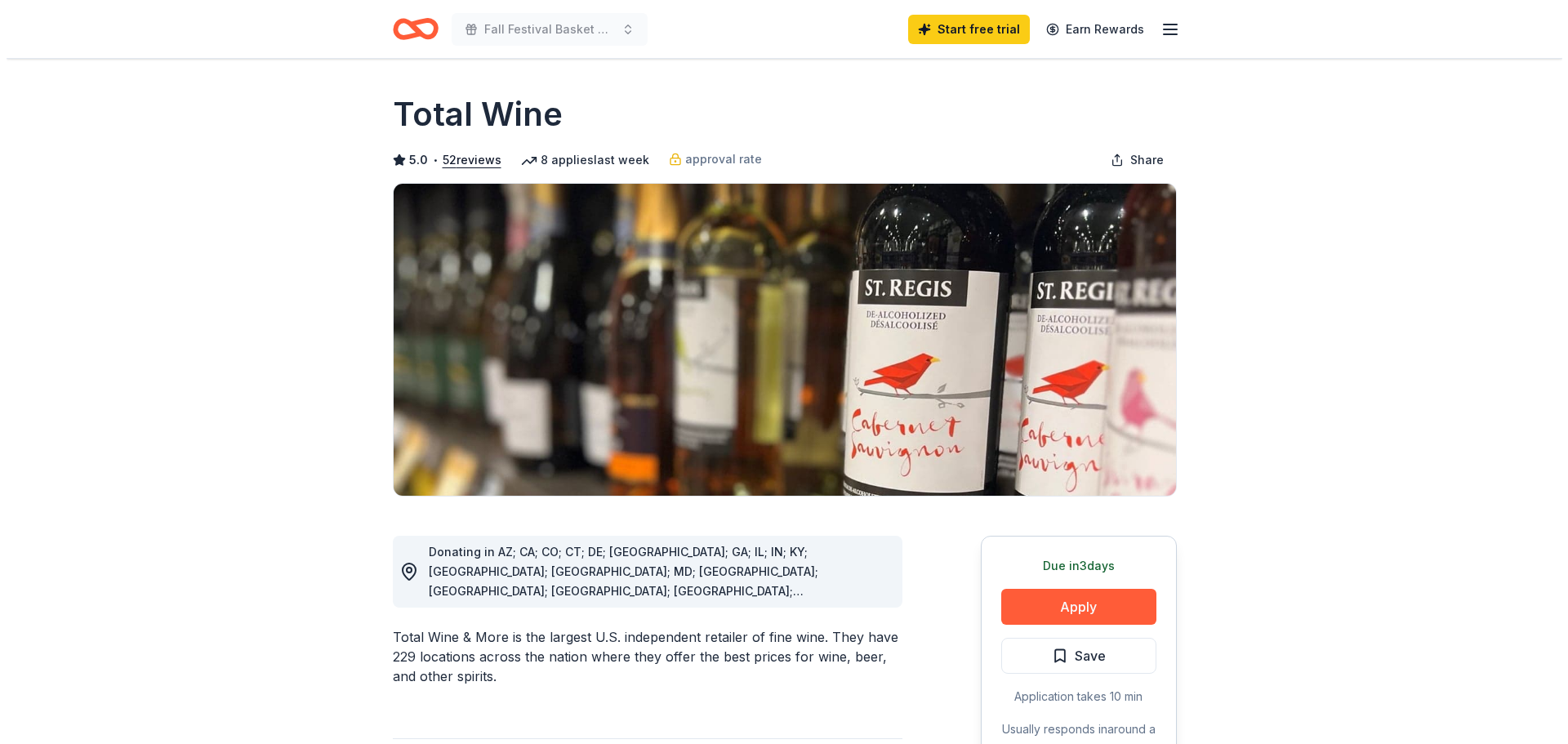
scroll to position [164, 0]
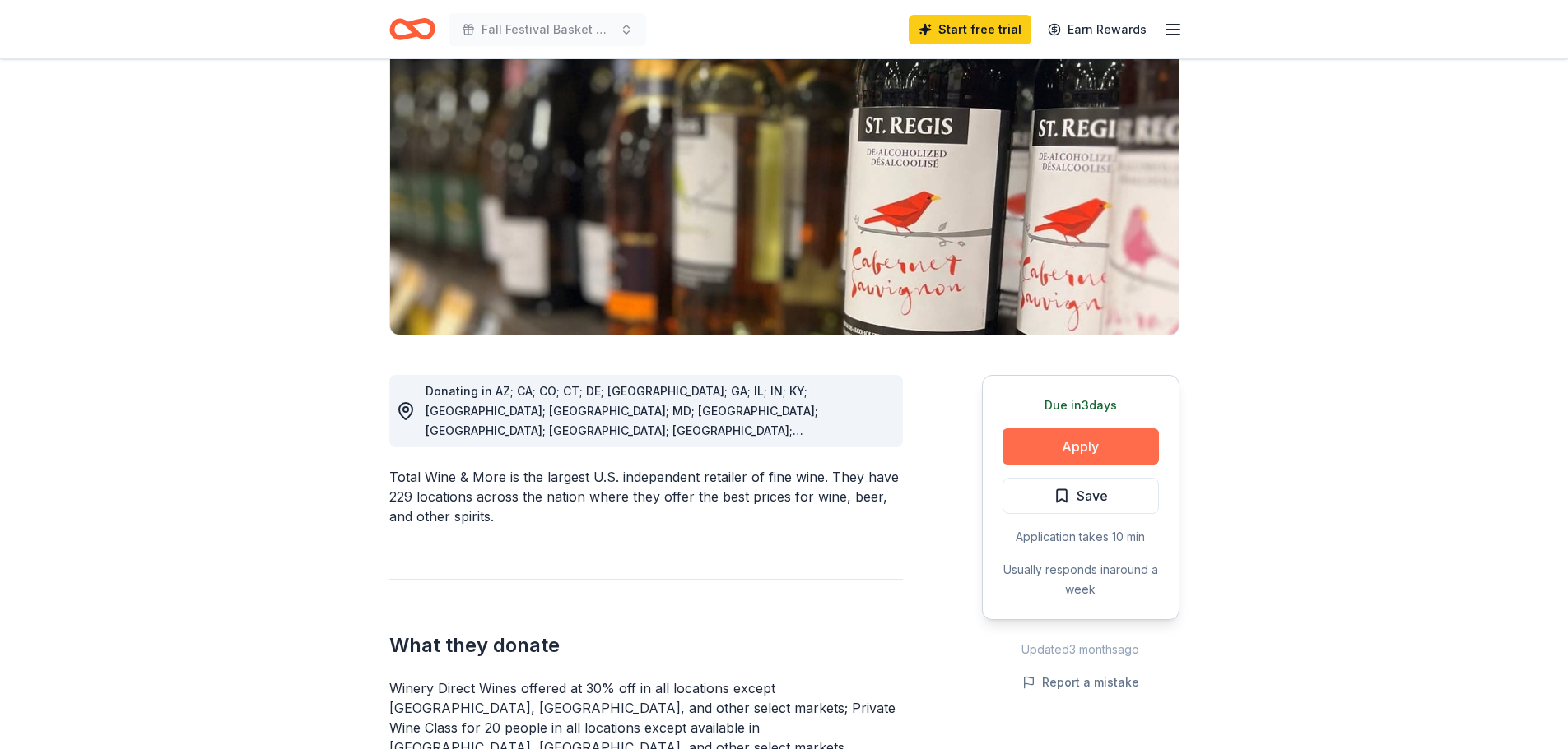
click at [1064, 438] on button "Apply" at bounding box center [1081, 446] width 157 height 36
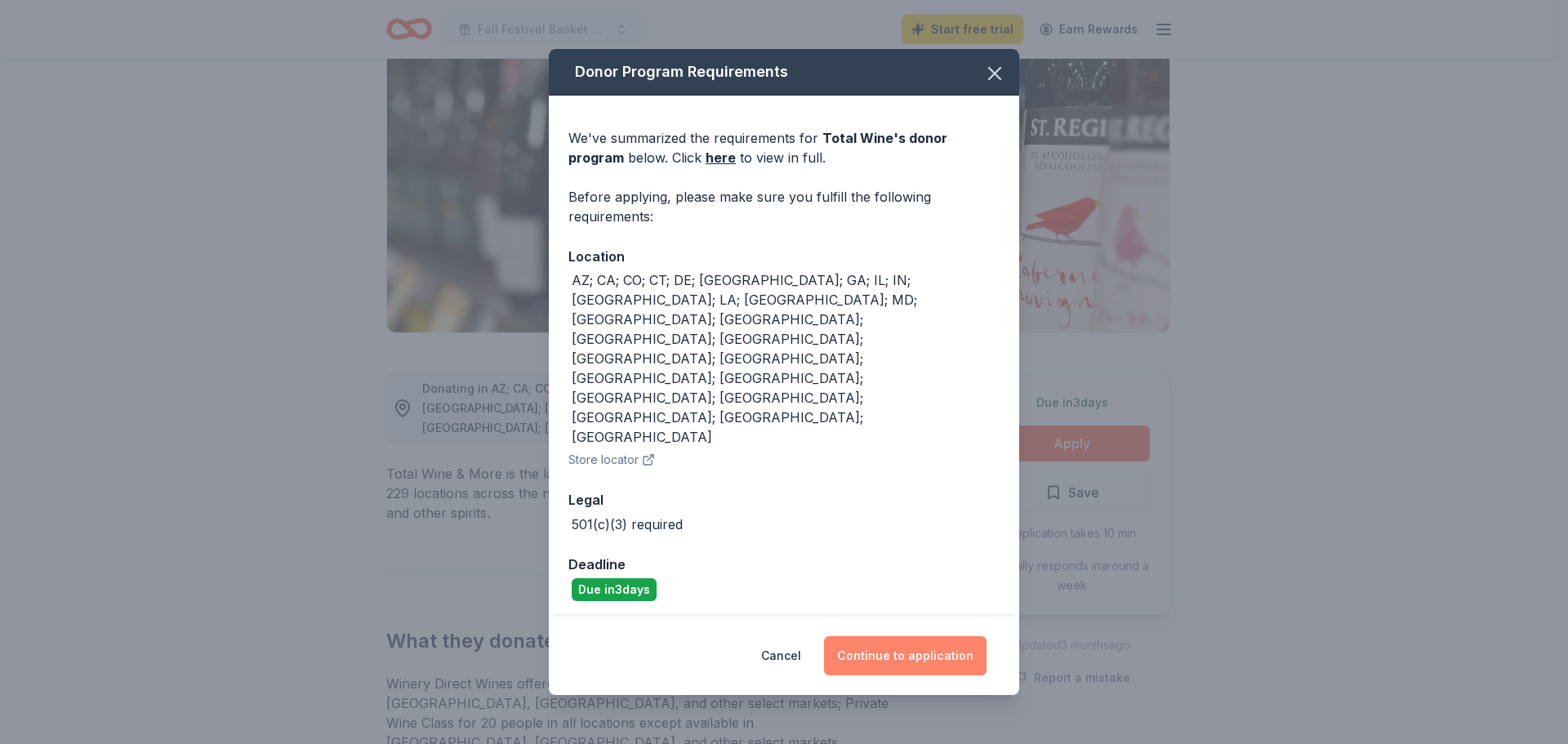
click at [891, 637] on button "Continue to application" at bounding box center [905, 656] width 163 height 39
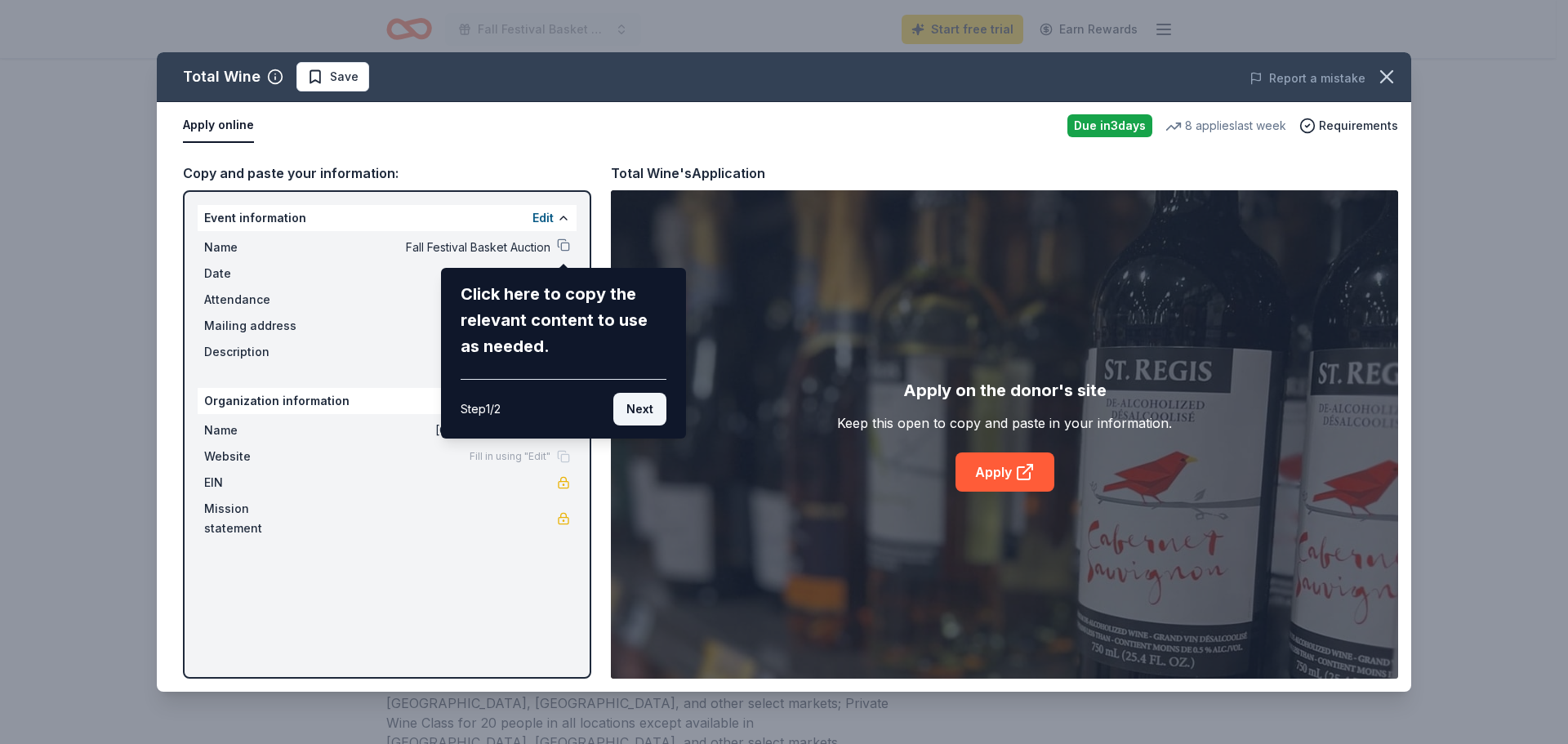
click at [633, 408] on button "Next" at bounding box center [639, 409] width 53 height 33
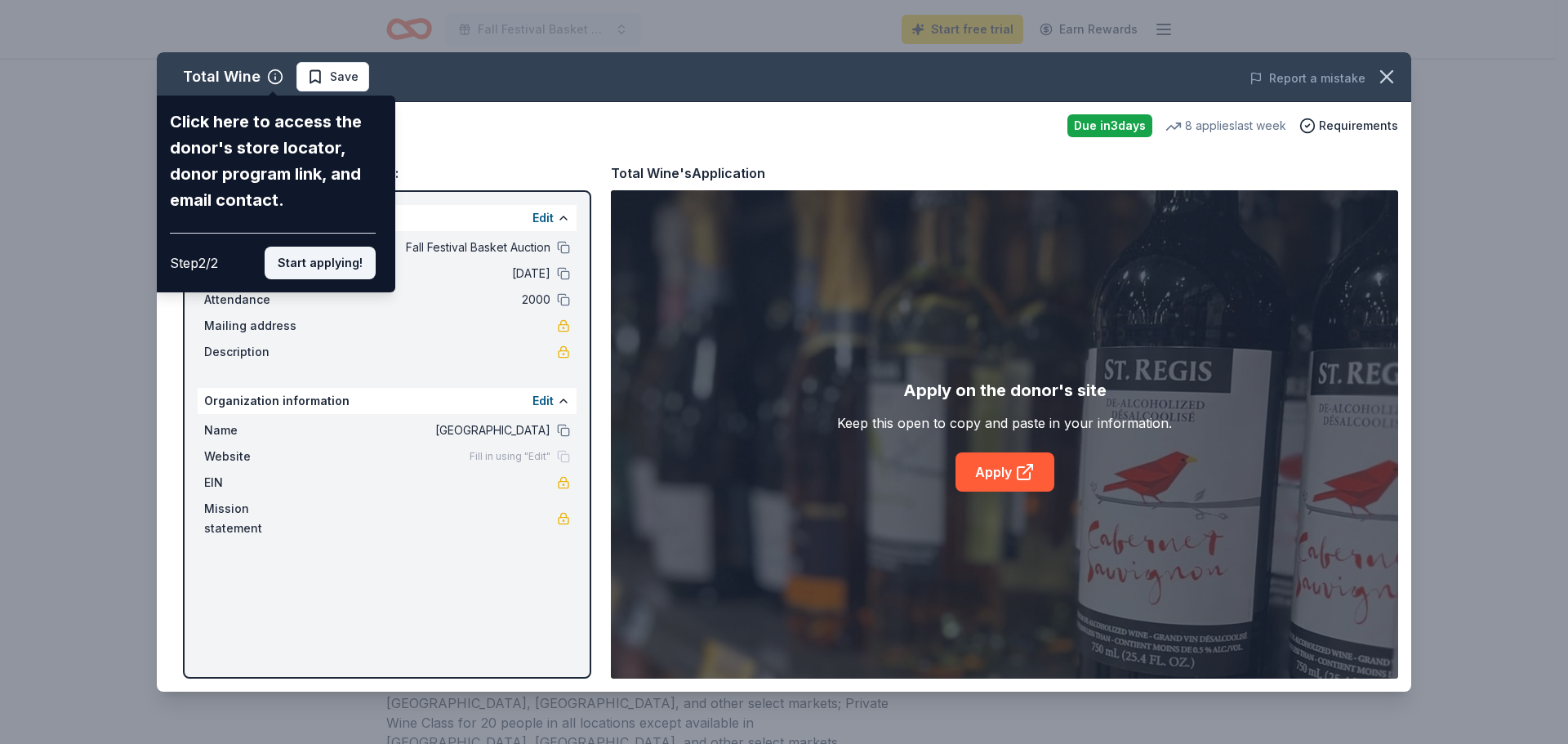
click at [303, 255] on button "Start applying!" at bounding box center [320, 264] width 111 height 33
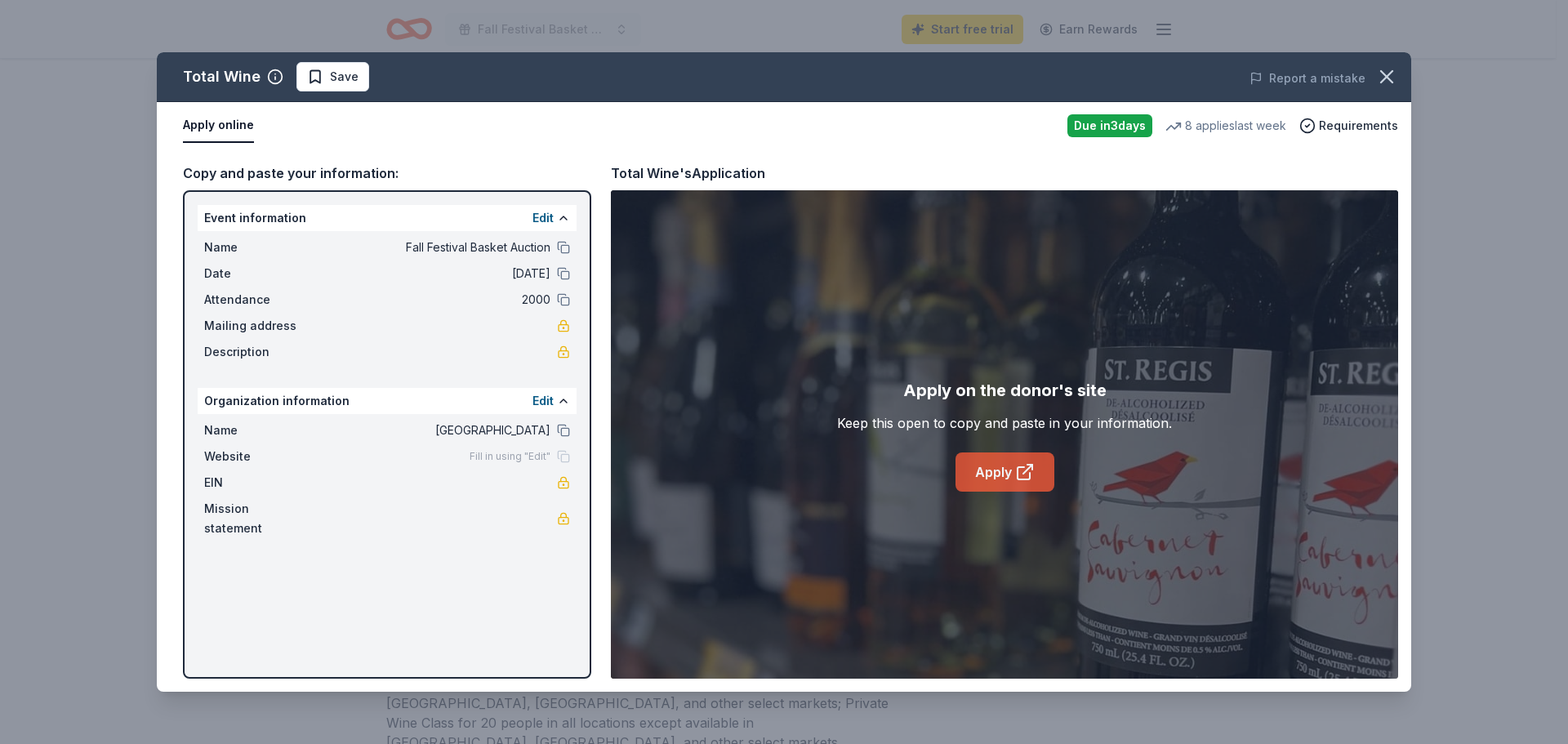
click at [996, 469] on link "Apply" at bounding box center [1005, 472] width 99 height 39
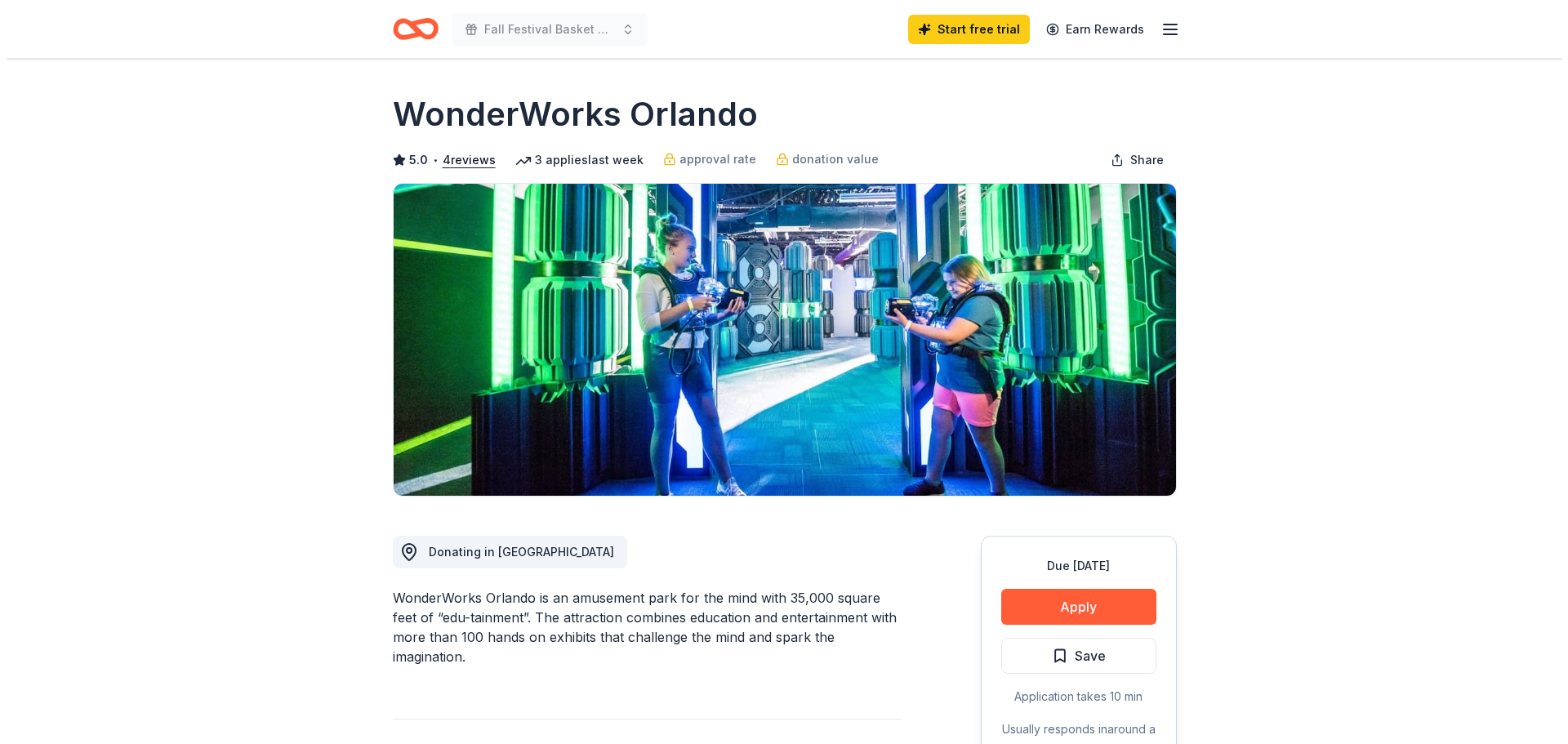
scroll to position [82, 0]
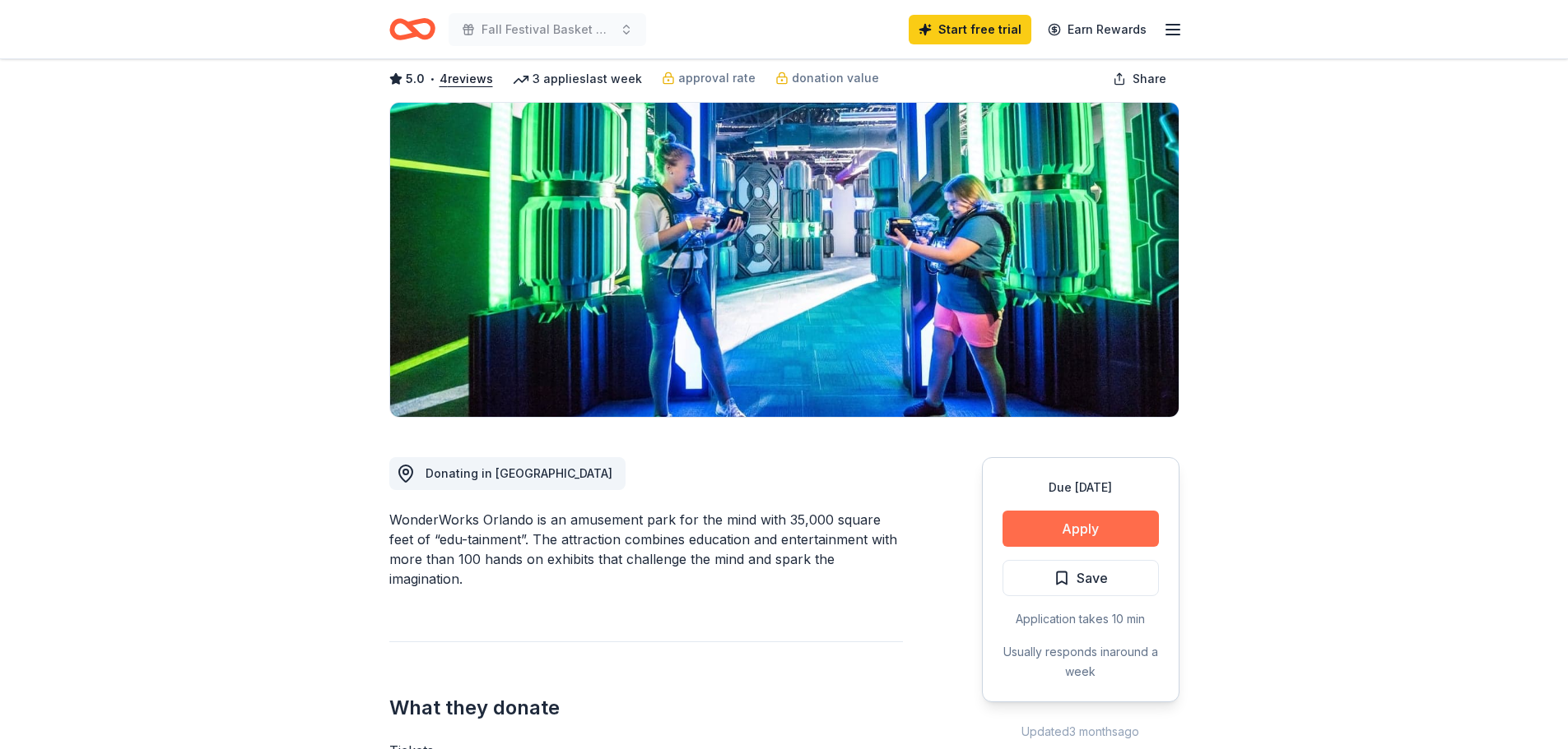
click at [1049, 526] on button "Apply" at bounding box center [1081, 528] width 157 height 36
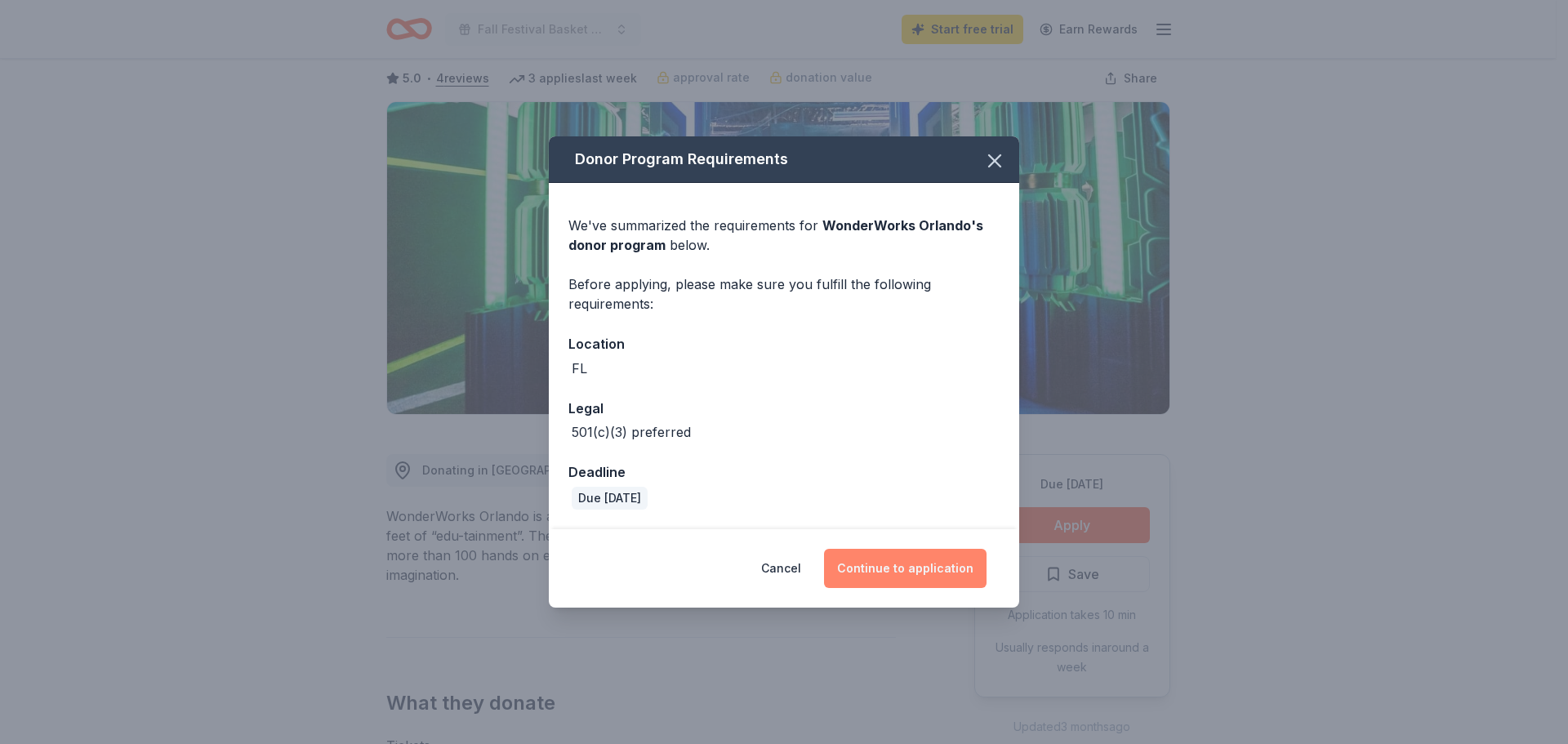
click at [921, 570] on button "Continue to application" at bounding box center [905, 568] width 163 height 39
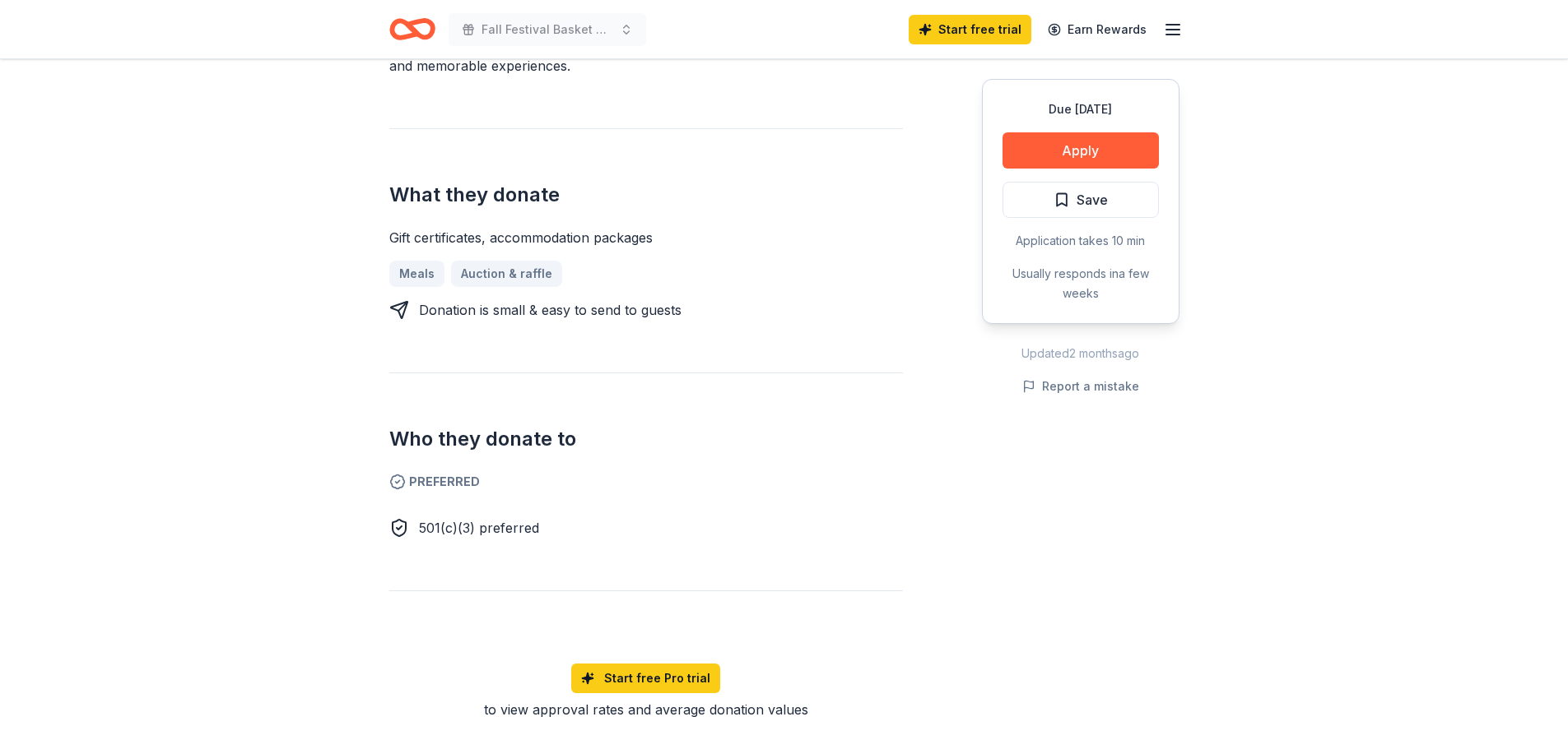
scroll to position [494, 0]
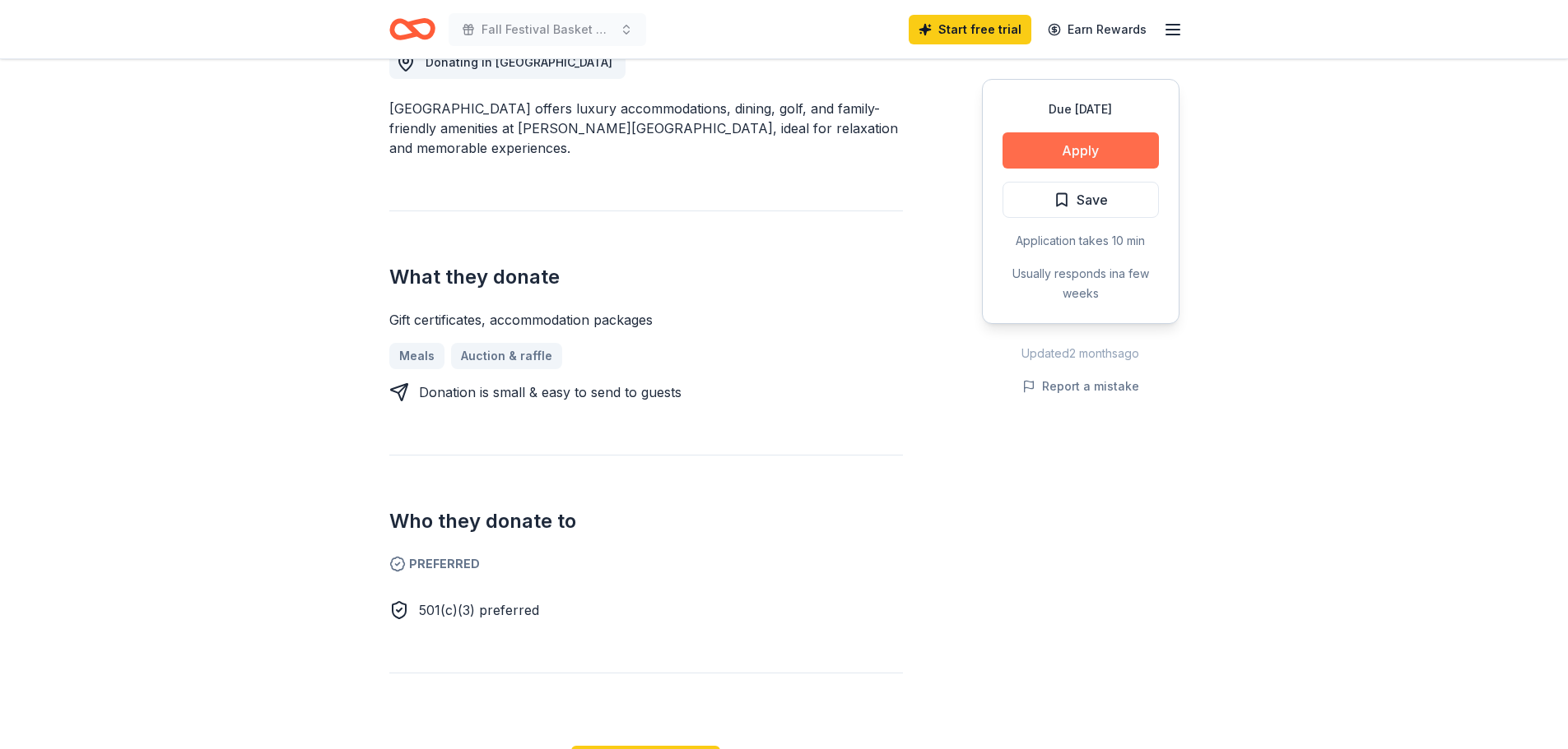
click at [1076, 163] on button "Apply" at bounding box center [1081, 150] width 157 height 36
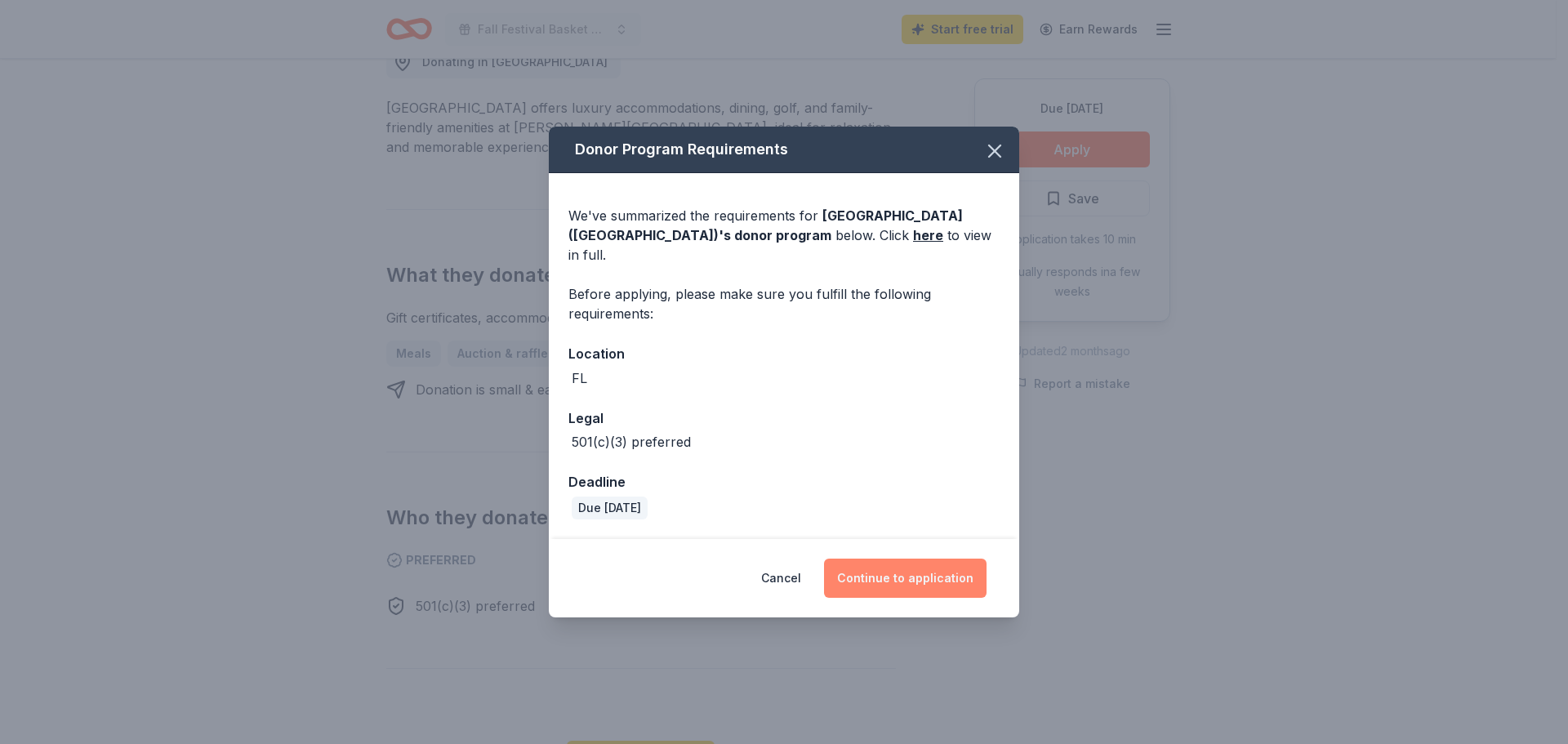
click at [904, 575] on button "Continue to application" at bounding box center [905, 578] width 163 height 39
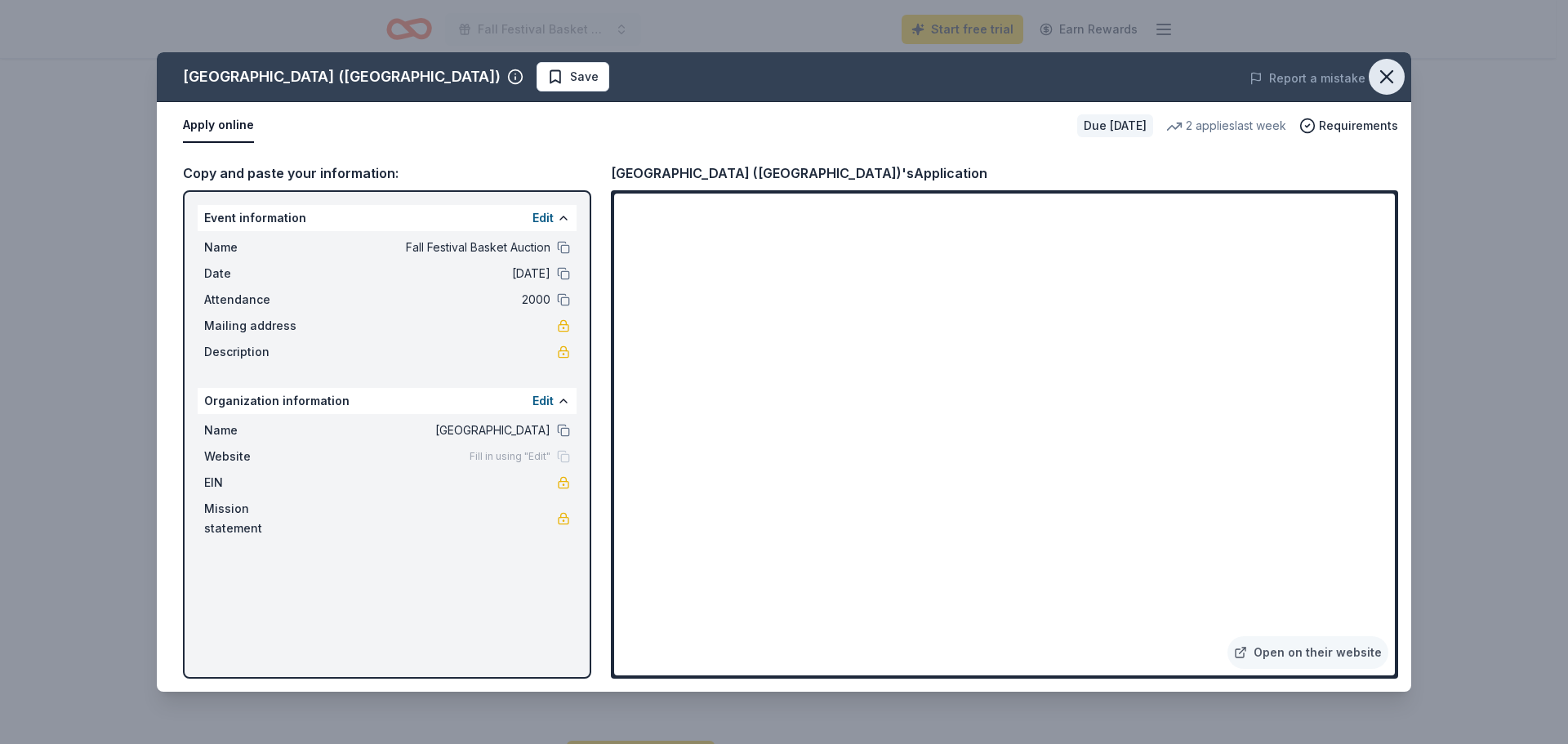
click at [1385, 76] on icon "button" at bounding box center [1386, 77] width 12 height 12
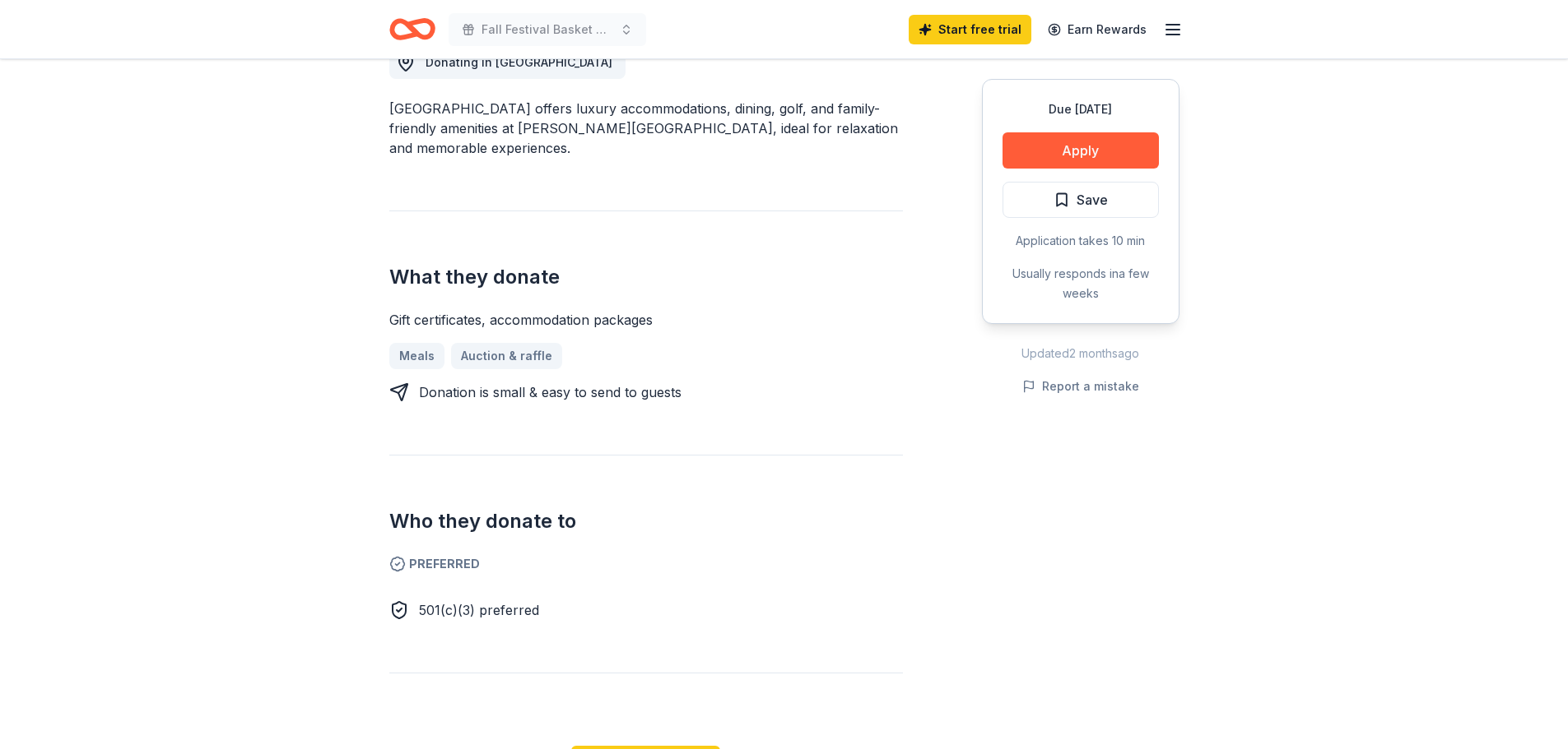
scroll to position [0, 0]
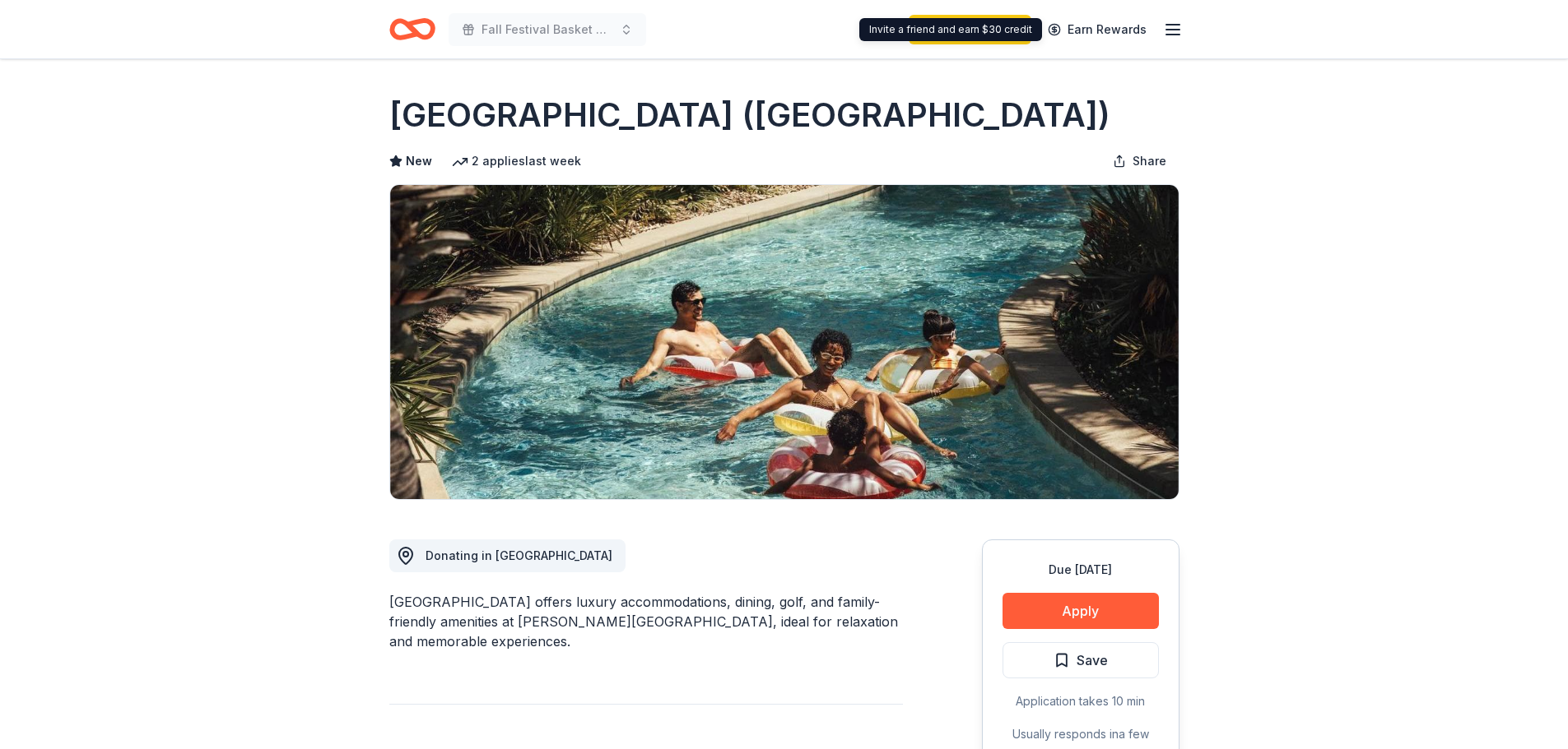
click at [1167, 30] on line "button" at bounding box center [1173, 30] width 13 height 0
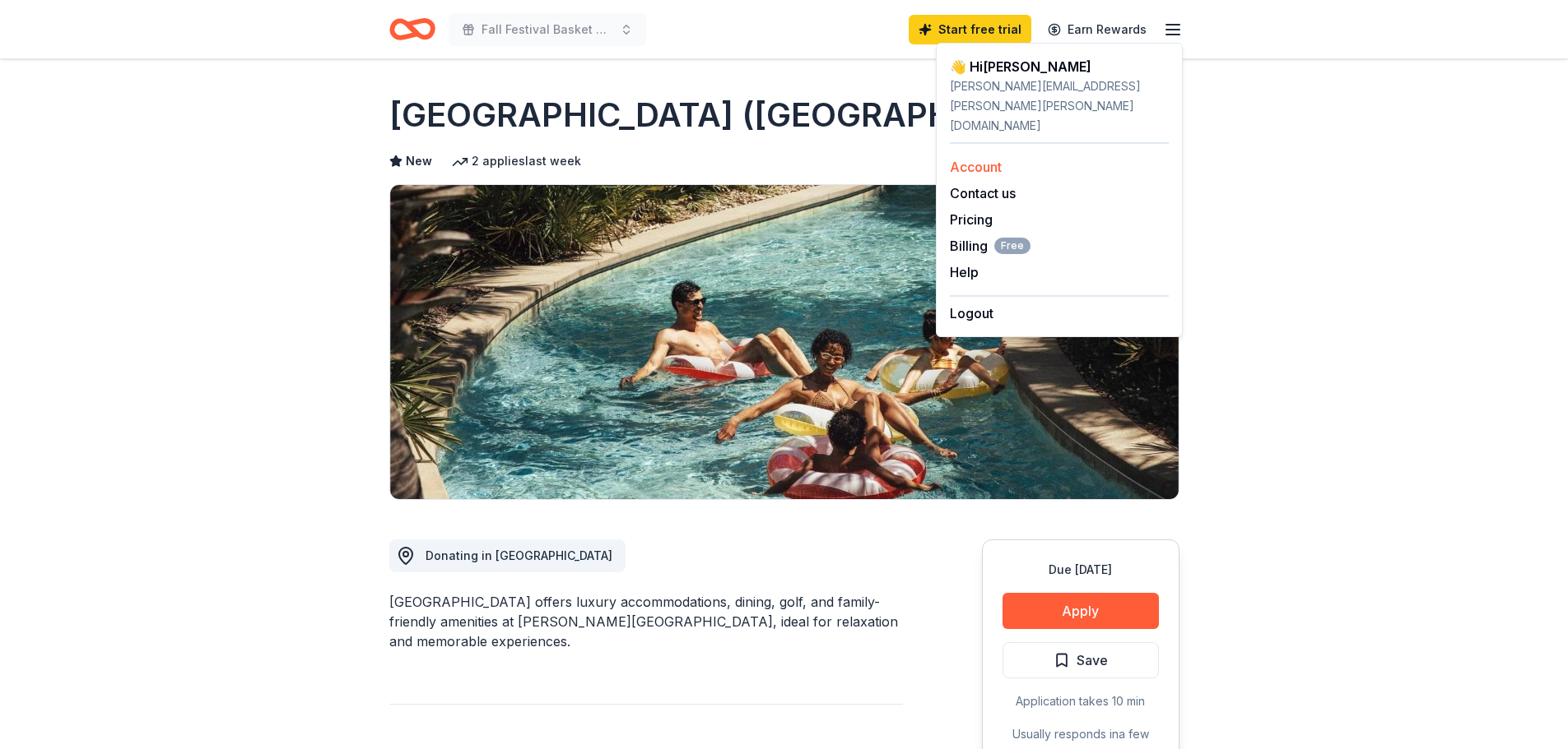
click at [991, 159] on link "Account" at bounding box center [976, 167] width 52 height 17
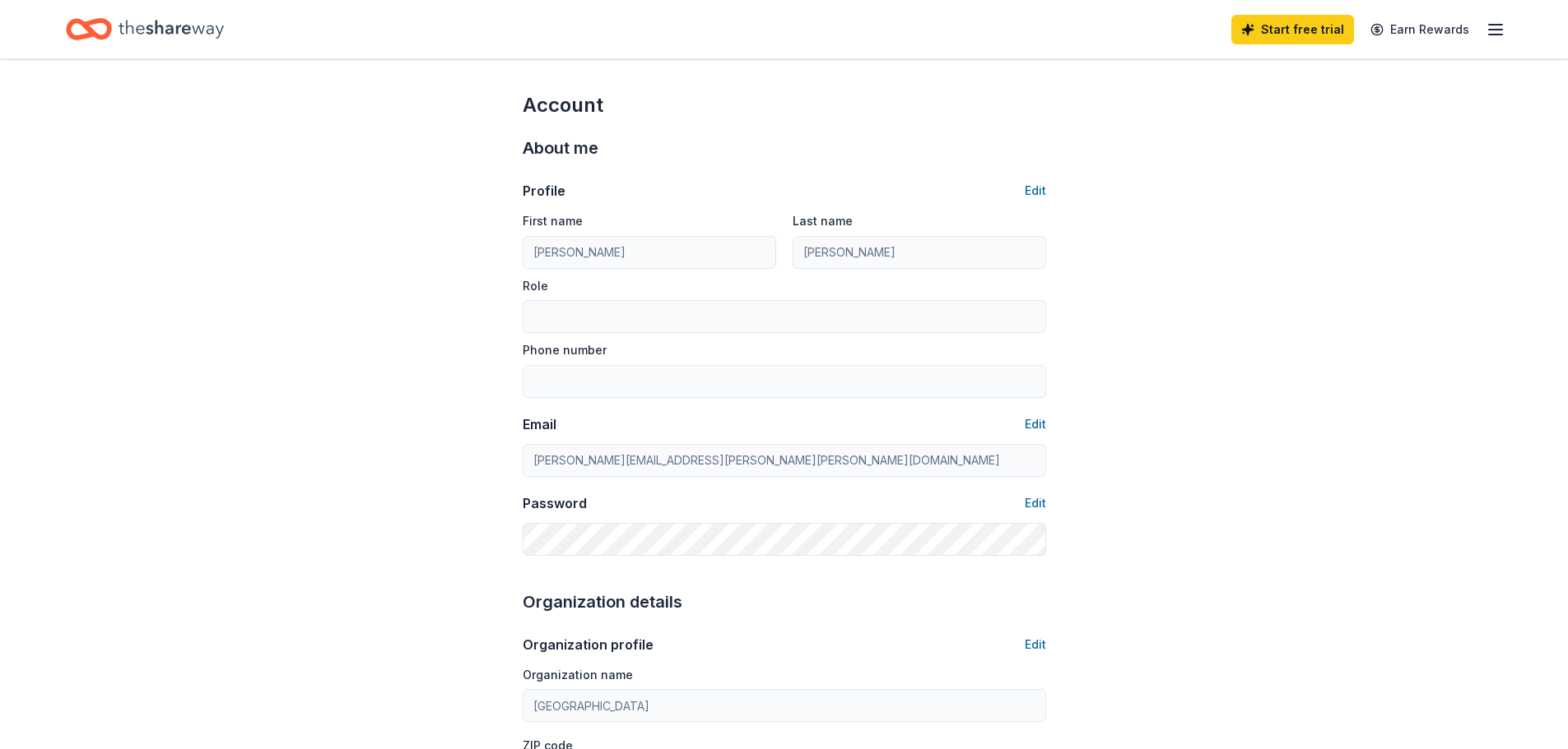
click at [1487, 32] on icon "button" at bounding box center [1496, 30] width 20 height 20
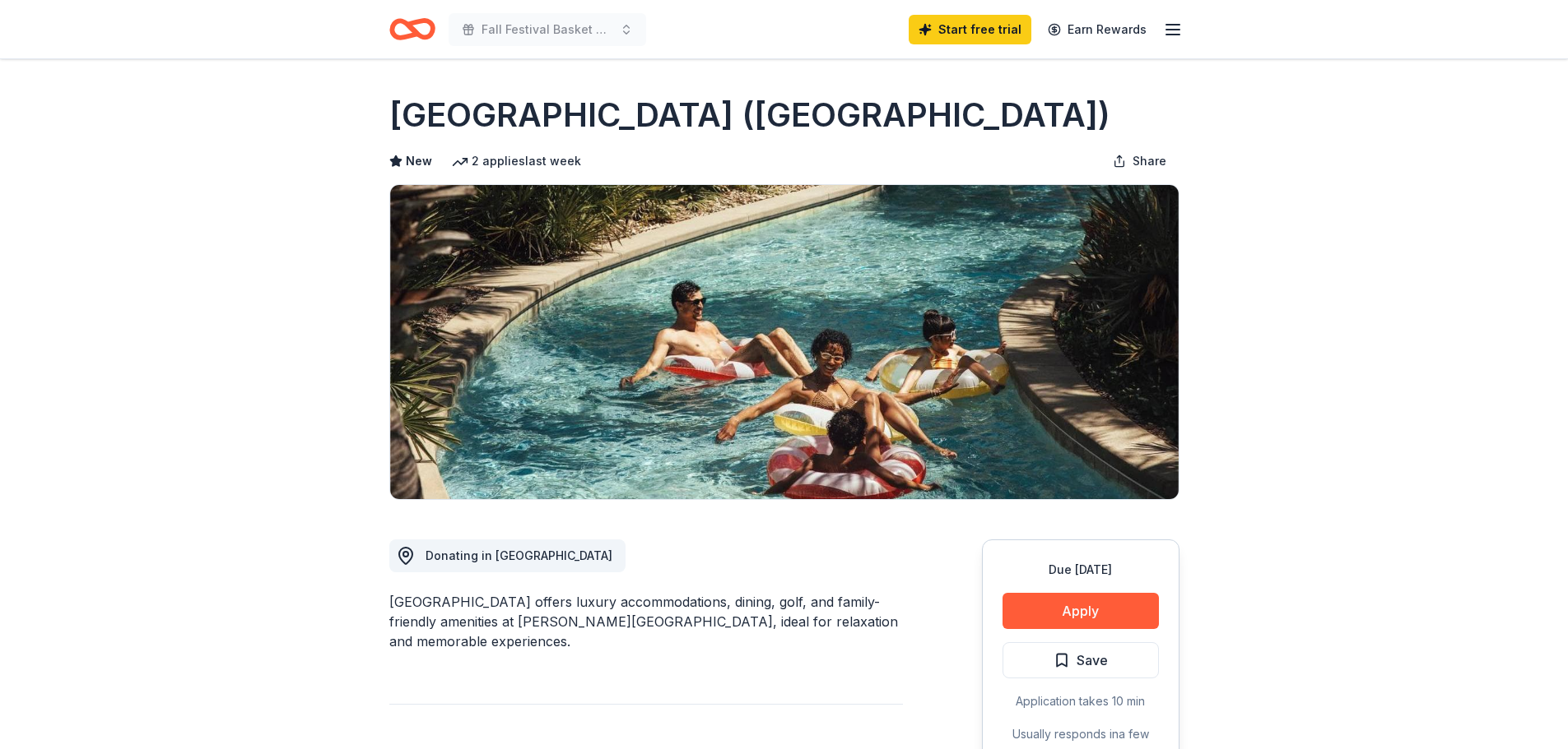
click at [1159, 29] on div "Start free trial Earn Rewards" at bounding box center [1045, 29] width 274 height 38
click at [1177, 30] on line "button" at bounding box center [1173, 30] width 13 height 0
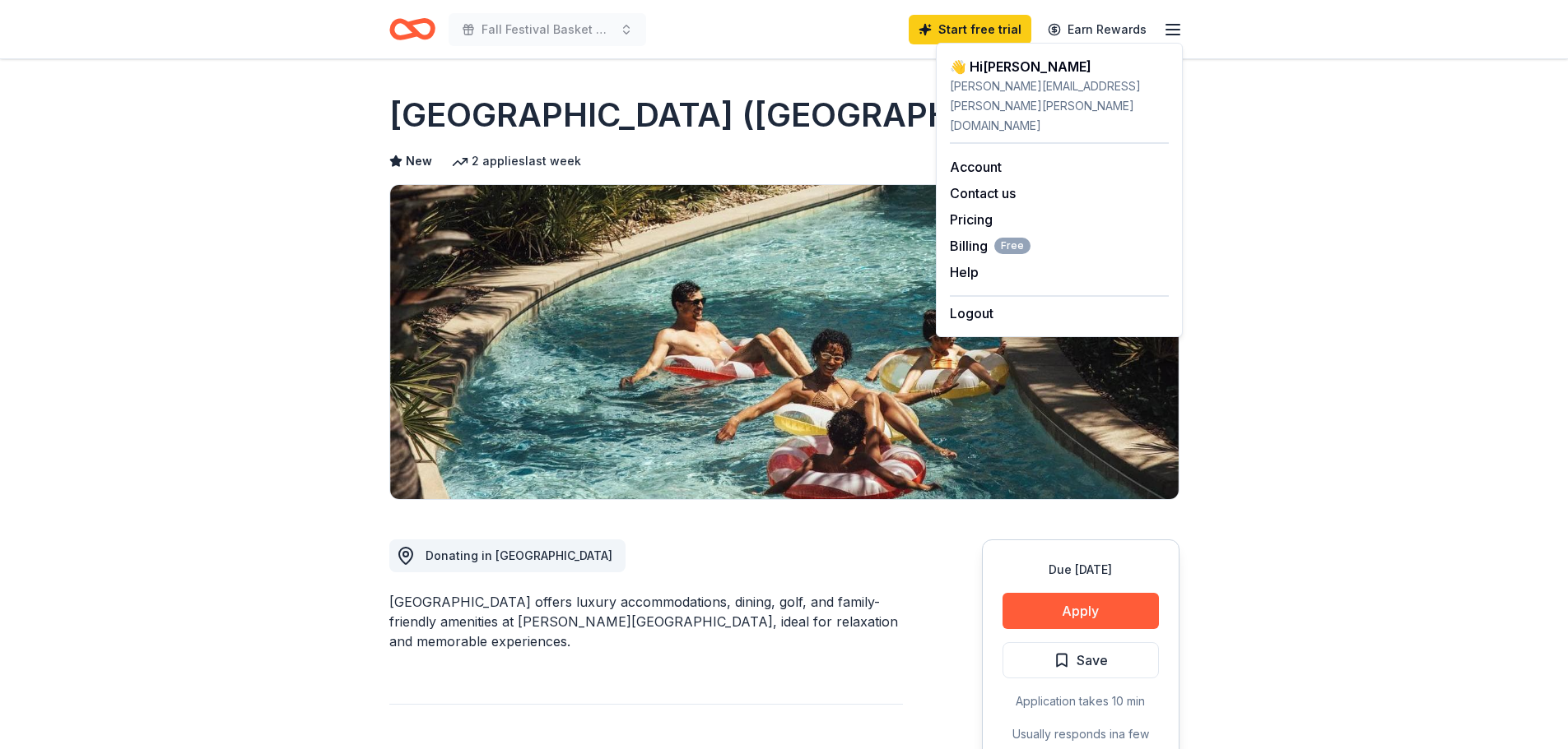
click at [1063, 88] on div "laurie.mcconnell@marion.k12.fl.us" at bounding box center [1059, 106] width 219 height 59
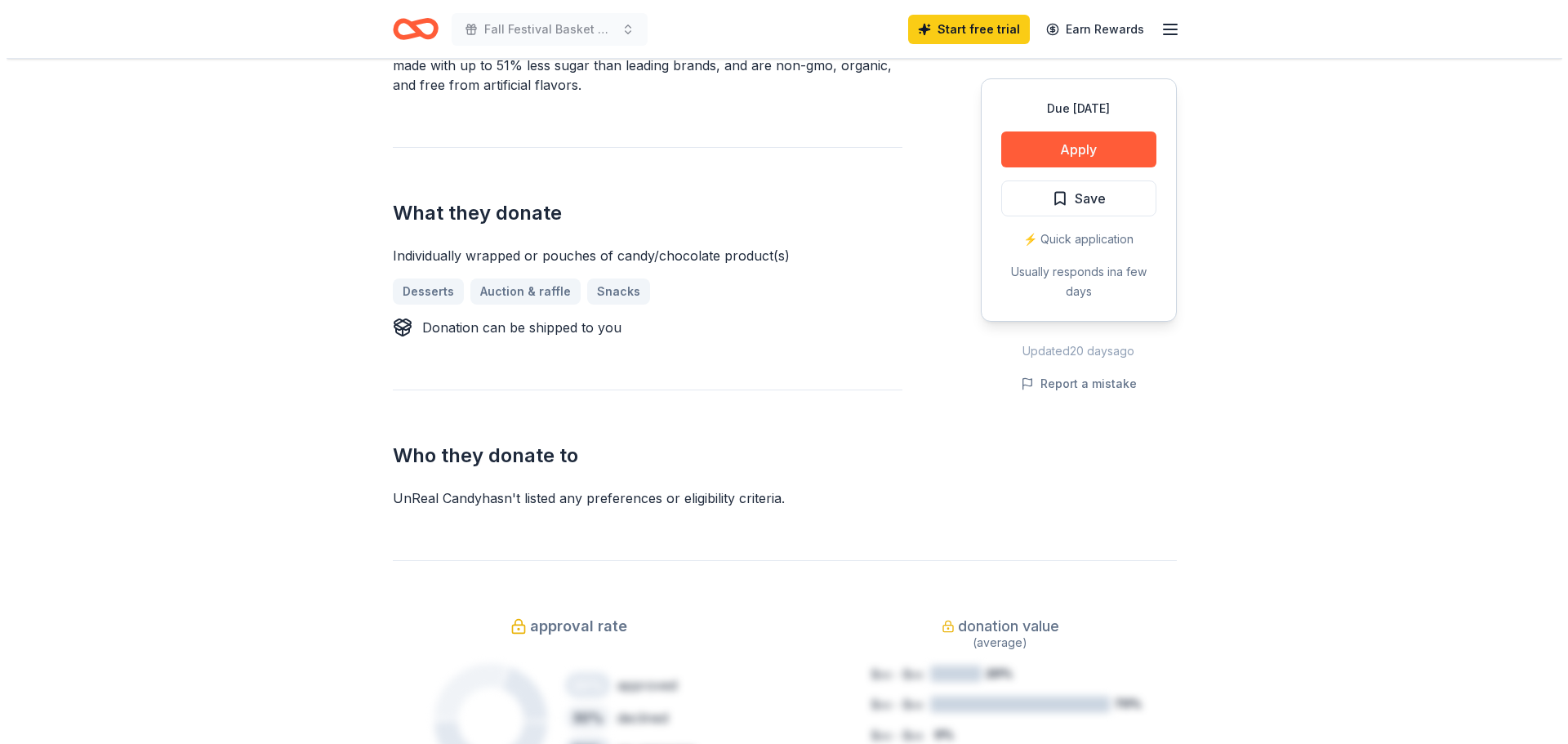
scroll to position [490, 0]
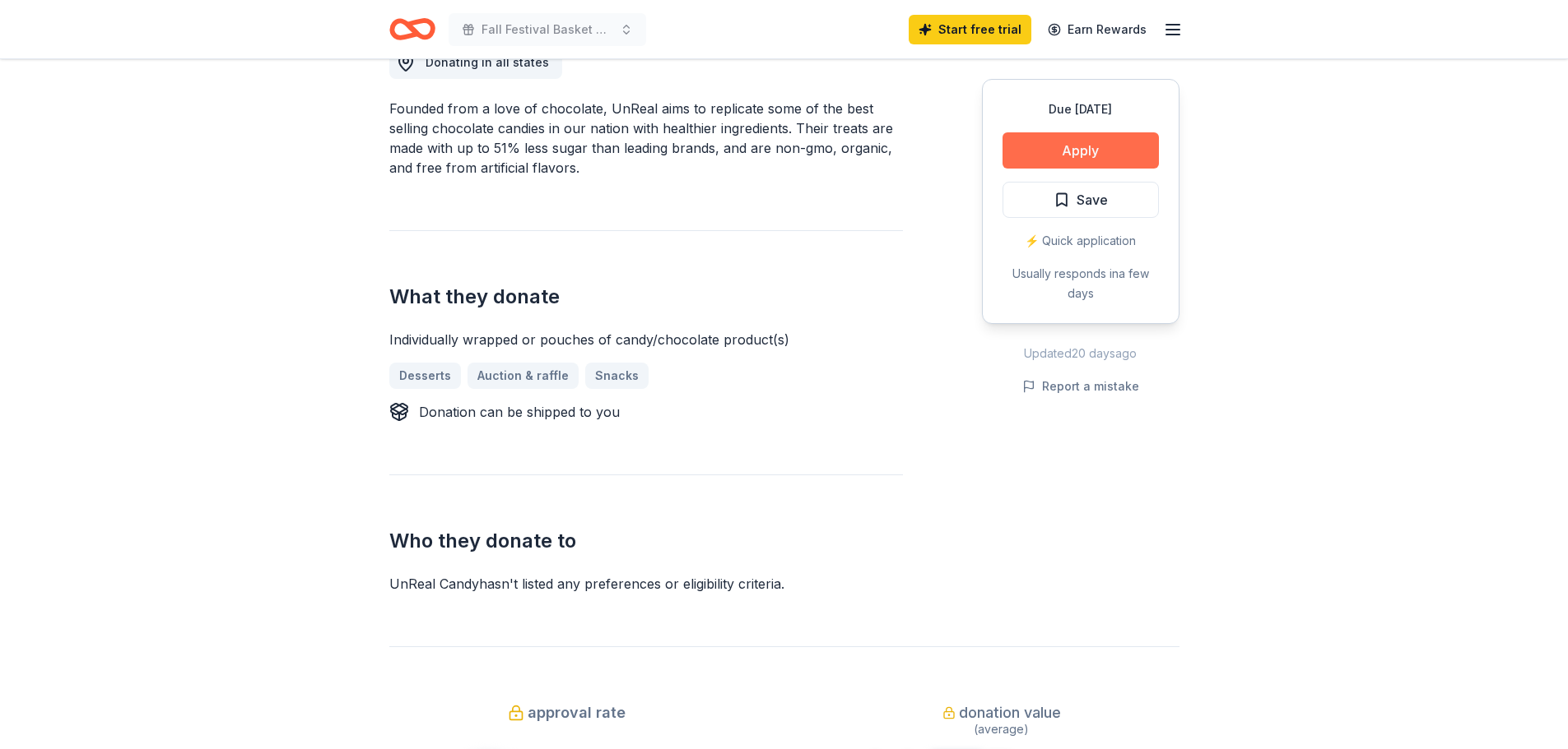
click at [1043, 144] on button "Apply" at bounding box center [1081, 150] width 157 height 36
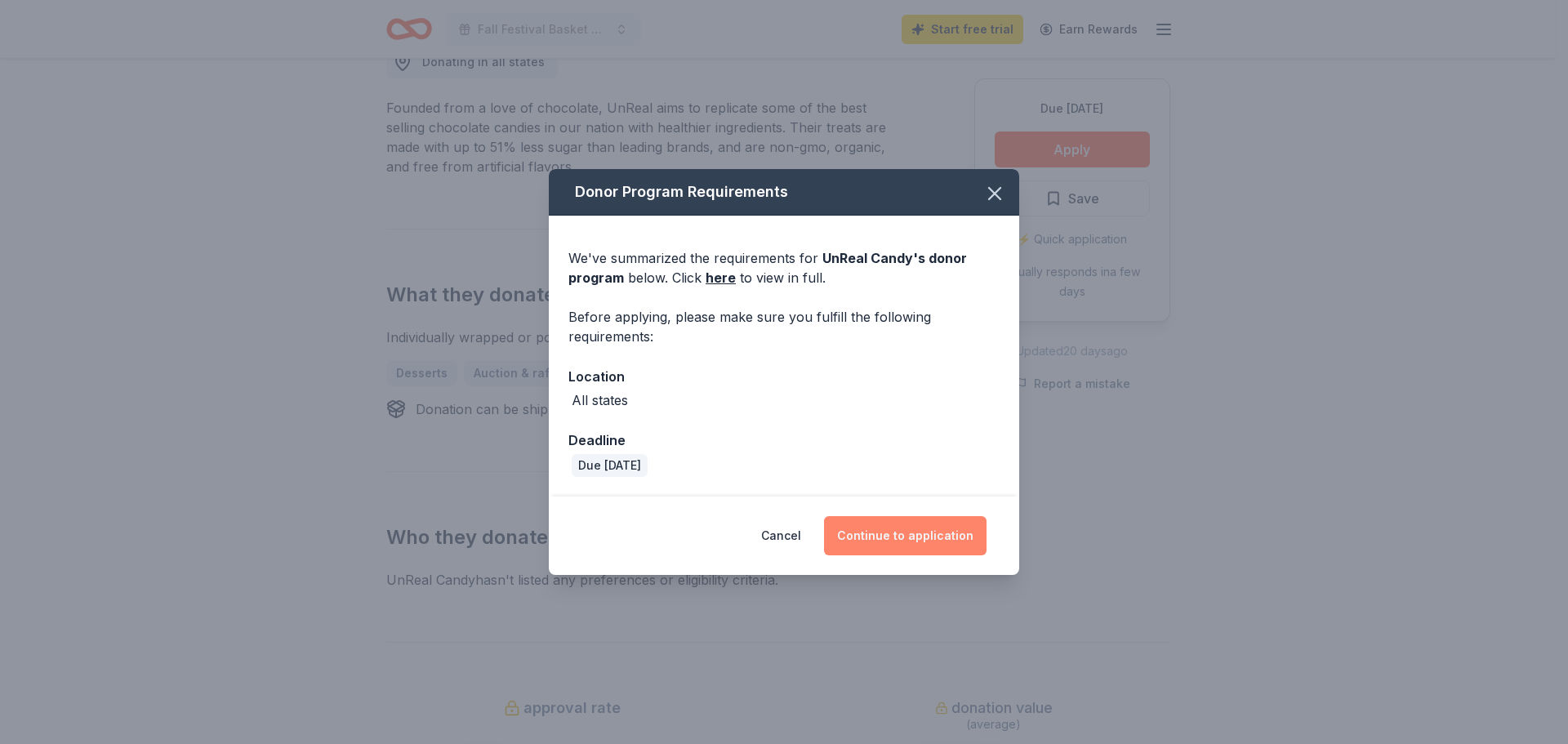
click at [905, 530] on button "Continue to application" at bounding box center [905, 536] width 163 height 39
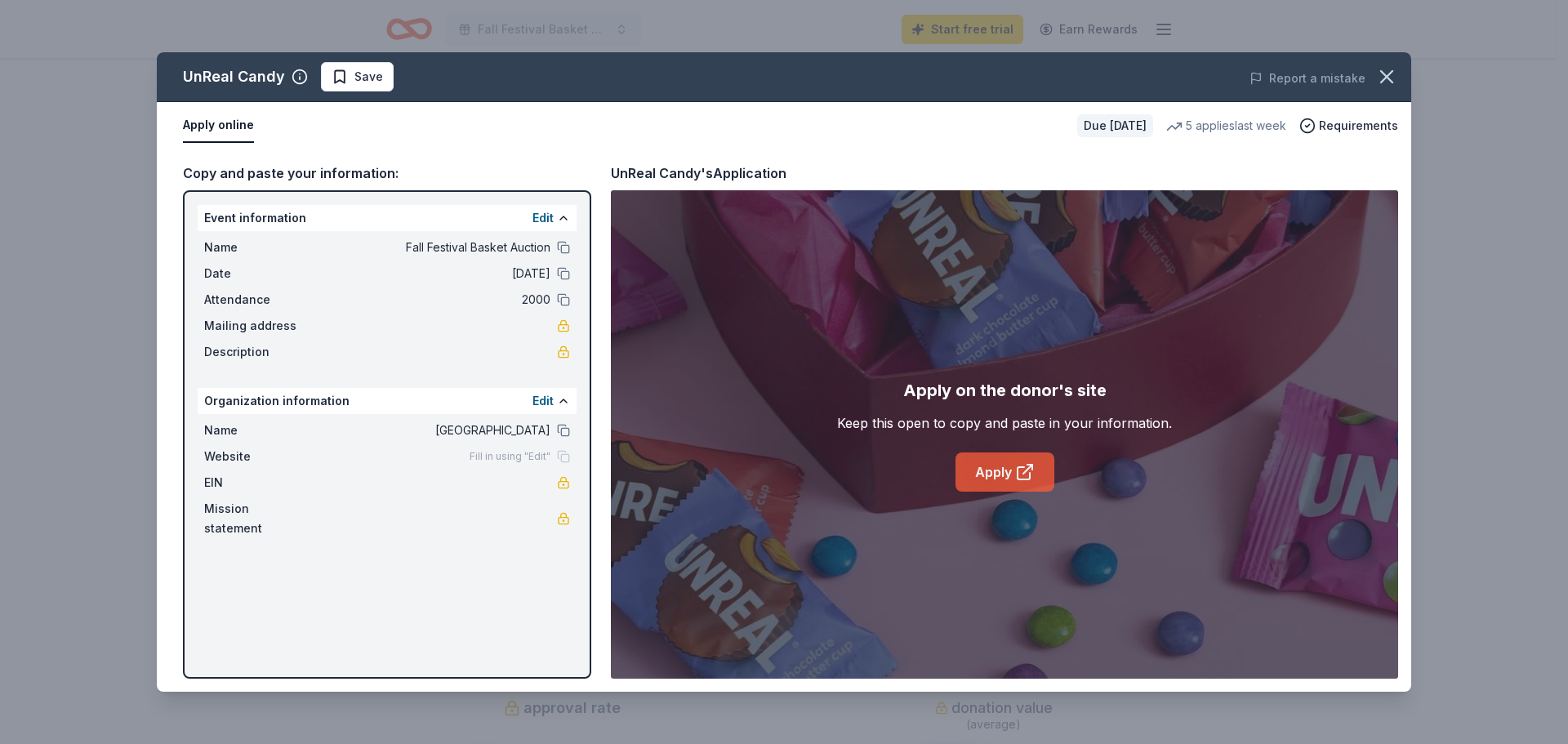
click at [1021, 479] on icon at bounding box center [1024, 473] width 12 height 12
